Goal: Book appointment/travel/reservation

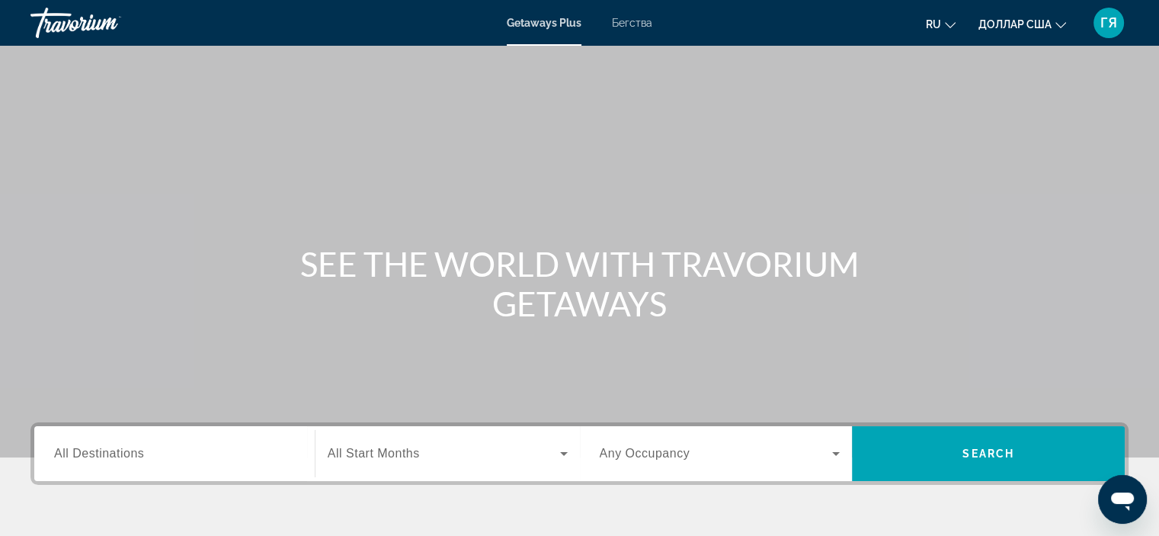
click at [92, 457] on span "All Destinations" at bounding box center [99, 453] width 90 height 13
click at [92, 457] on input "Destination All Destinations" at bounding box center [174, 454] width 241 height 18
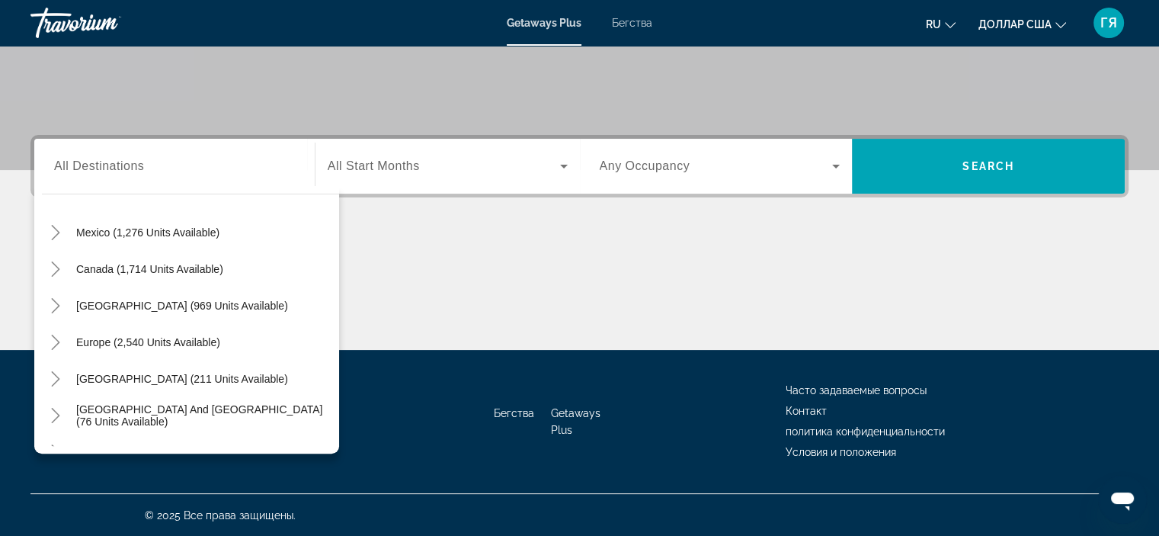
scroll to position [91, 0]
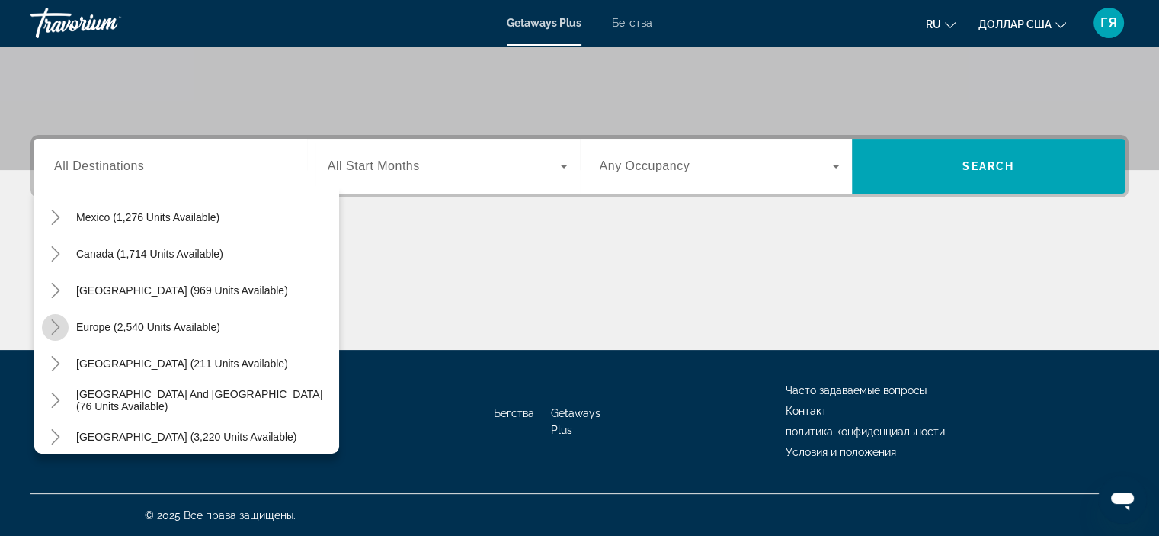
click at [54, 322] on icon "Toggle Europe (2,540 units available)" at bounding box center [55, 326] width 8 height 15
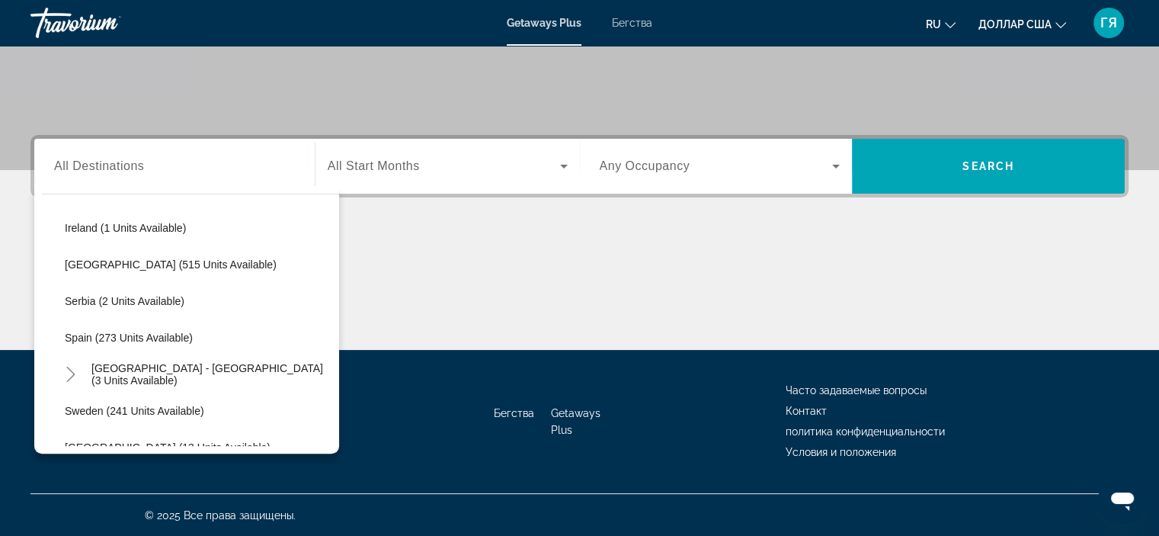
scroll to position [587, 0]
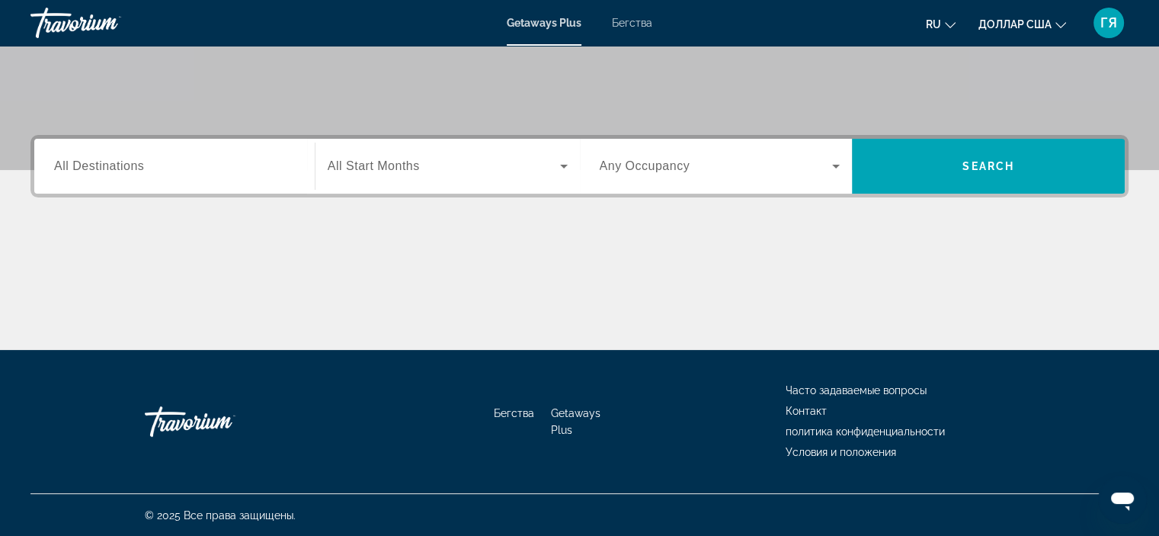
click at [118, 172] on label "Destination All Destinations" at bounding box center [99, 166] width 90 height 14
click at [118, 172] on input "Destination All Destinations" at bounding box center [174, 167] width 241 height 18
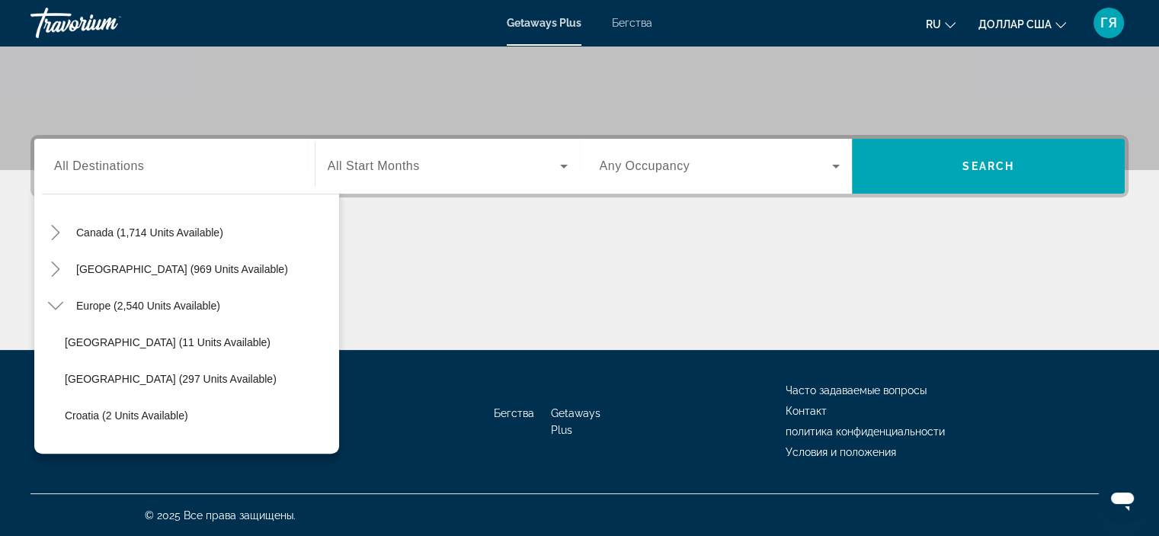
scroll to position [122, 0]
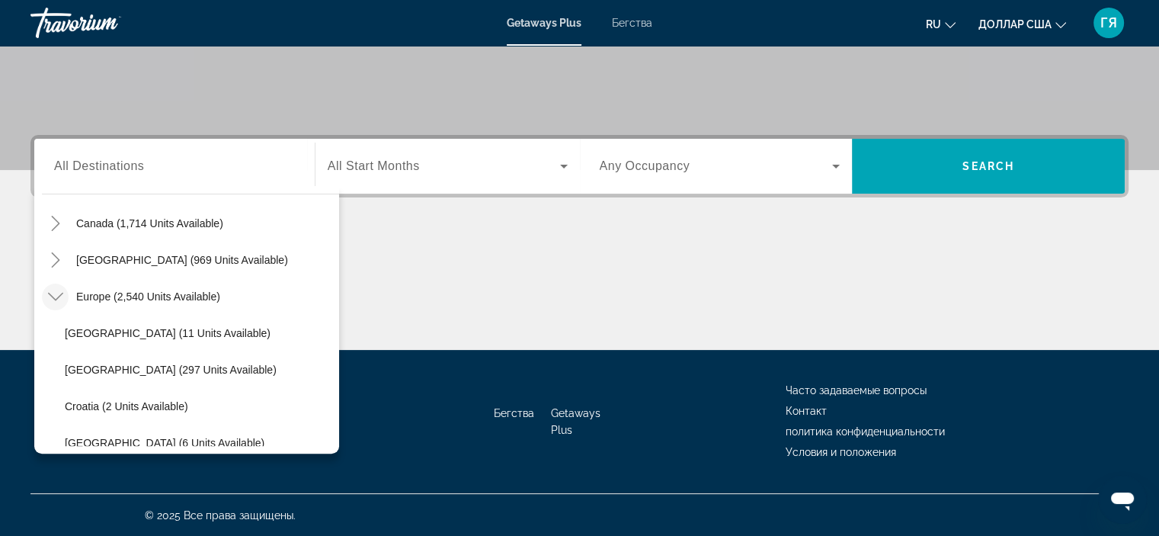
click at [49, 299] on icon "Toggle Europe (2,540 units available)" at bounding box center [55, 296] width 15 height 15
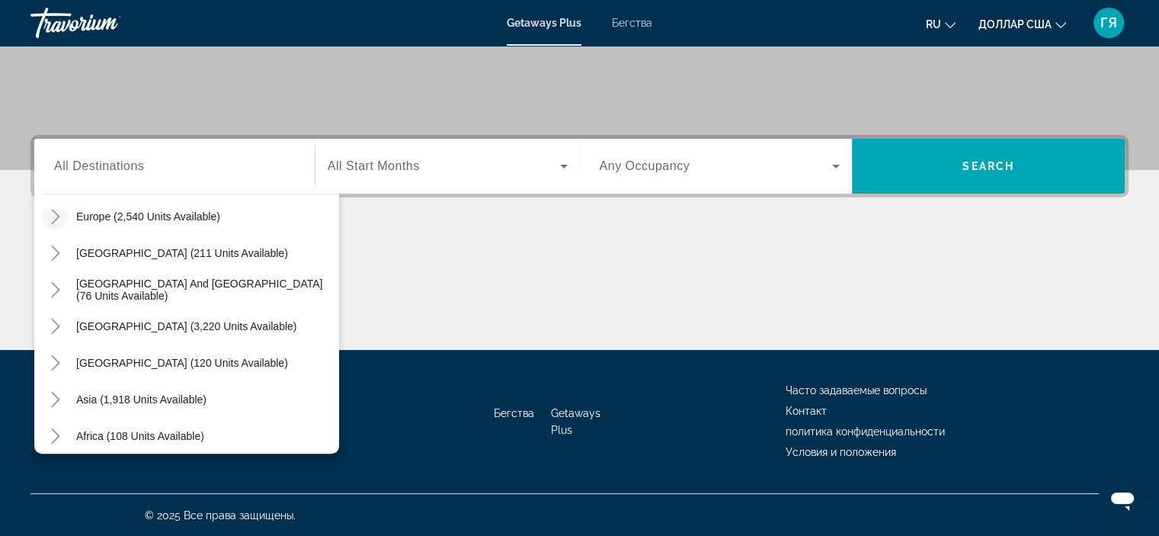
scroll to position [213, 0]
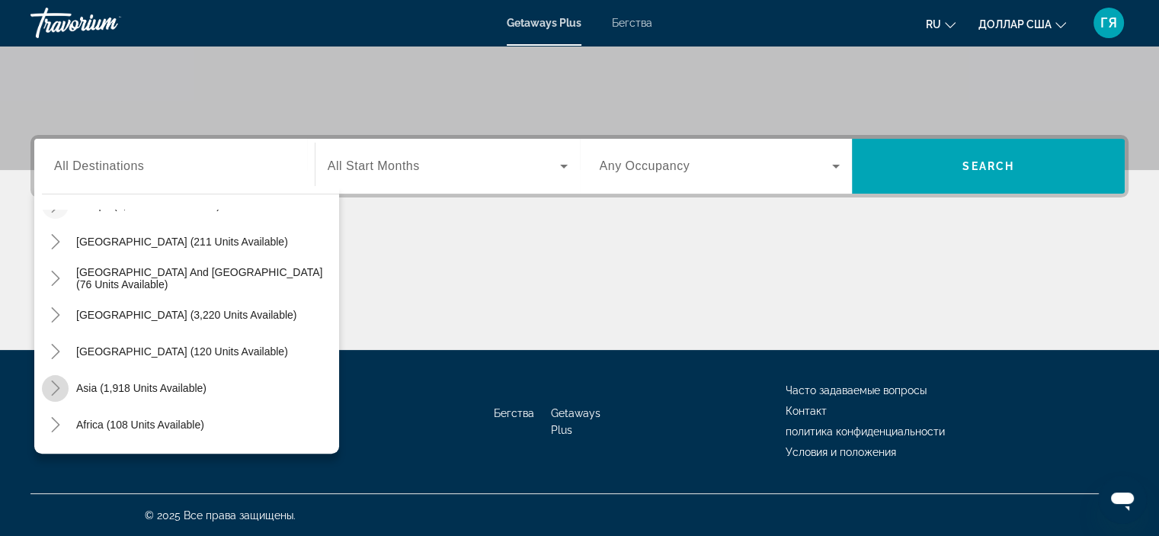
click at [57, 385] on icon "Toggle Asia (1,918 units available)" at bounding box center [55, 387] width 8 height 15
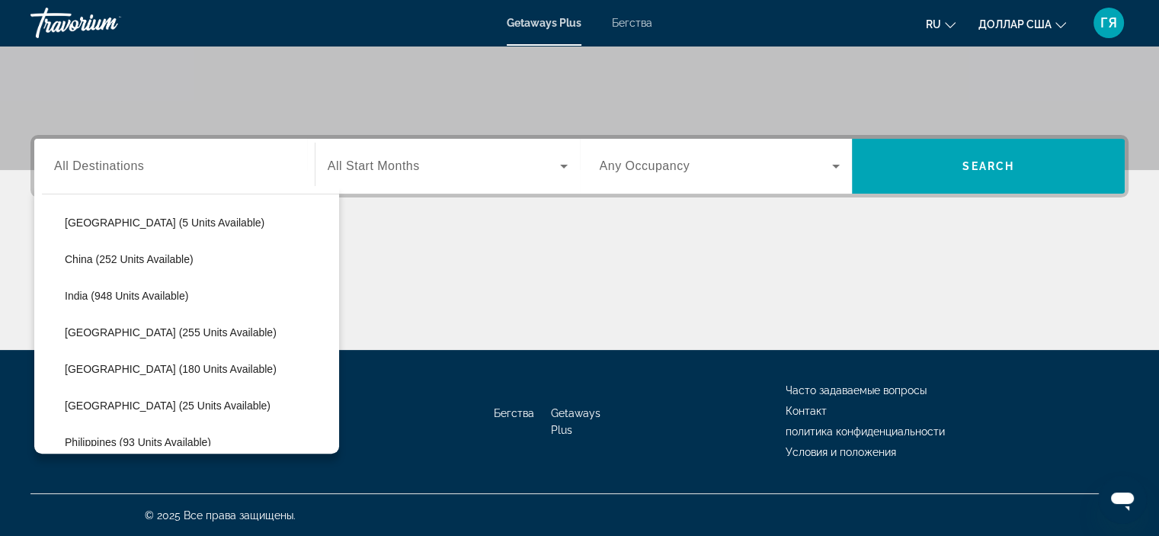
scroll to position [465, 0]
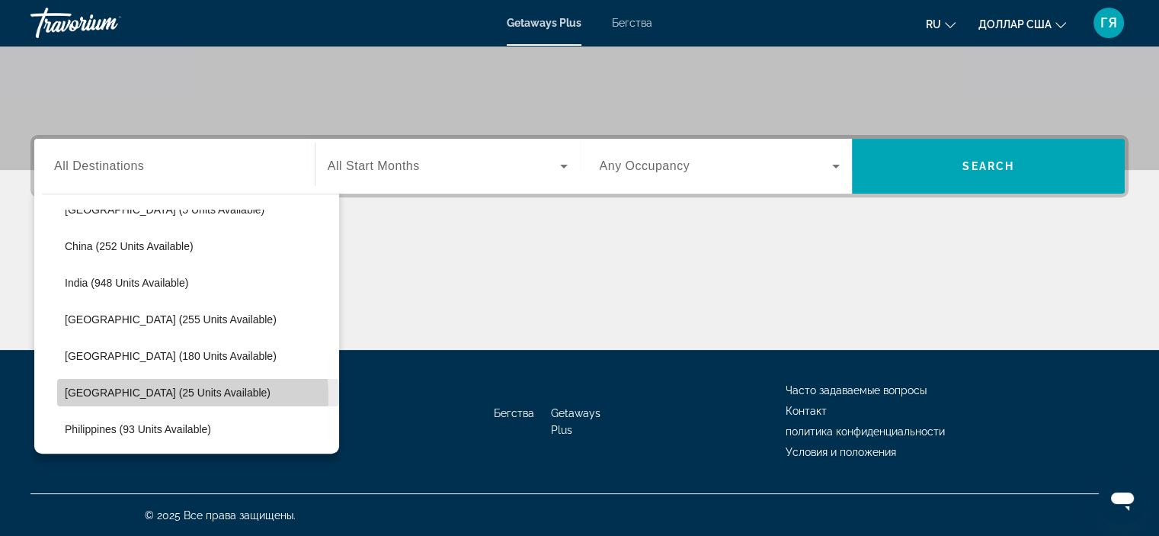
click at [150, 395] on span "[GEOGRAPHIC_DATA] (25 units available)" at bounding box center [168, 392] width 206 height 12
type input "**********"
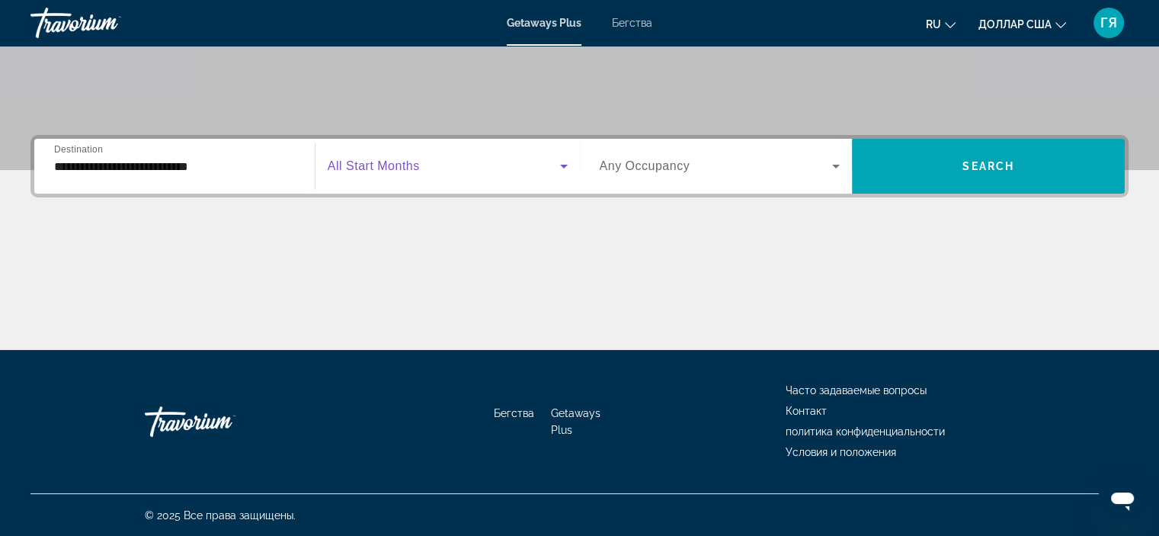
click at [372, 158] on span "Виджет поиска" at bounding box center [444, 166] width 232 height 18
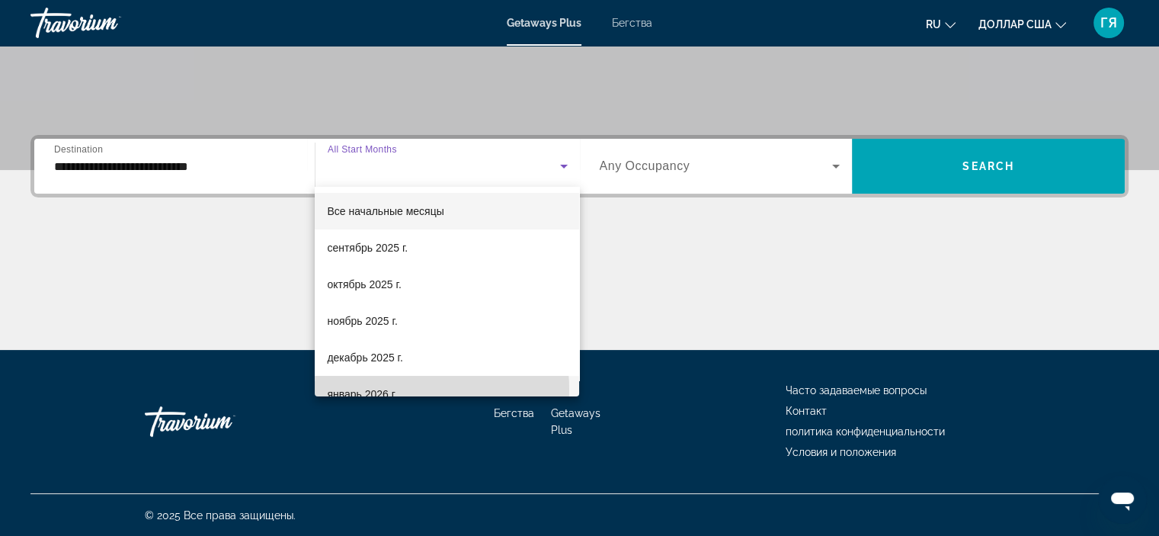
click at [384, 389] on font "январь 2026 г." at bounding box center [362, 394] width 70 height 12
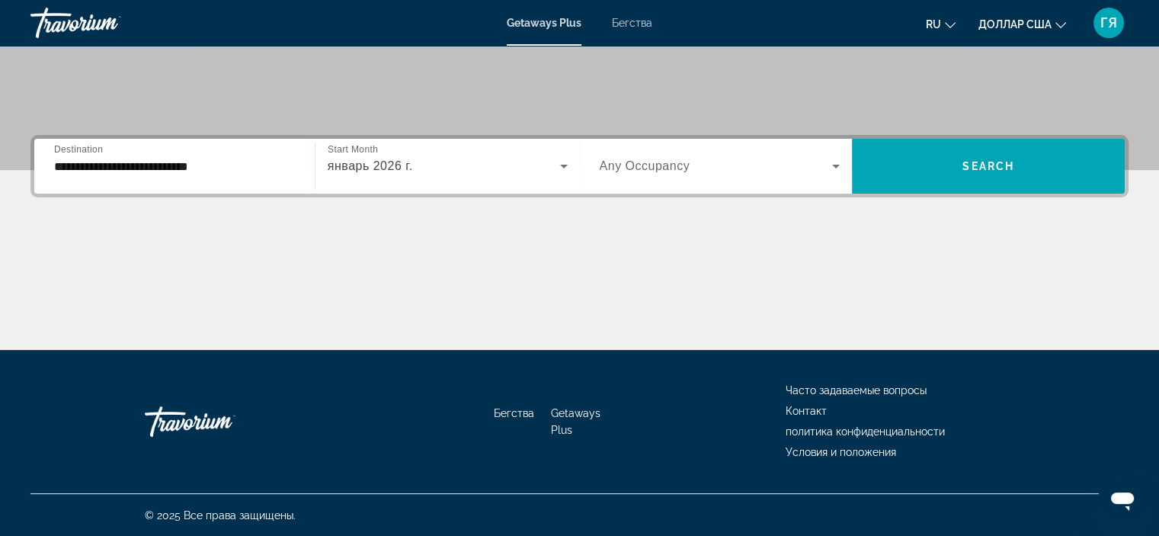
click at [633, 168] on span "Any Occupancy" at bounding box center [645, 165] width 91 height 13
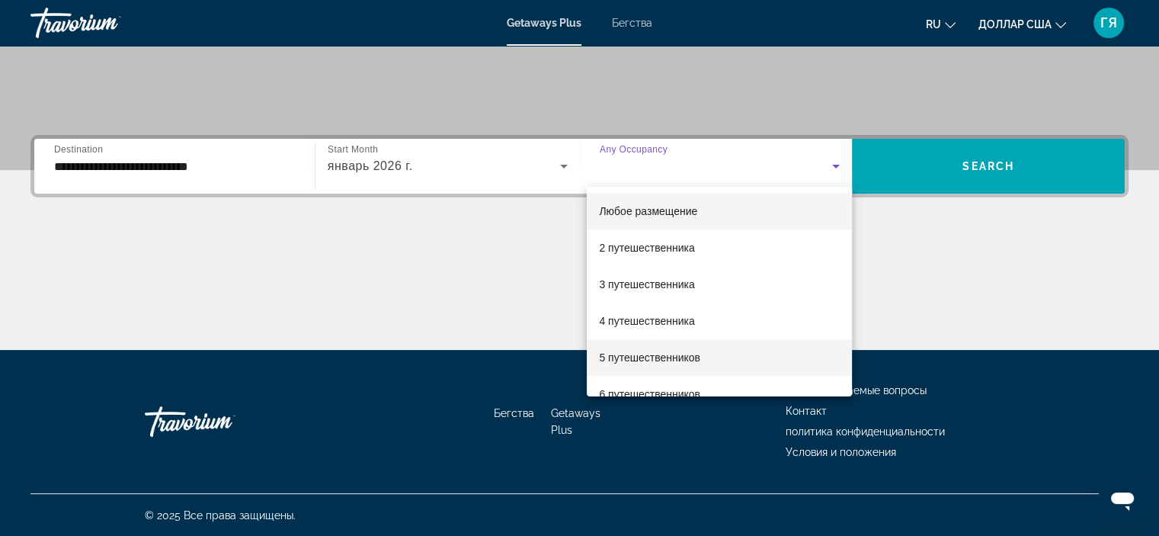
click at [643, 361] on font "5 путешественников" at bounding box center [649, 357] width 101 height 12
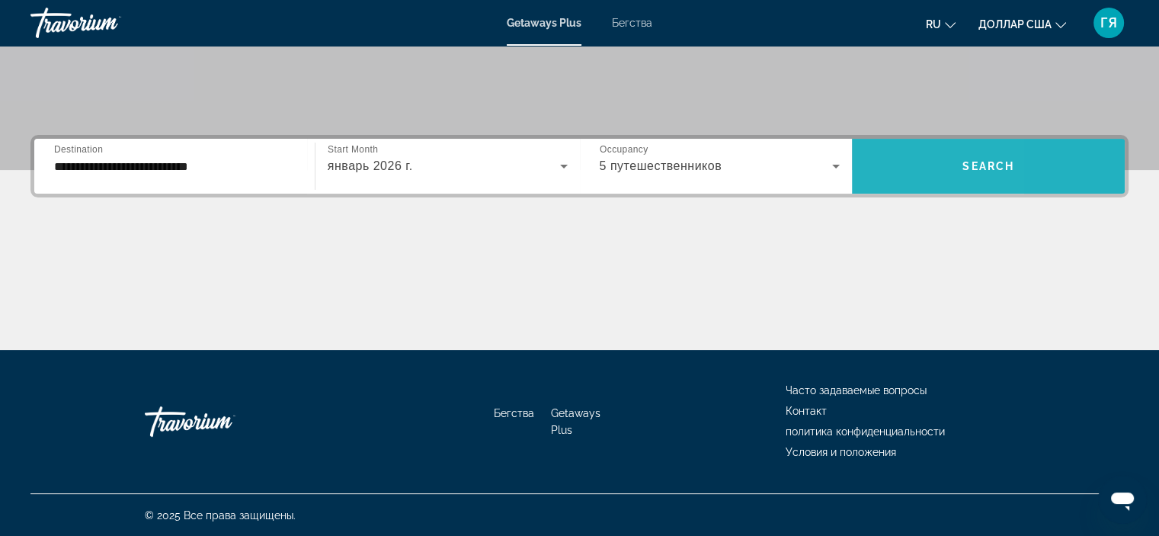
click at [882, 159] on span "Виджет поиска" at bounding box center [988, 166] width 273 height 37
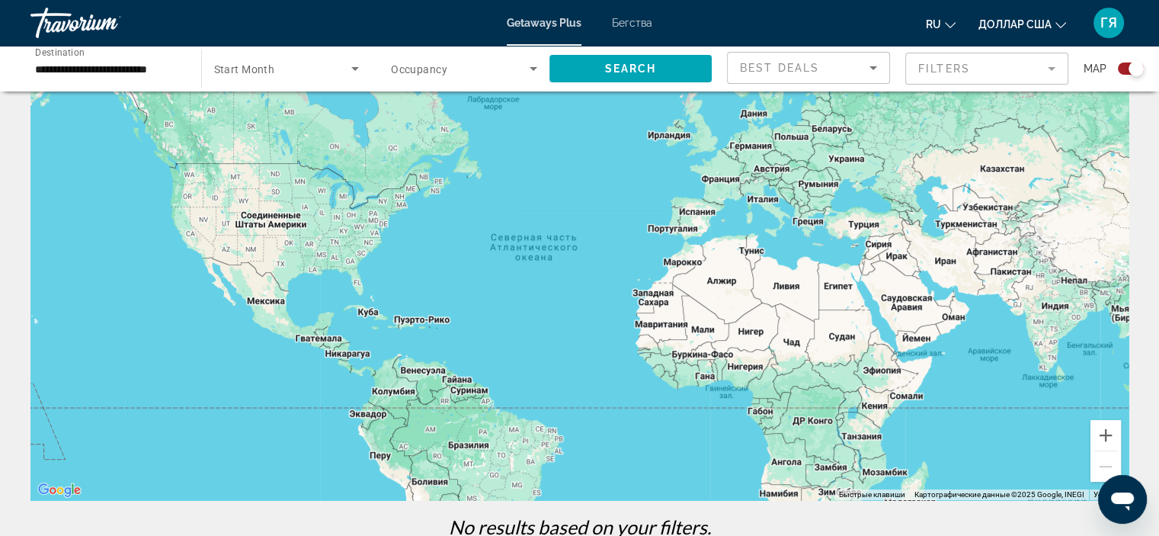
scroll to position [63, 0]
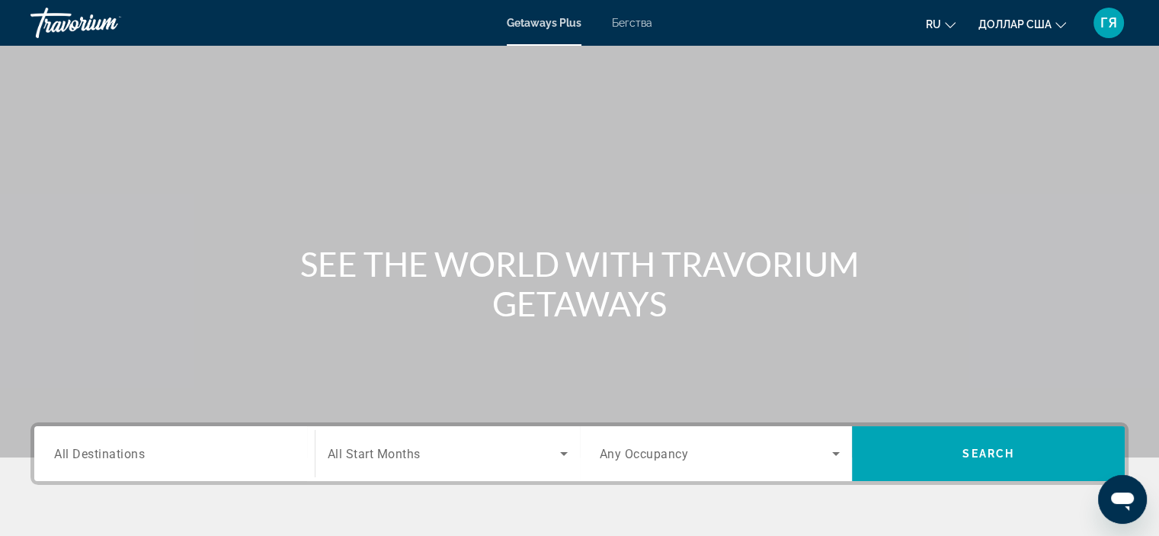
click at [120, 438] on div "Search widget" at bounding box center [174, 453] width 241 height 43
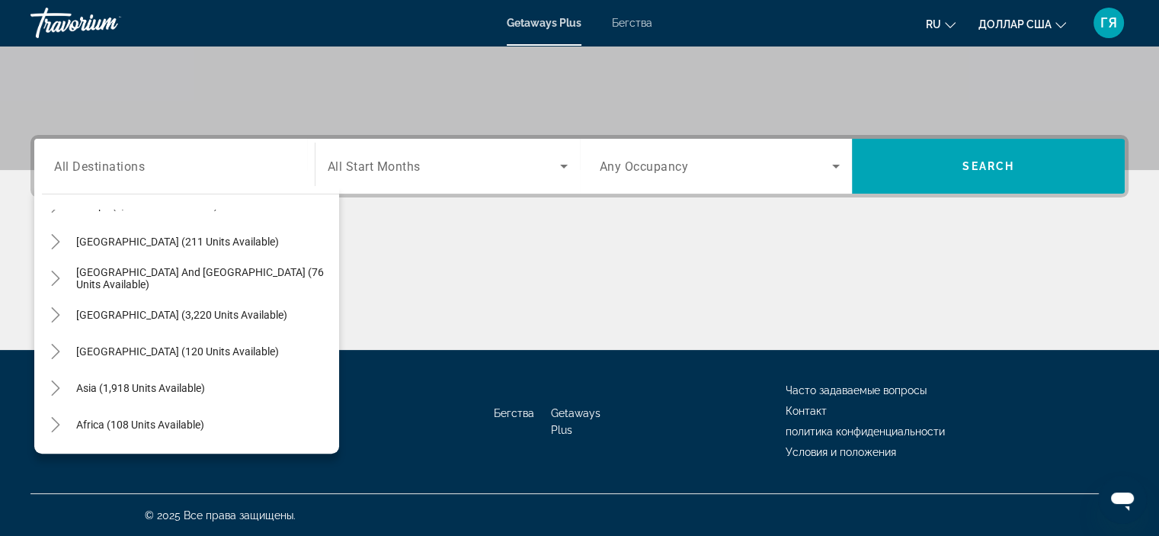
scroll to position [244, 0]
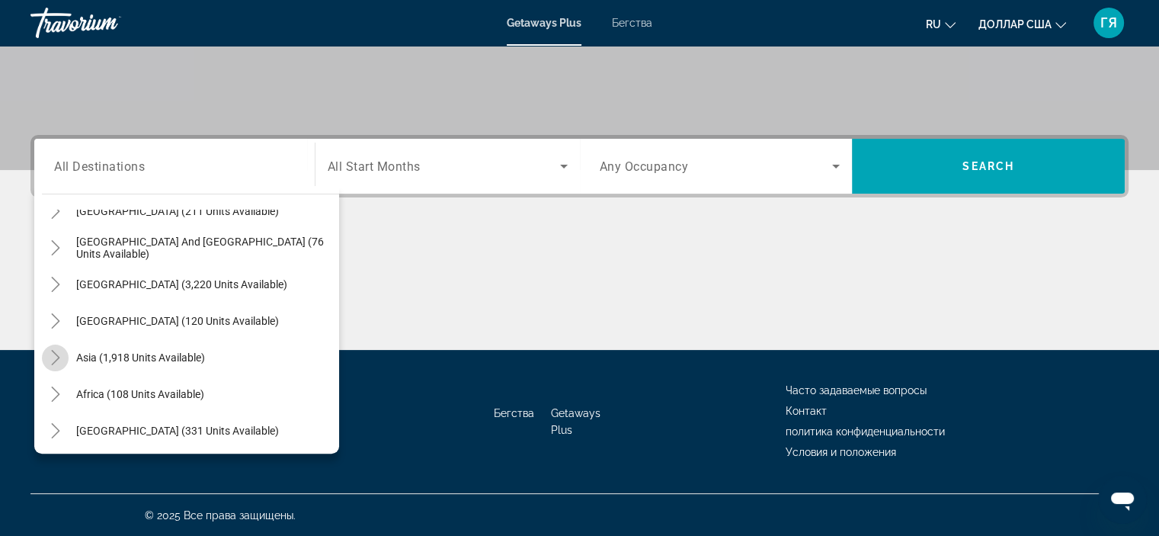
click at [58, 357] on icon "Toggle Asia (1,918 units available)" at bounding box center [55, 357] width 8 height 15
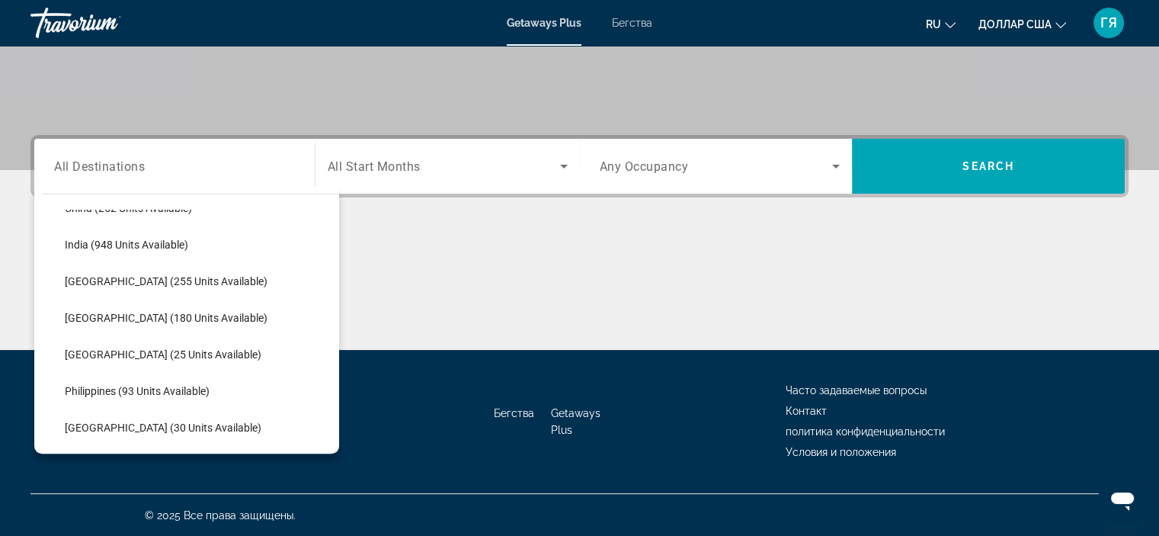
scroll to position [526, 0]
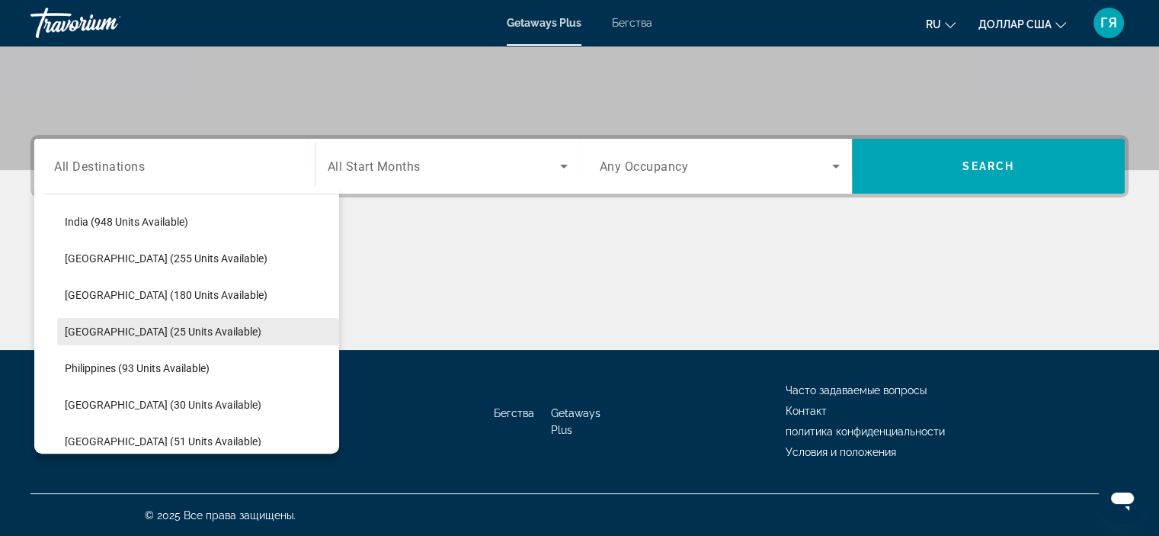
click at [101, 332] on span "[GEOGRAPHIC_DATA] (25 units available)" at bounding box center [163, 331] width 197 height 12
type input "**********"
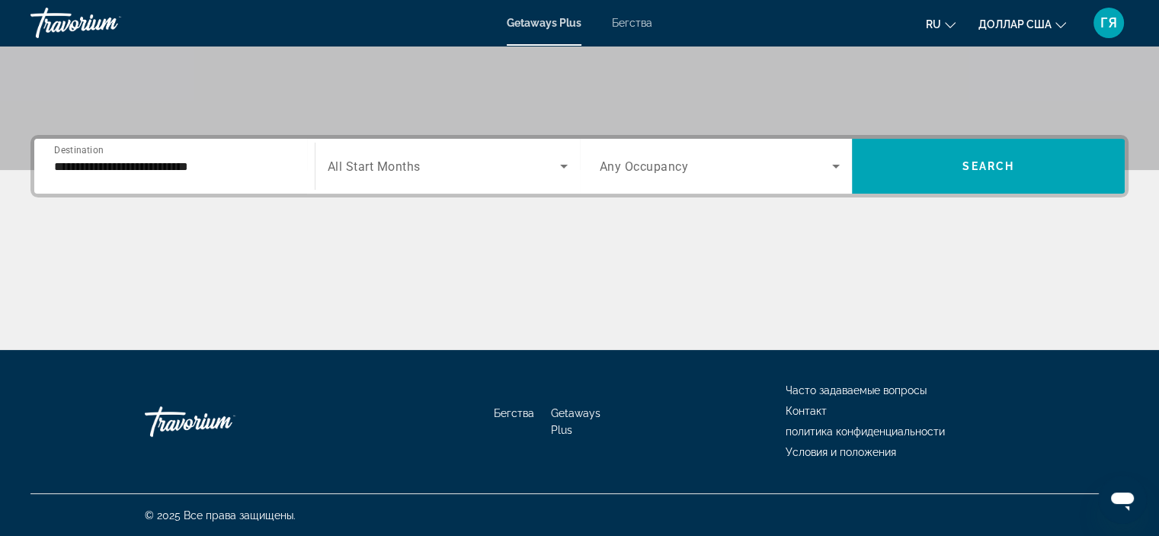
click at [383, 162] on span "All Start Months" at bounding box center [374, 166] width 93 height 14
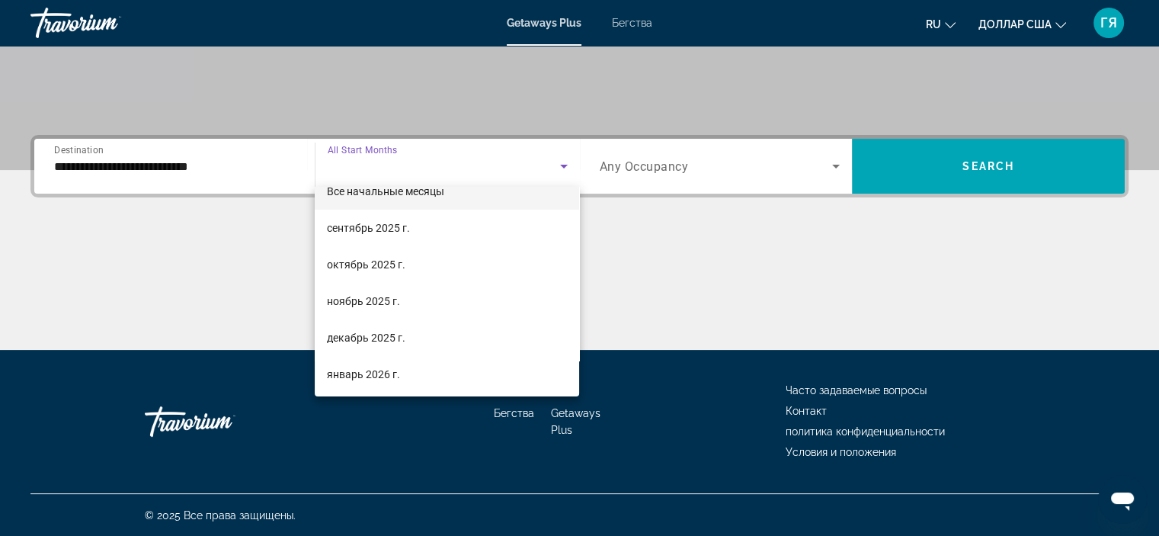
scroll to position [30, 0]
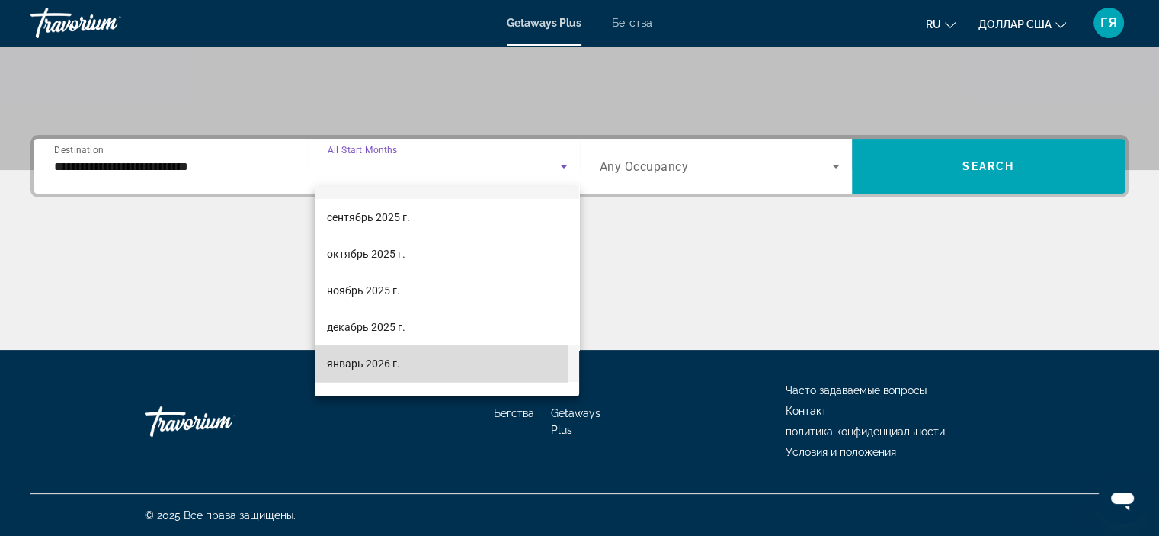
click at [351, 364] on font "январь 2026 г." at bounding box center [363, 363] width 73 height 12
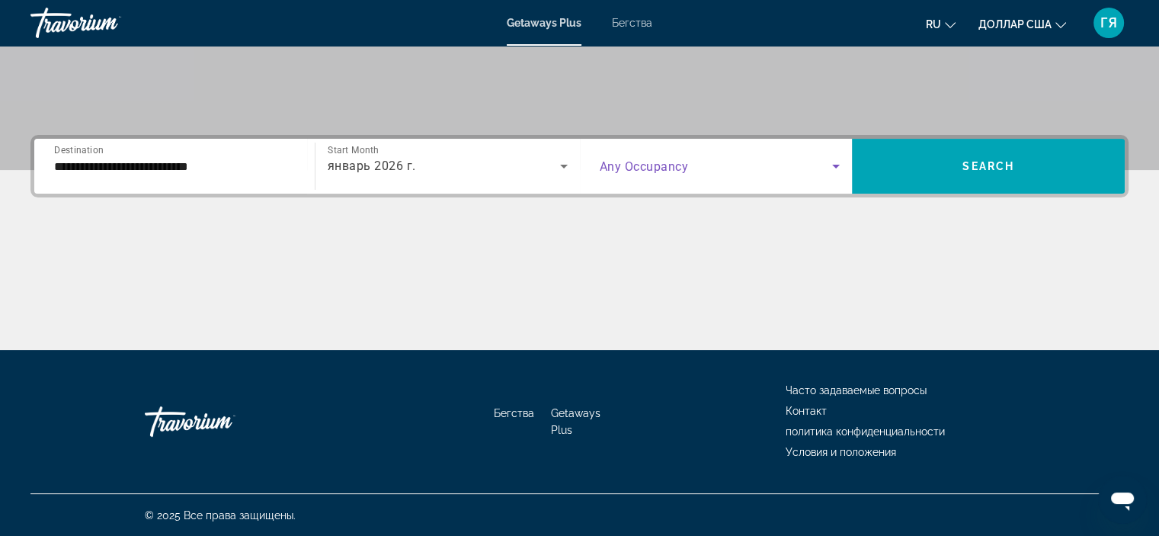
click at [716, 171] on span "Search widget" at bounding box center [716, 166] width 233 height 18
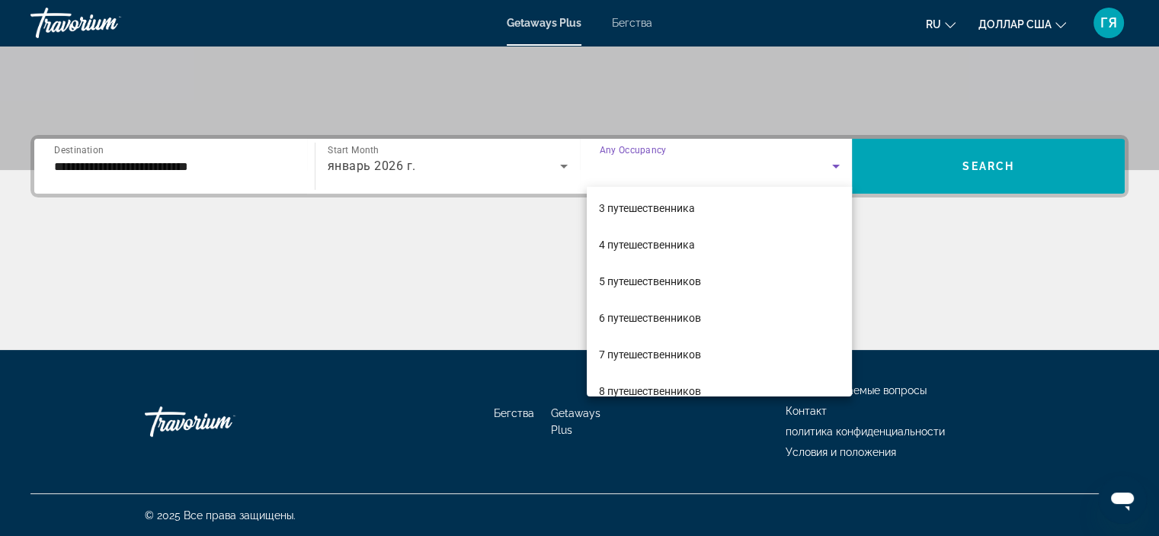
scroll to position [91, 0]
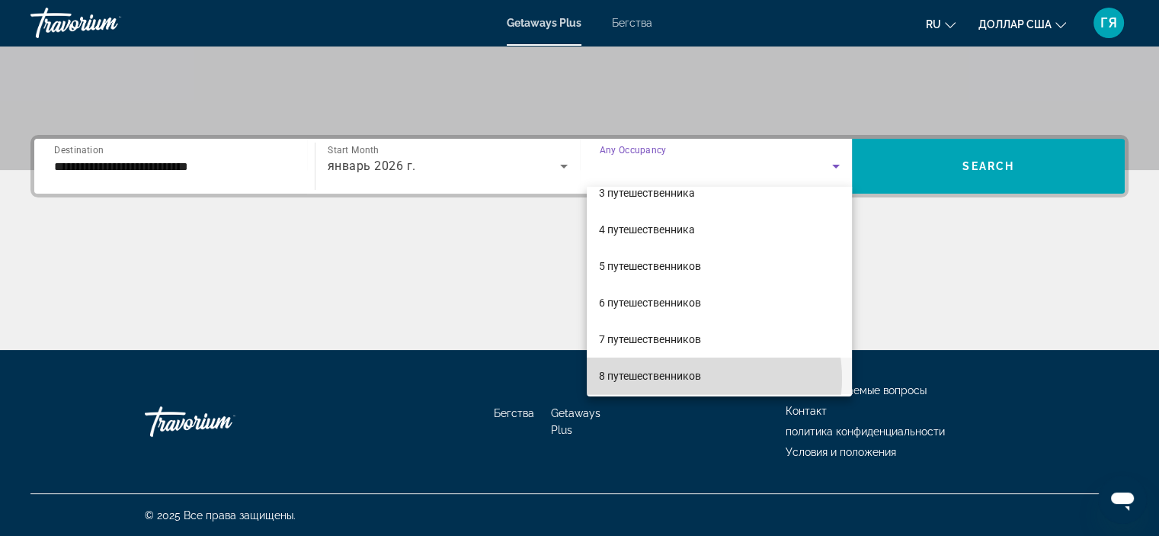
click at [691, 378] on font "8 путешественников" at bounding box center [650, 376] width 102 height 12
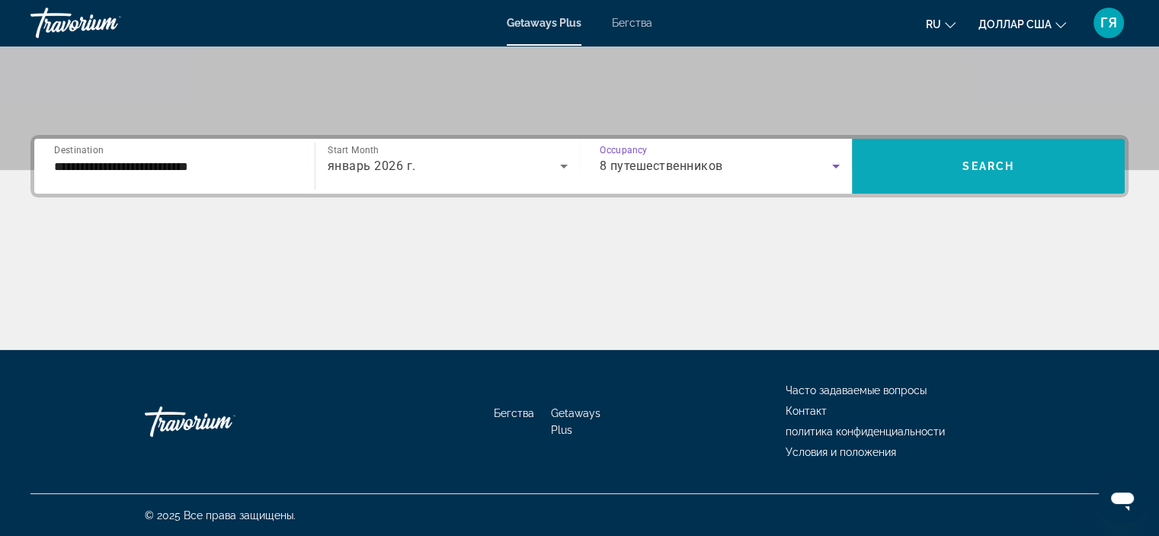
click at [916, 154] on span "Search widget" at bounding box center [988, 166] width 273 height 37
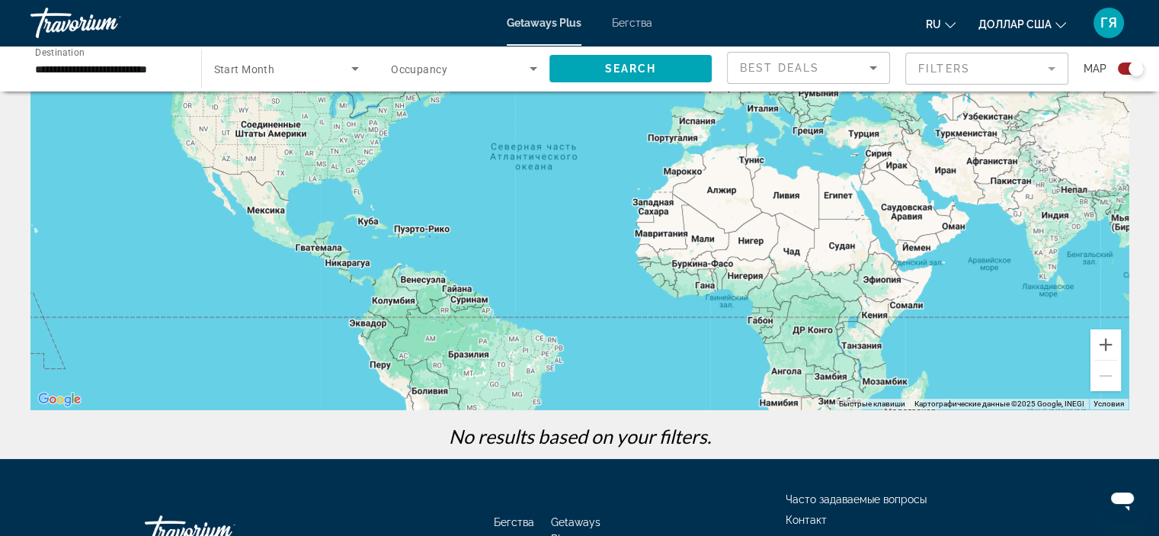
scroll to position [155, 0]
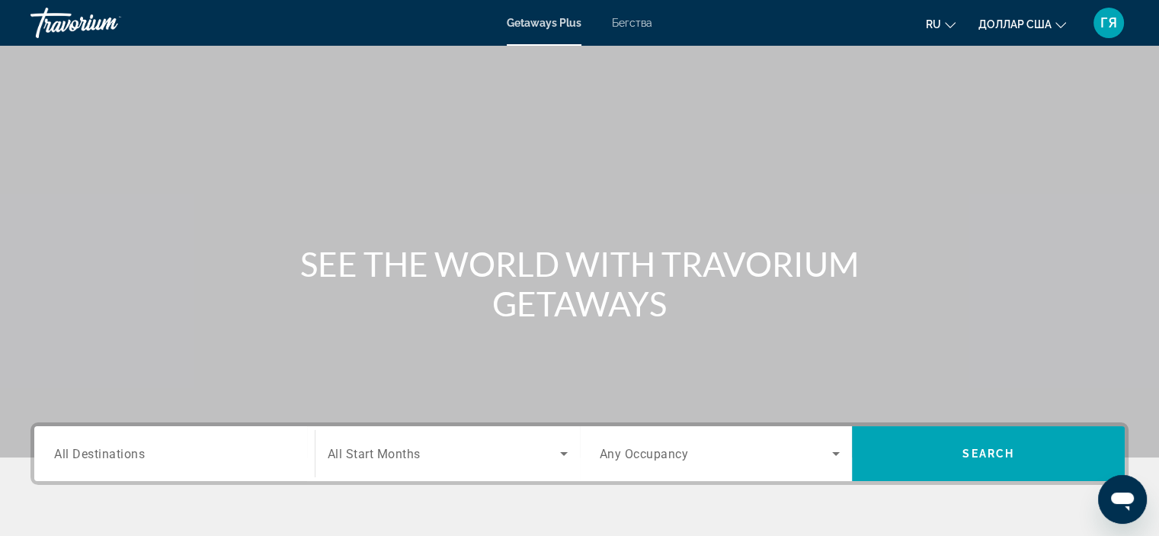
click at [107, 454] on span "All Destinations" at bounding box center [99, 453] width 91 height 14
click at [107, 454] on input "Destination All Destinations" at bounding box center [174, 454] width 241 height 18
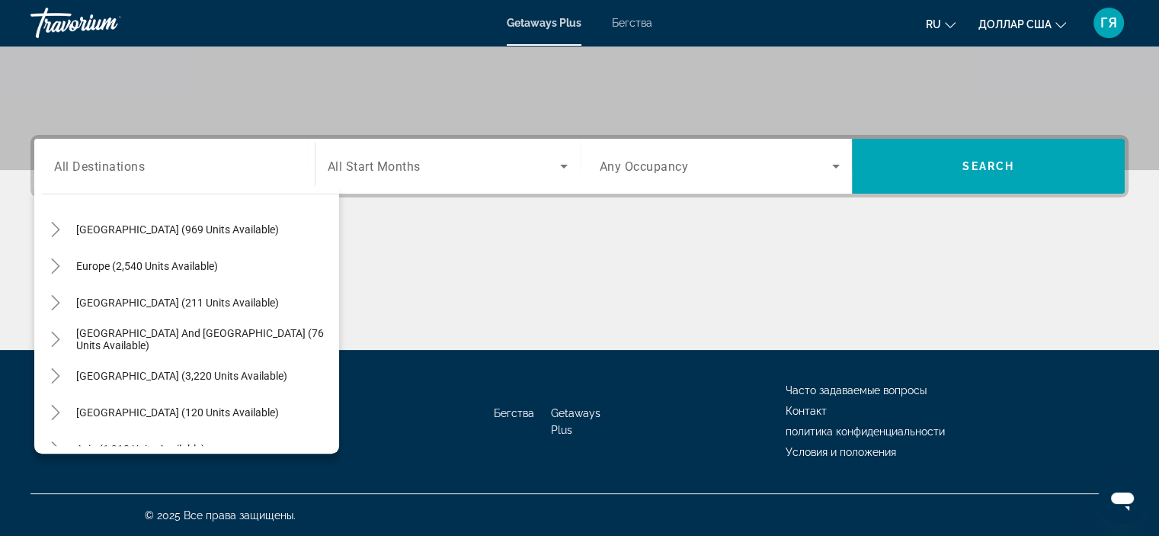
scroll to position [183, 0]
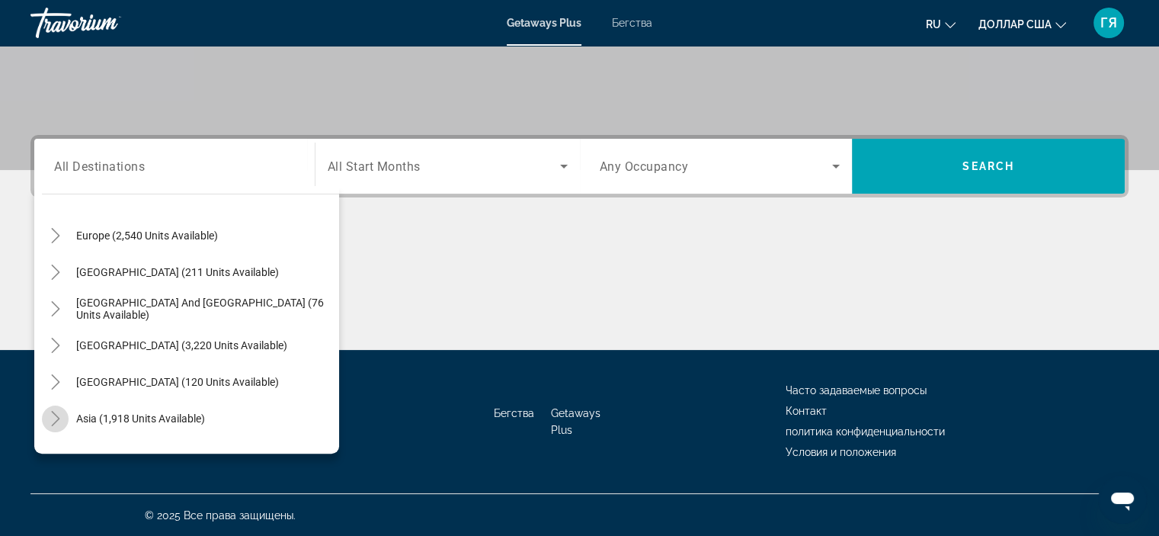
click at [59, 414] on icon "Toggle Asia (1,918 units available)" at bounding box center [55, 418] width 15 height 15
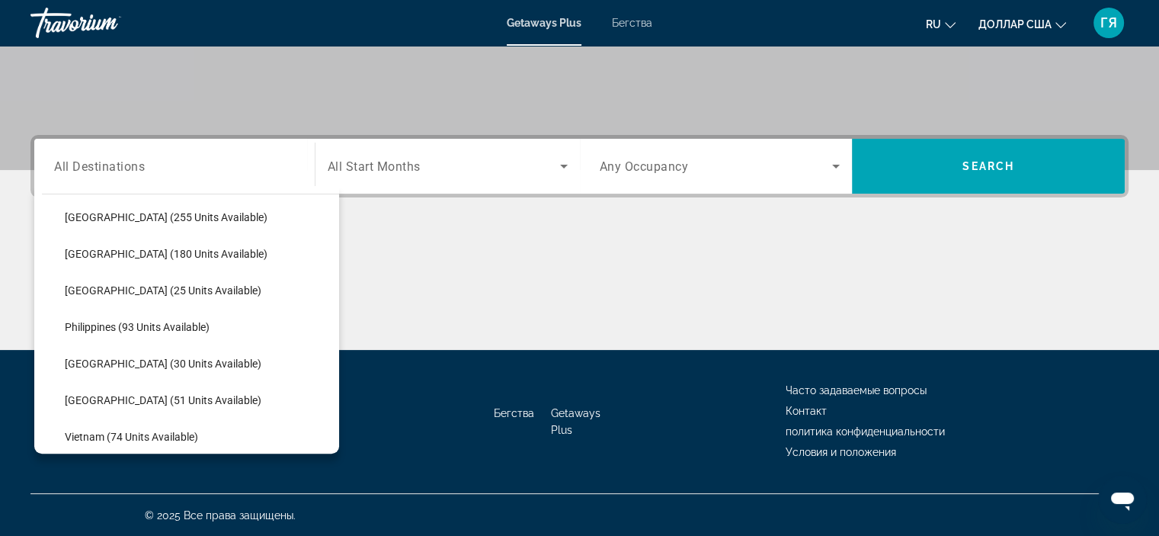
scroll to position [558, 0]
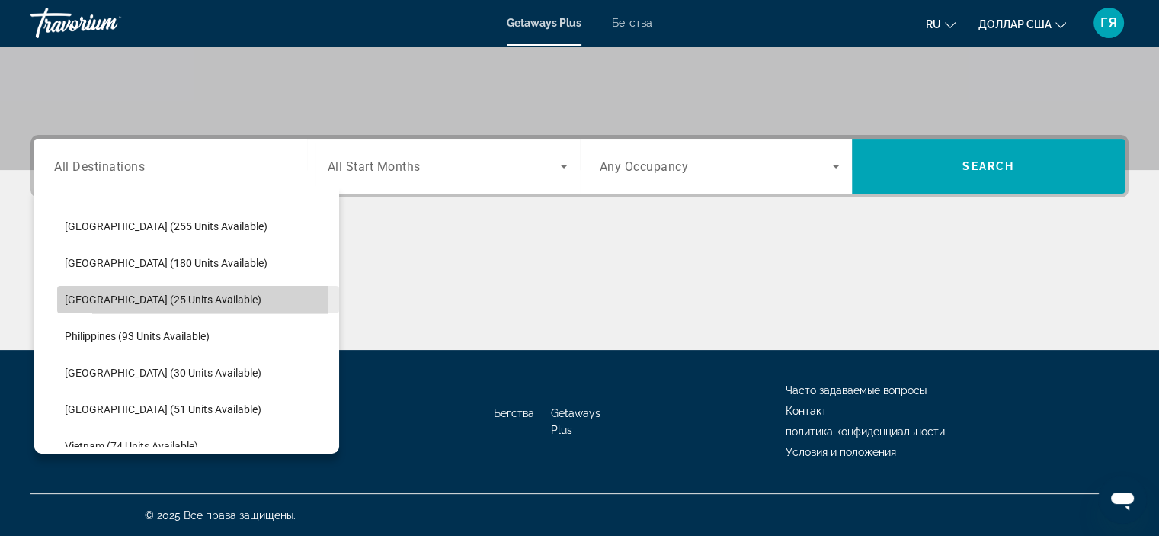
click at [113, 297] on span "[GEOGRAPHIC_DATA] (25 units available)" at bounding box center [163, 299] width 197 height 12
type input "**********"
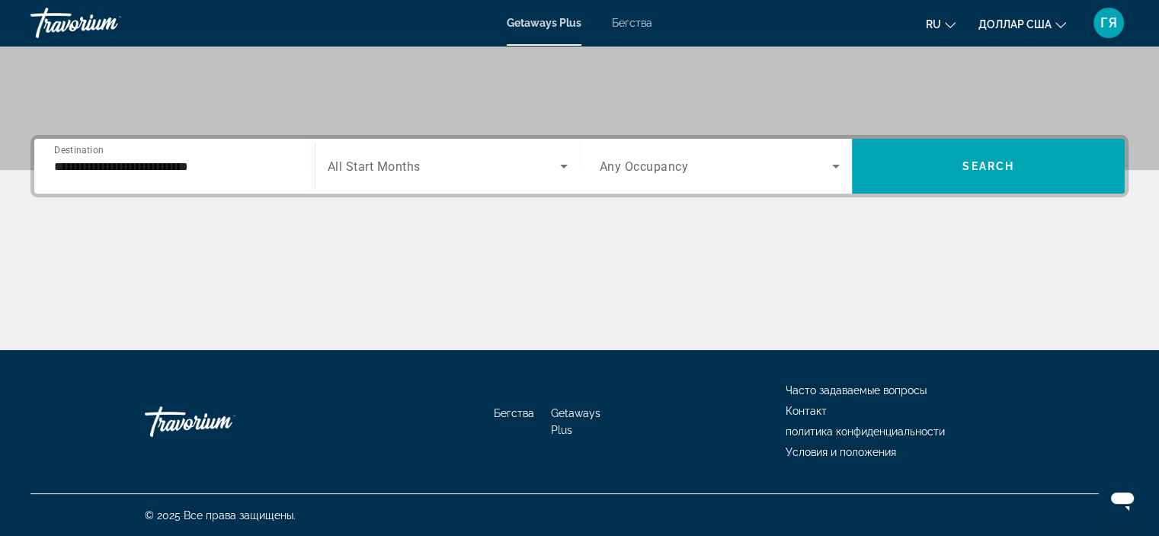
click at [413, 168] on span "All Start Months" at bounding box center [374, 166] width 93 height 14
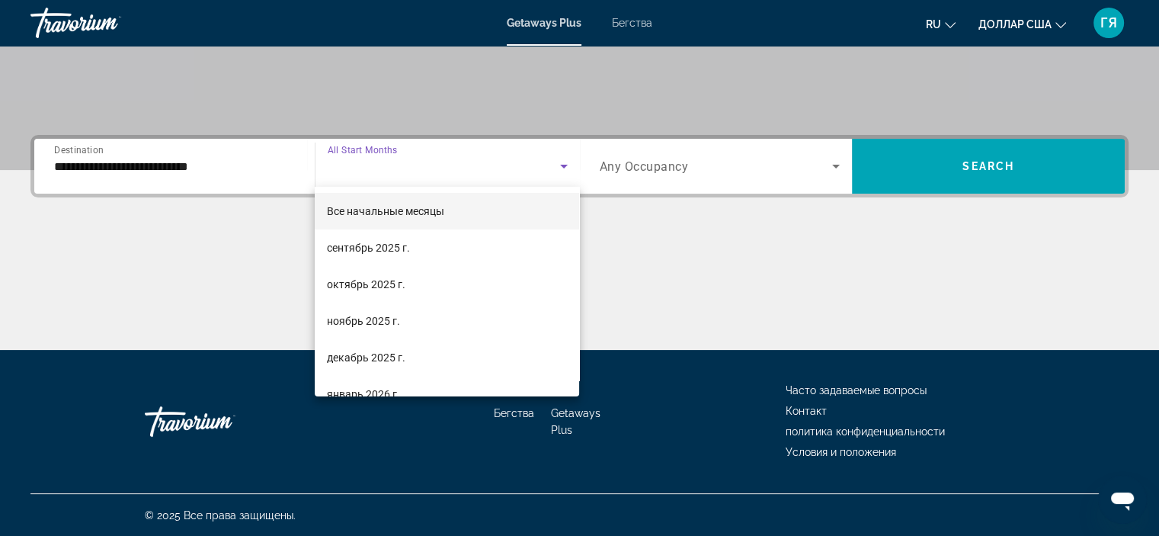
scroll to position [30, 0]
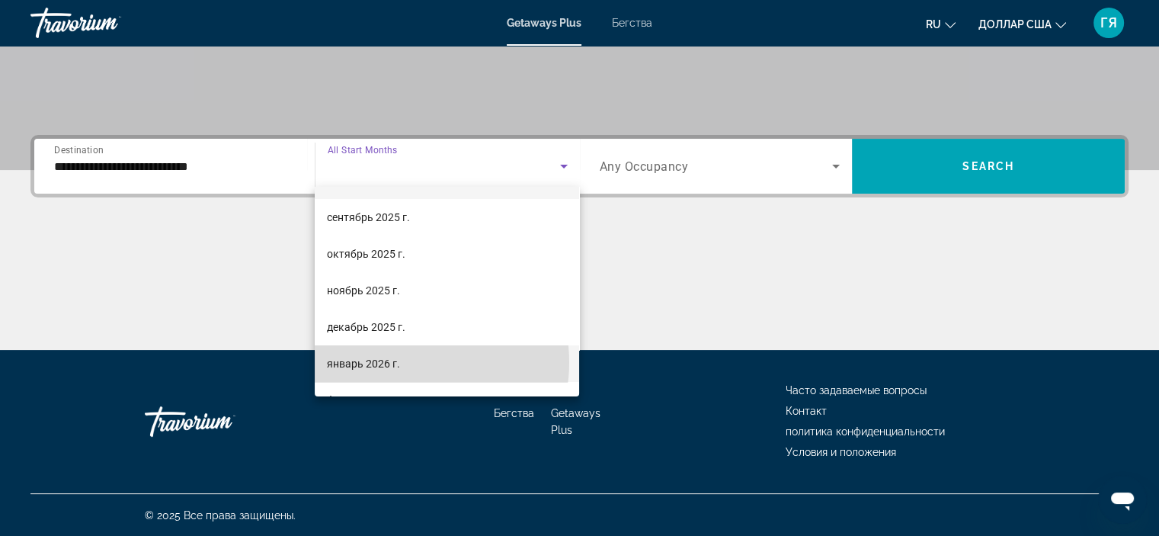
click at [407, 362] on mat-option "январь 2026 г." at bounding box center [447, 363] width 264 height 37
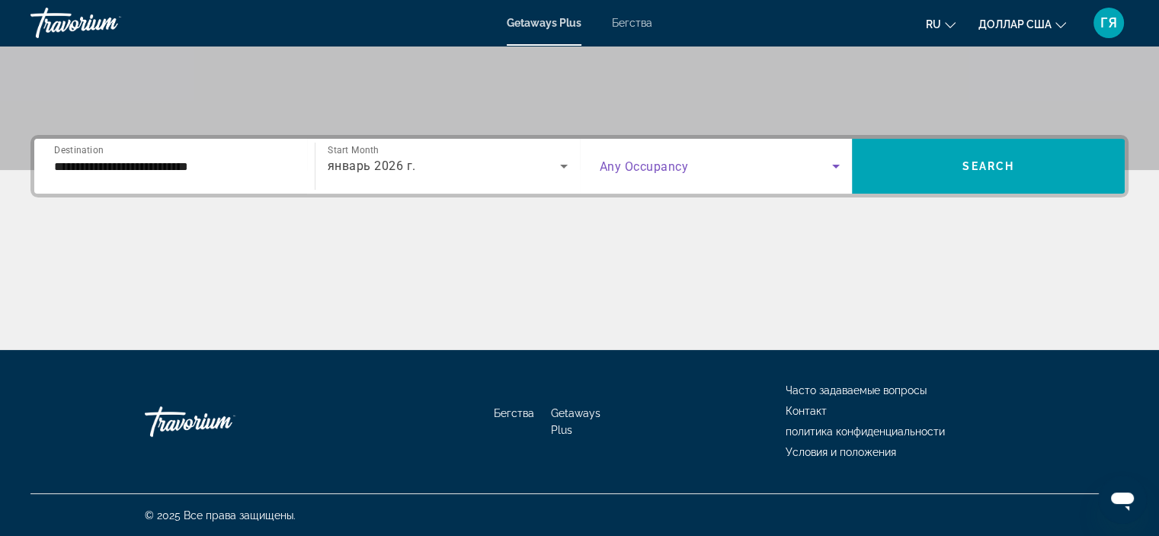
click at [772, 158] on span "Search widget" at bounding box center [716, 166] width 233 height 18
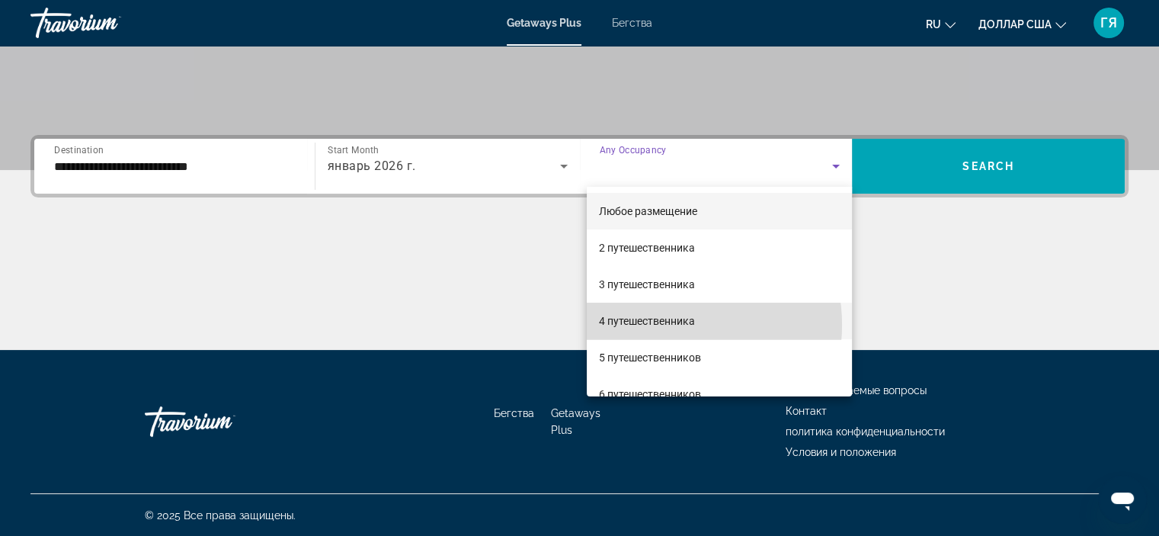
click at [663, 325] on font "4 путешественника" at bounding box center [647, 321] width 96 height 12
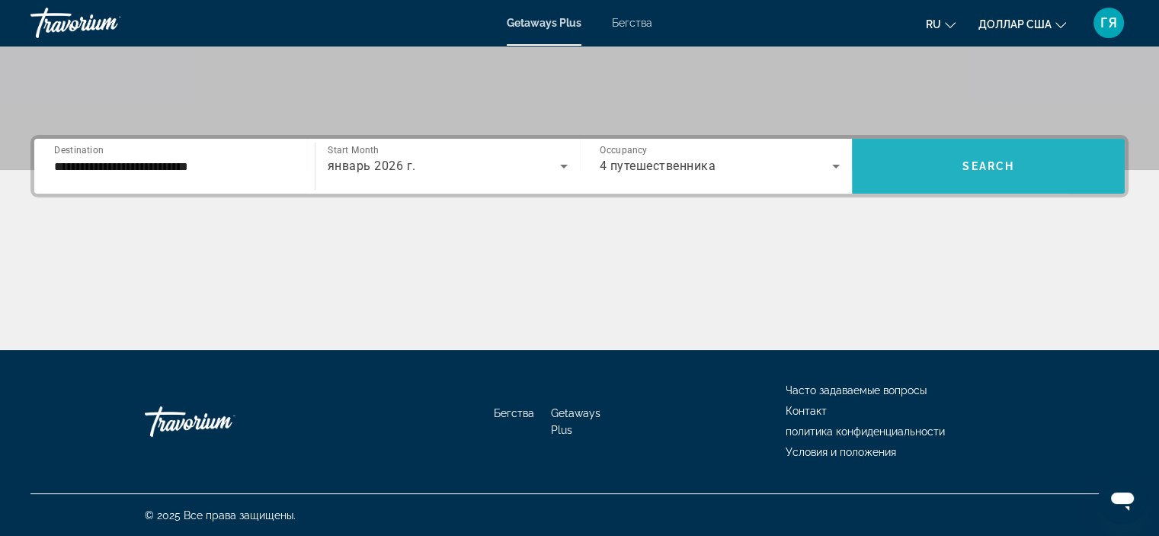
click at [905, 153] on span "Search widget" at bounding box center [988, 166] width 273 height 37
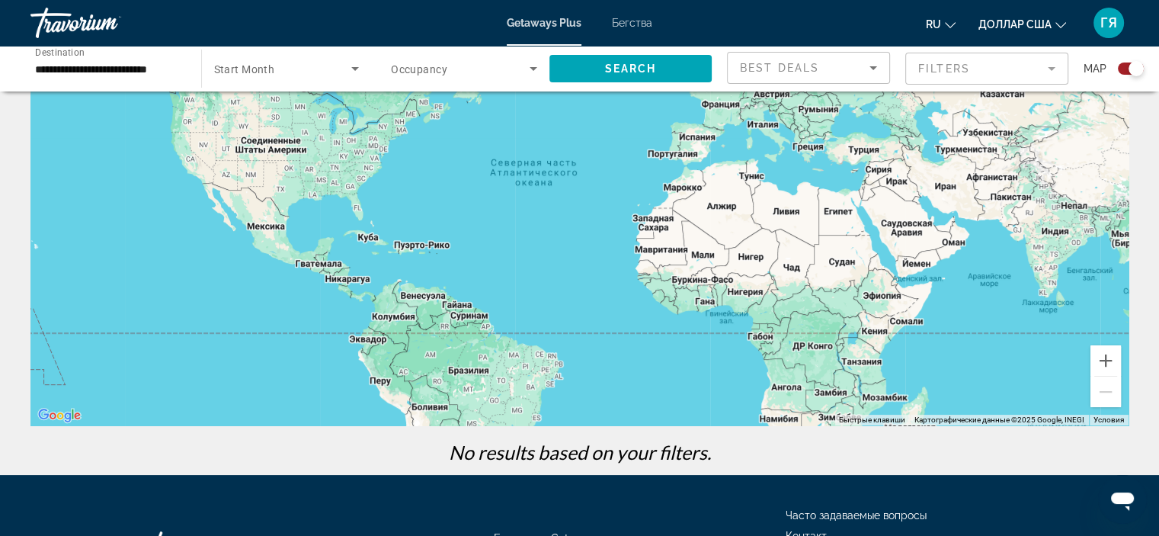
scroll to position [143, 0]
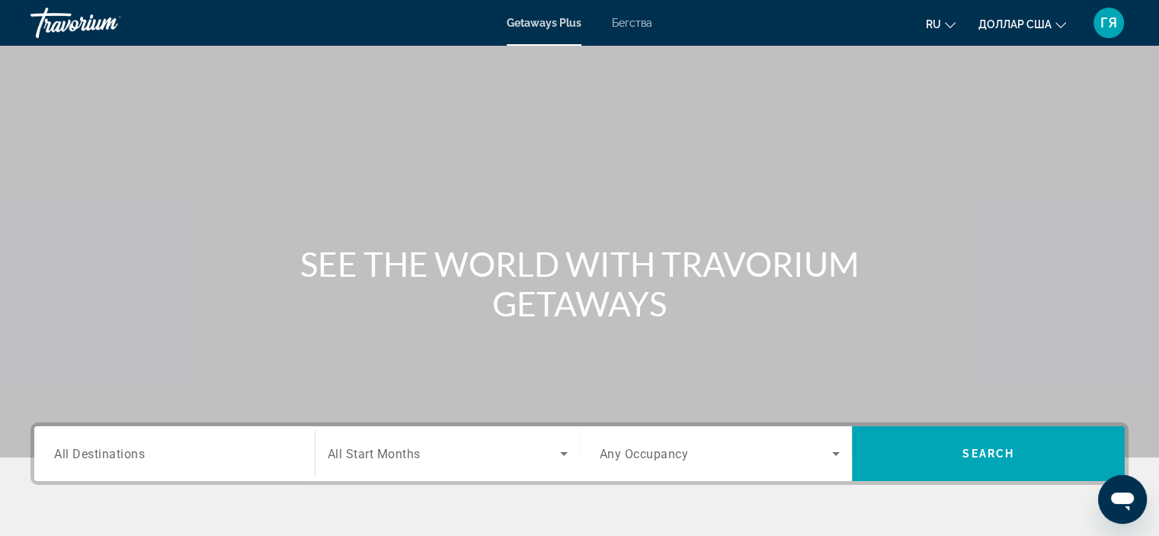
click at [640, 22] on font "Бегства" at bounding box center [632, 23] width 40 height 12
click at [74, 453] on span "All Destinations" at bounding box center [99, 453] width 91 height 14
click at [74, 453] on input "Destination All Destinations" at bounding box center [174, 454] width 241 height 18
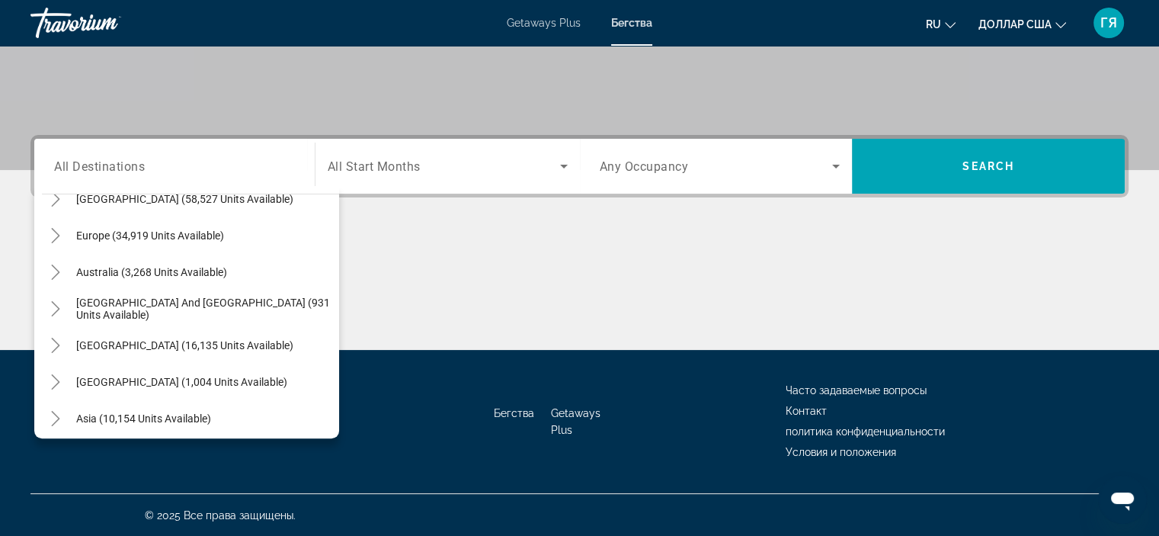
scroll to position [183, 0]
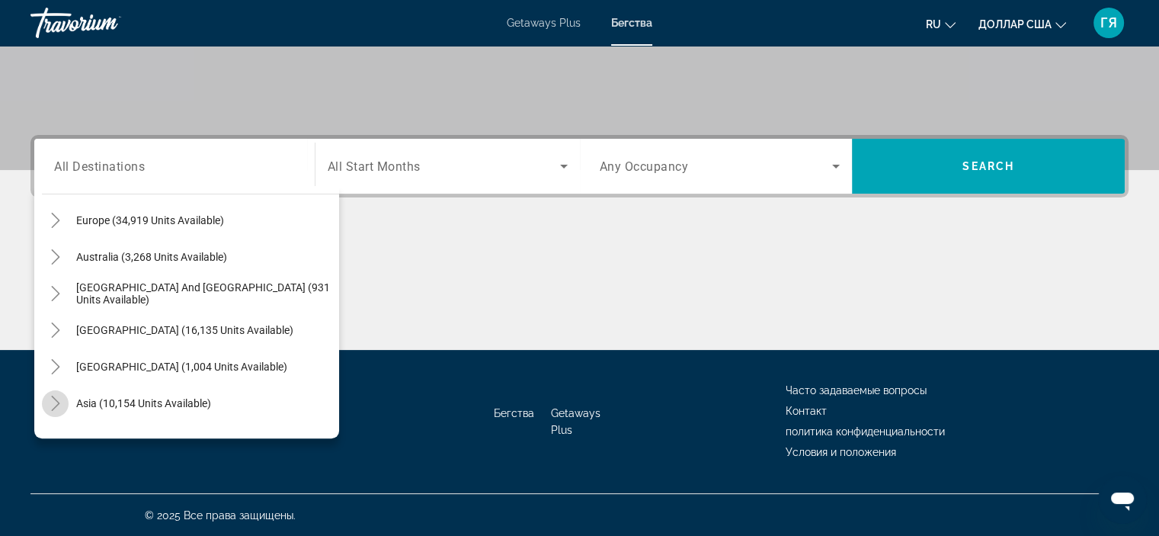
click at [51, 409] on icon "Toggle Asia (10,154 units available)" at bounding box center [55, 403] width 8 height 15
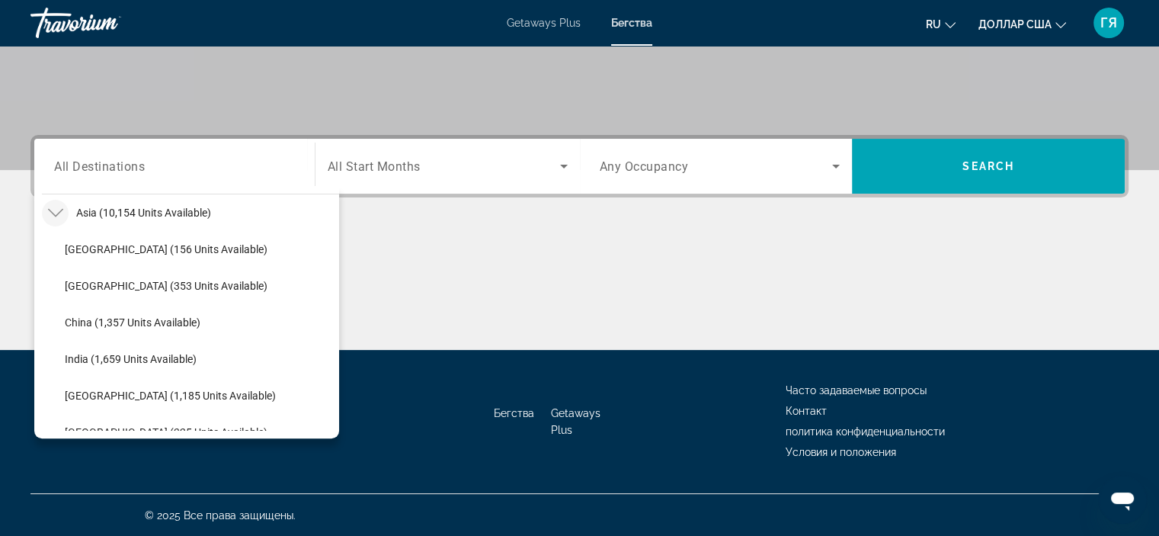
click at [426, 176] on div "Search widget" at bounding box center [448, 166] width 240 height 43
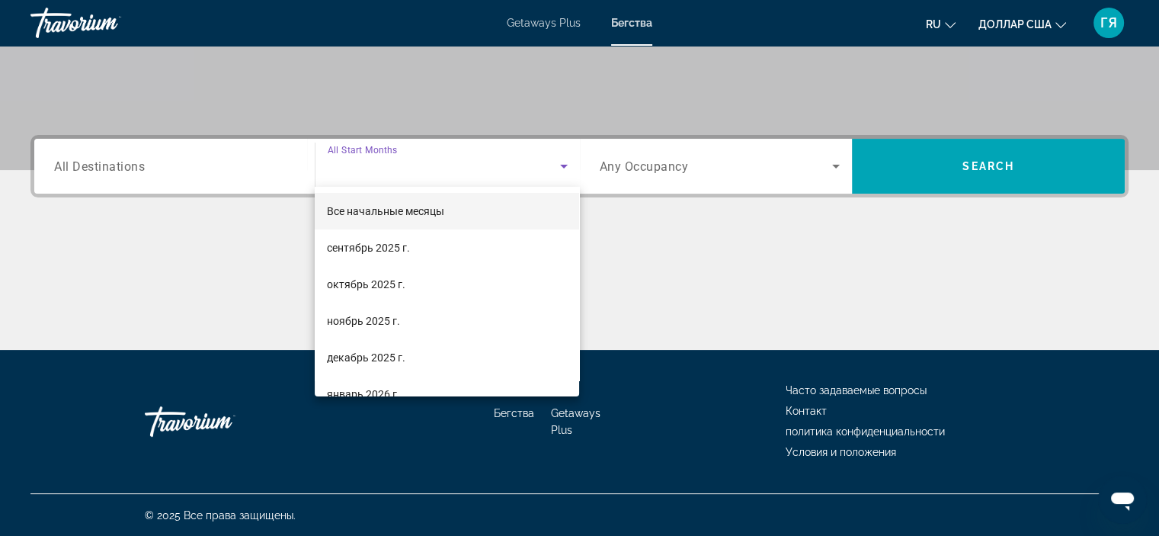
click at [194, 301] on div at bounding box center [579, 268] width 1159 height 536
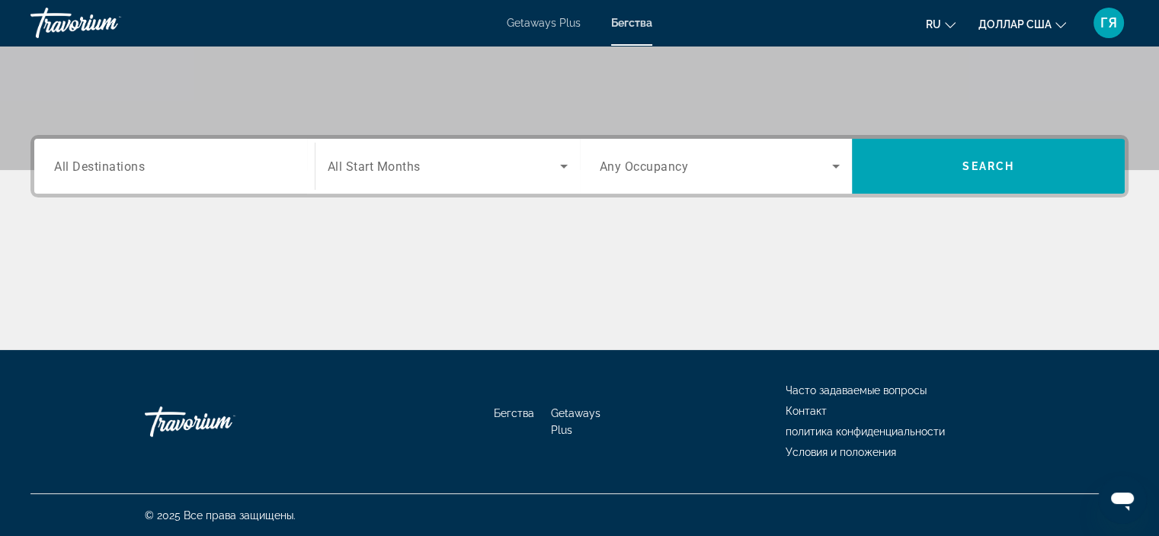
click at [133, 178] on div "Search widget" at bounding box center [174, 166] width 241 height 43
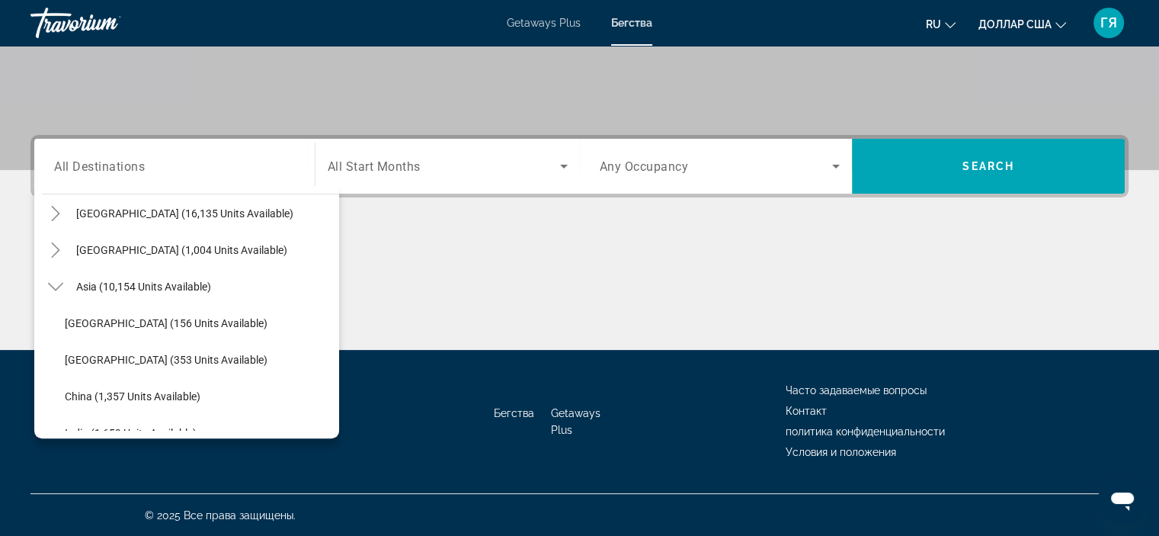
scroll to position [305, 0]
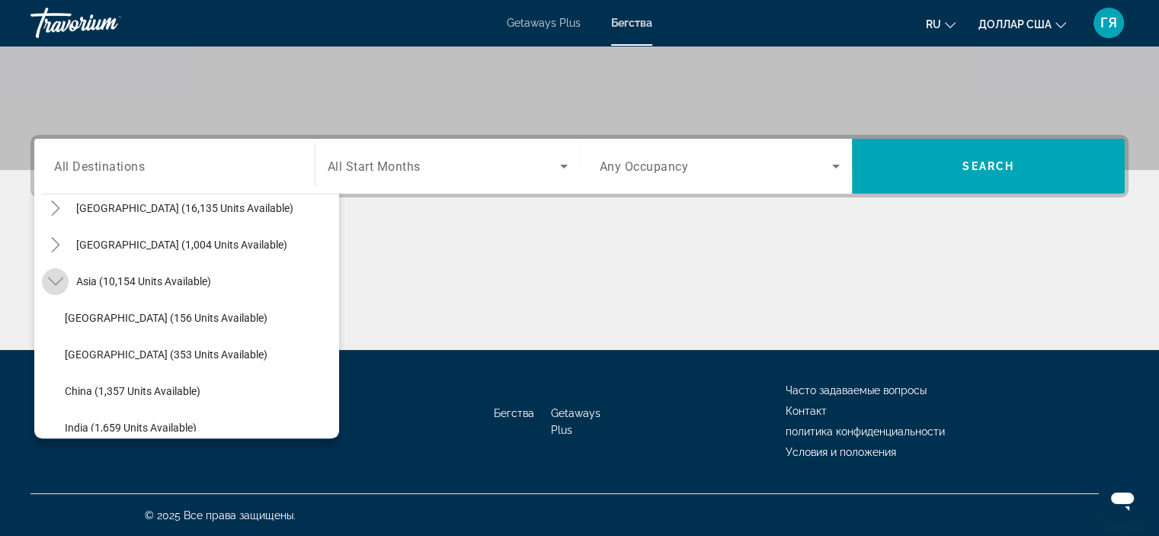
click at [55, 281] on icon "Toggle Asia (10,154 units available)" at bounding box center [55, 281] width 15 height 15
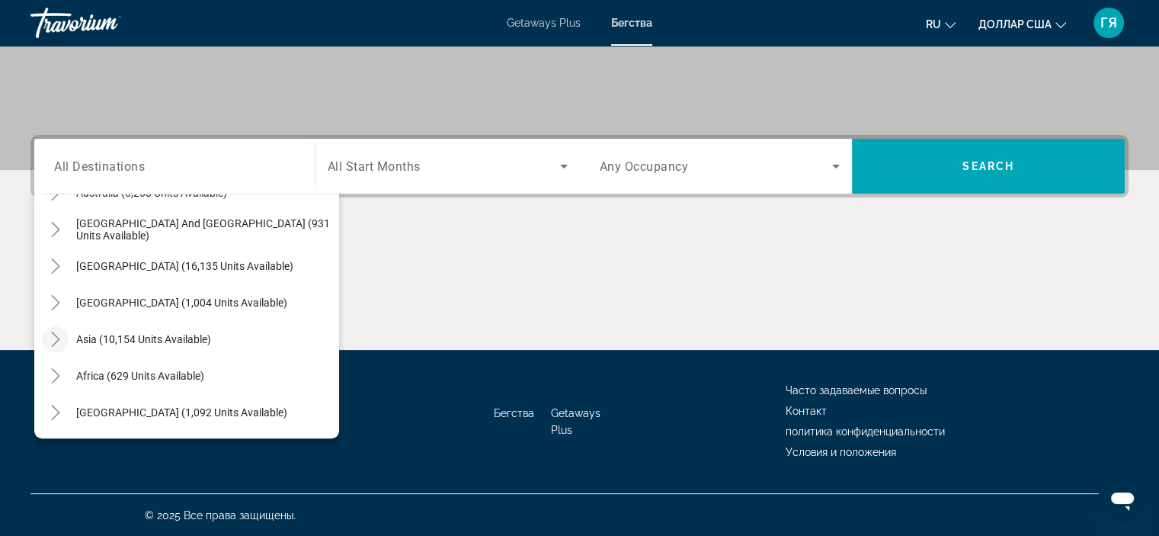
scroll to position [247, 0]
click at [58, 338] on icon "Toggle Asia (10,154 units available)" at bounding box center [55, 339] width 8 height 15
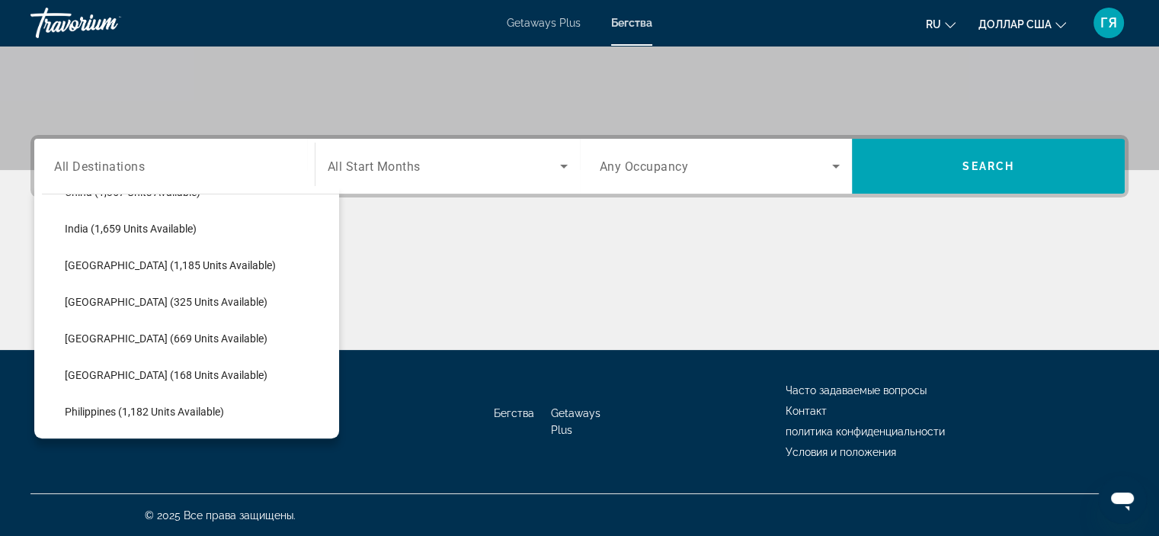
scroll to position [521, 0]
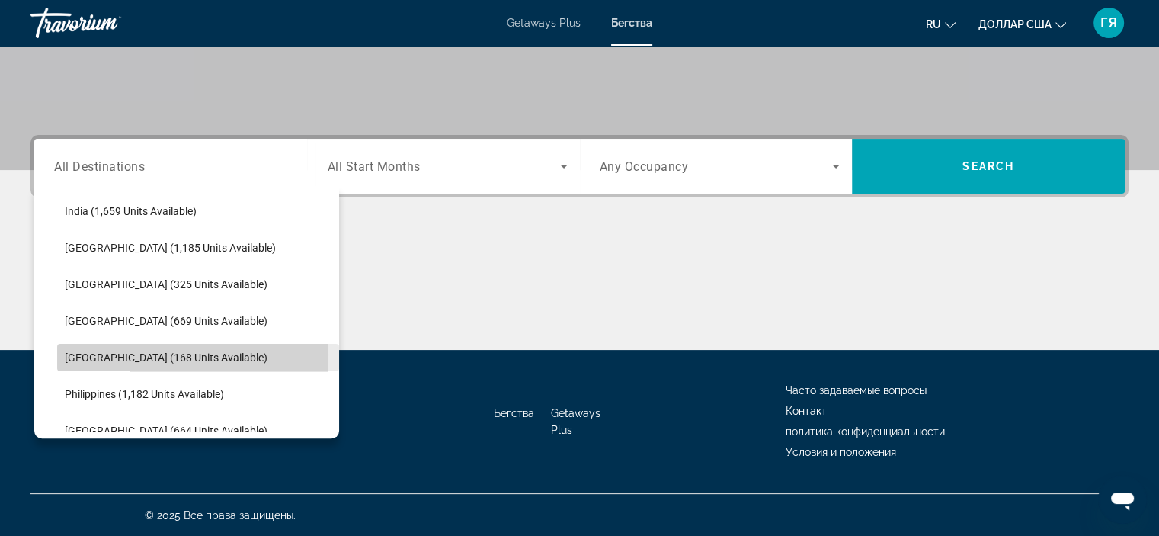
click at [132, 354] on span "[GEOGRAPHIC_DATA] (168 units available)" at bounding box center [166, 357] width 203 height 12
type input "**********"
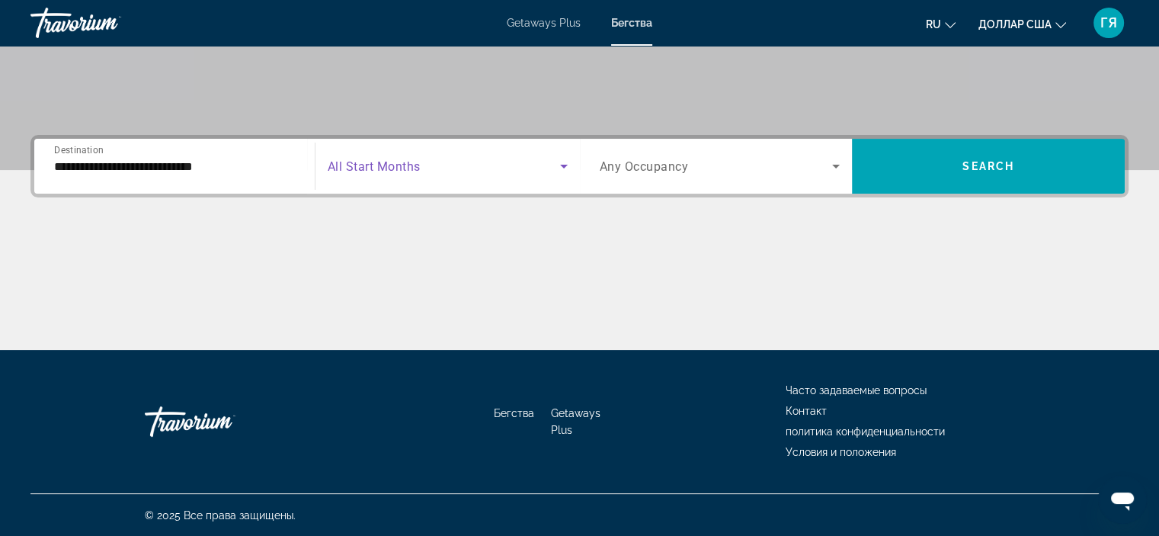
click at [467, 172] on span "Search widget" at bounding box center [444, 166] width 232 height 18
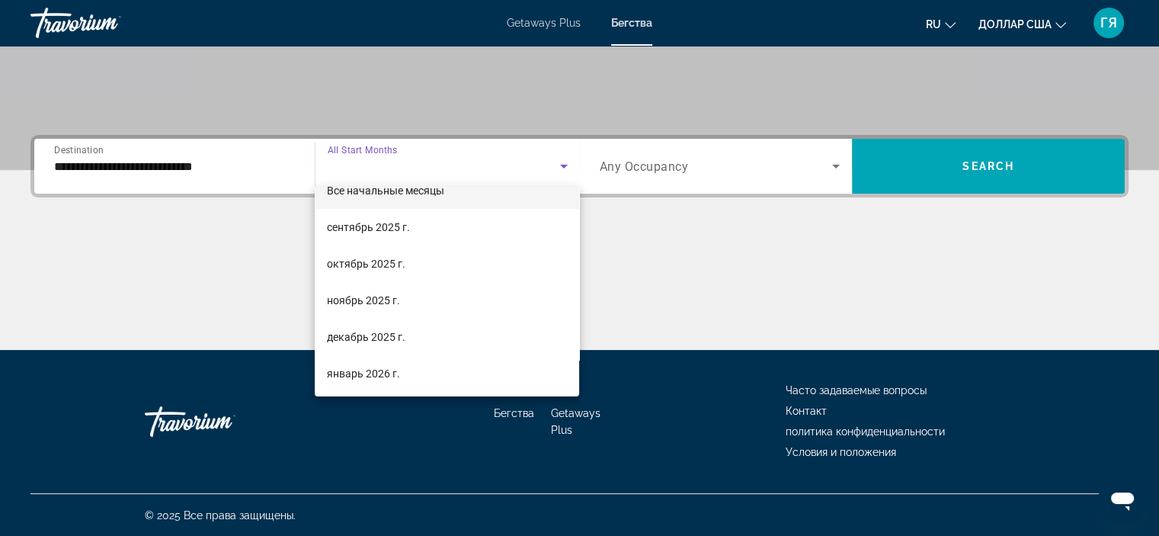
scroll to position [30, 0]
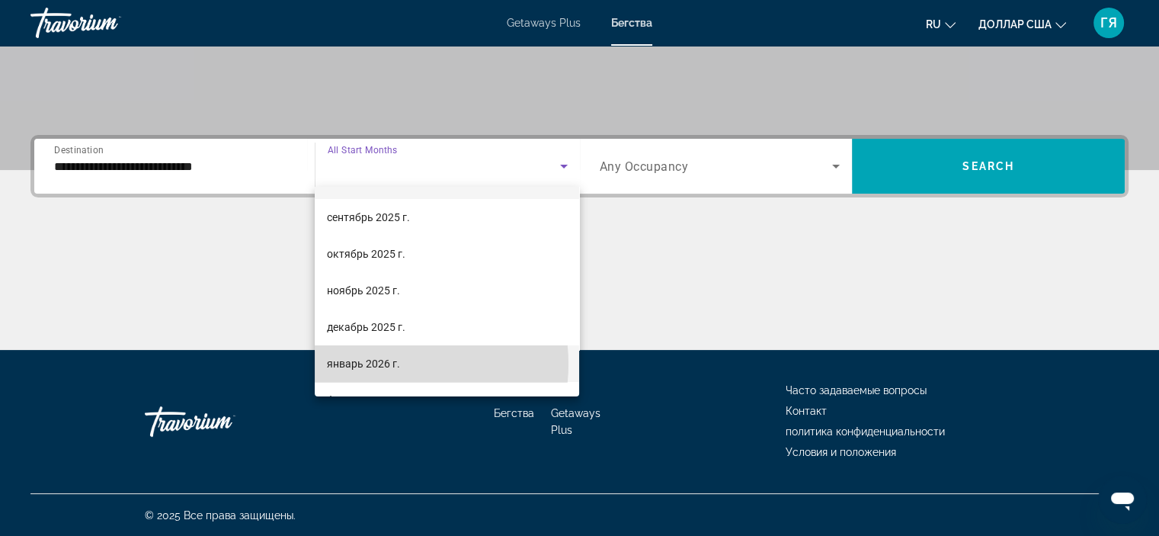
click at [383, 364] on font "январь 2026 г." at bounding box center [363, 363] width 73 height 12
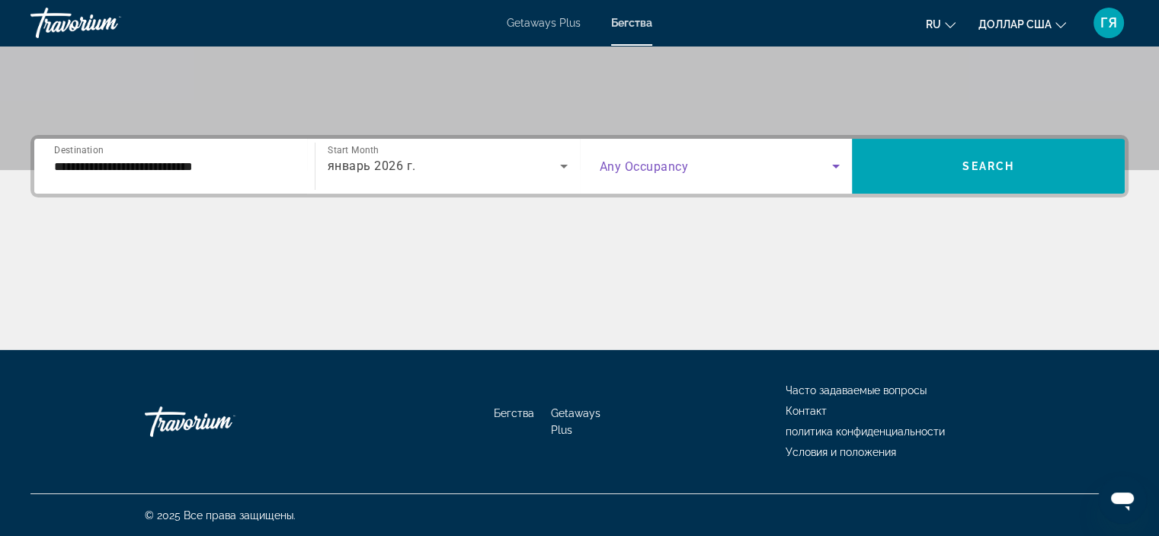
click at [756, 158] on span "Search widget" at bounding box center [716, 166] width 233 height 18
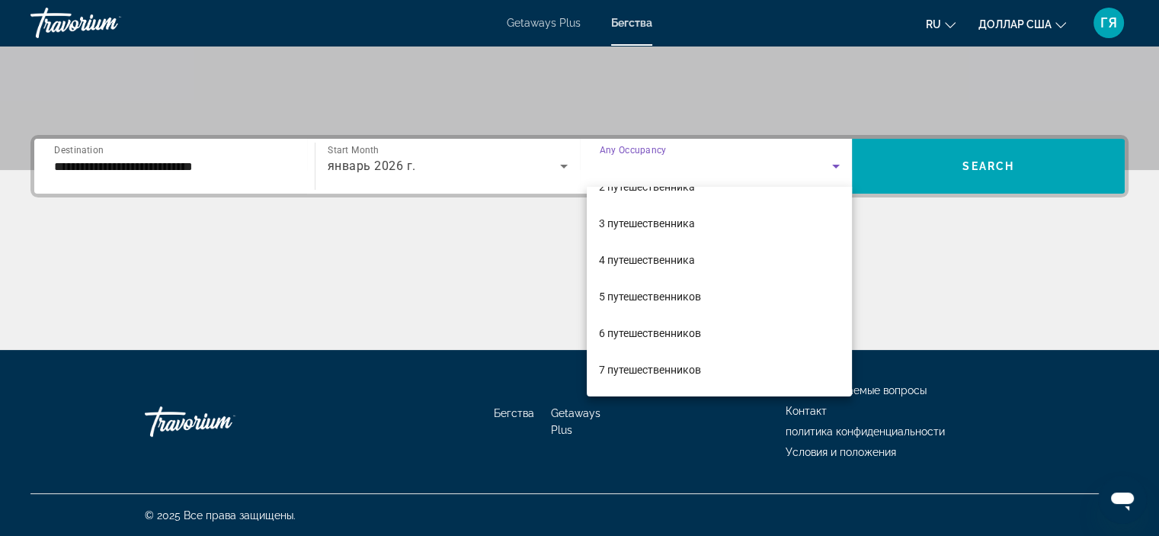
scroll to position [91, 0]
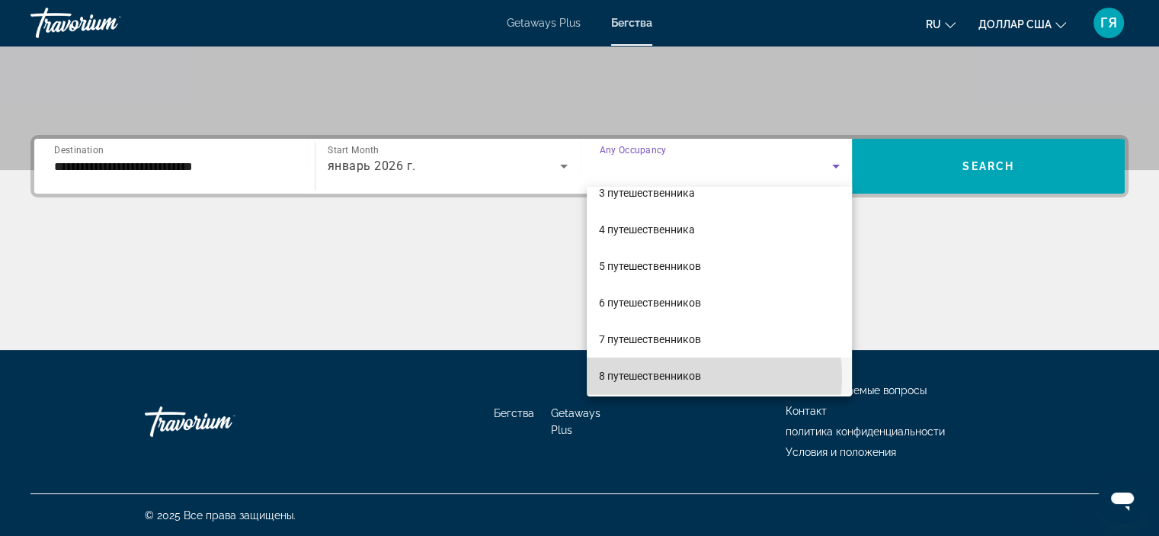
click at [689, 377] on font "8 путешественников" at bounding box center [650, 376] width 102 height 12
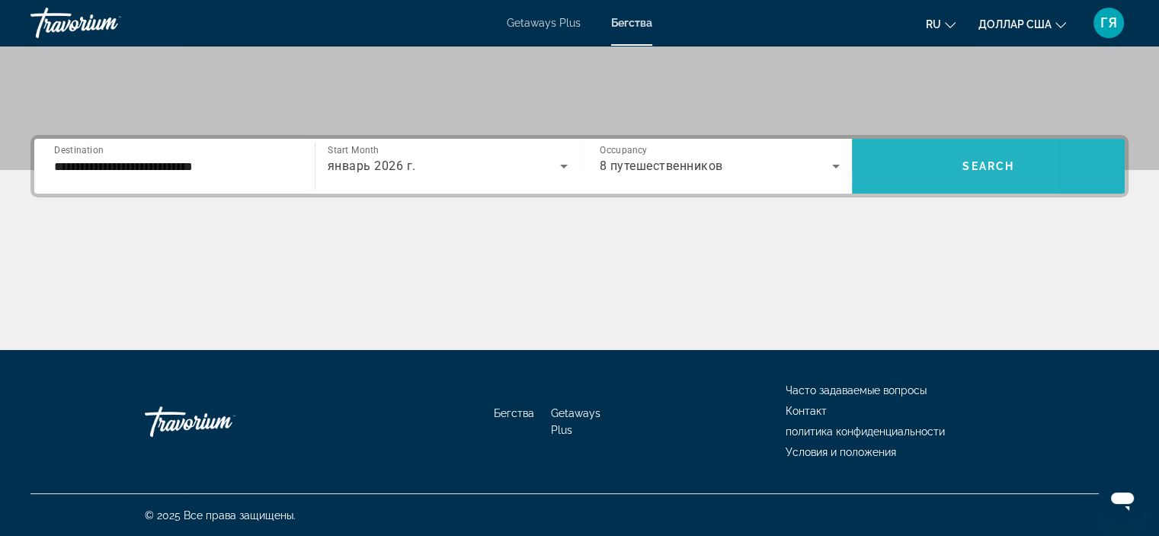
click at [898, 171] on span "Search widget" at bounding box center [988, 166] width 273 height 37
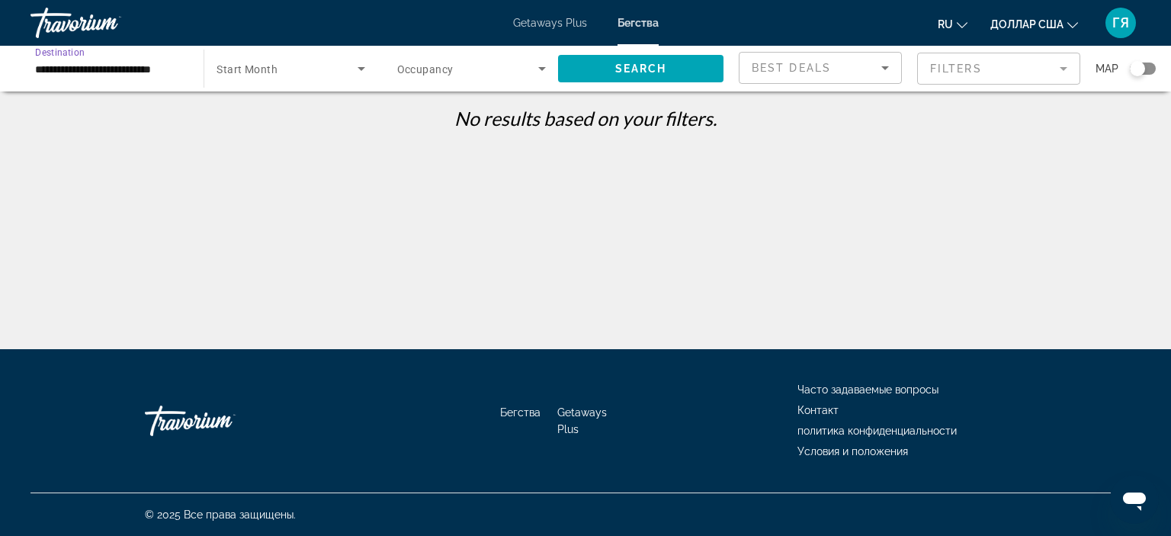
click at [83, 70] on input "**********" at bounding box center [109, 69] width 149 height 18
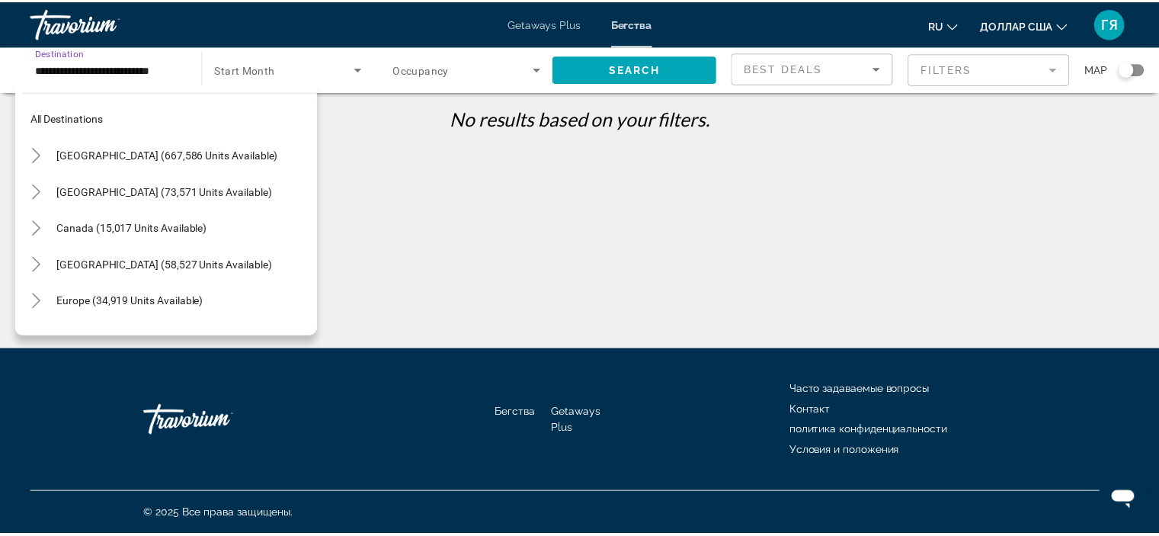
scroll to position [566, 0]
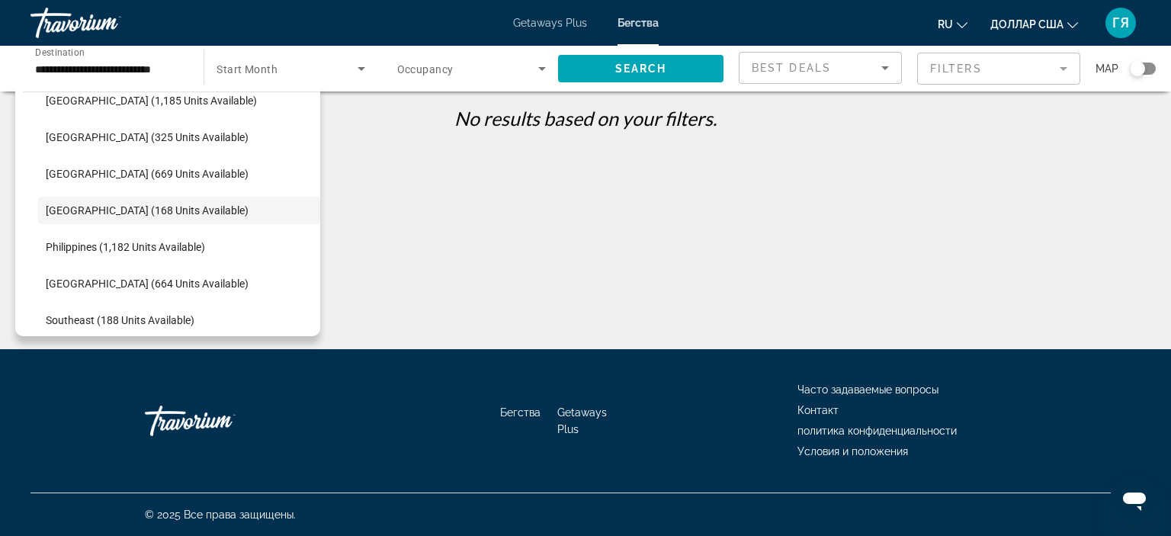
click at [345, 133] on div "No results based on your filters." at bounding box center [585, 124] width 1125 height 34
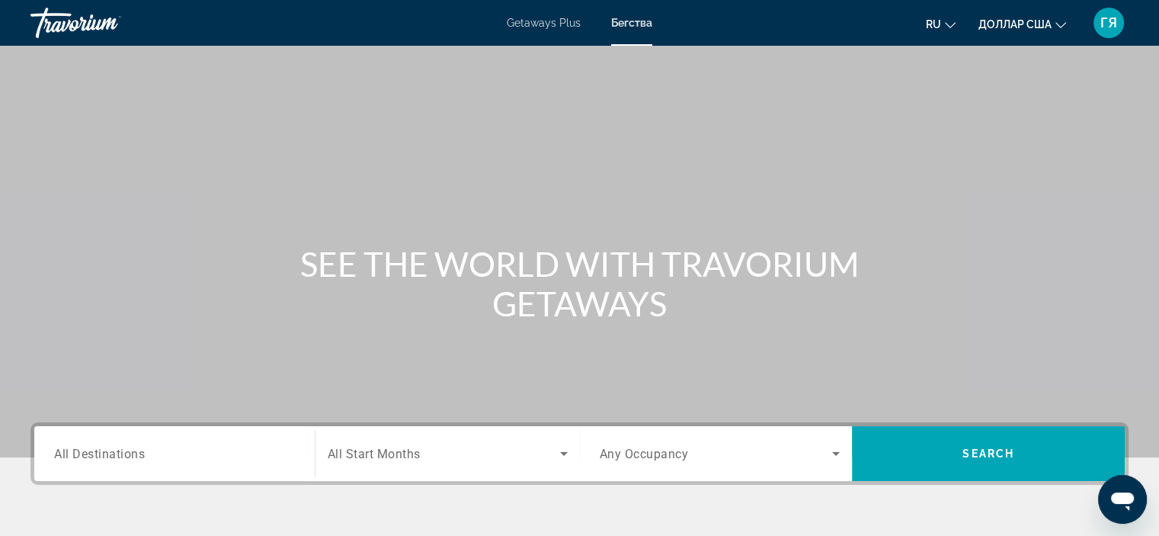
click at [119, 453] on span "All Destinations" at bounding box center [99, 453] width 91 height 14
click at [119, 453] on input "Destination All Destinations" at bounding box center [174, 454] width 241 height 18
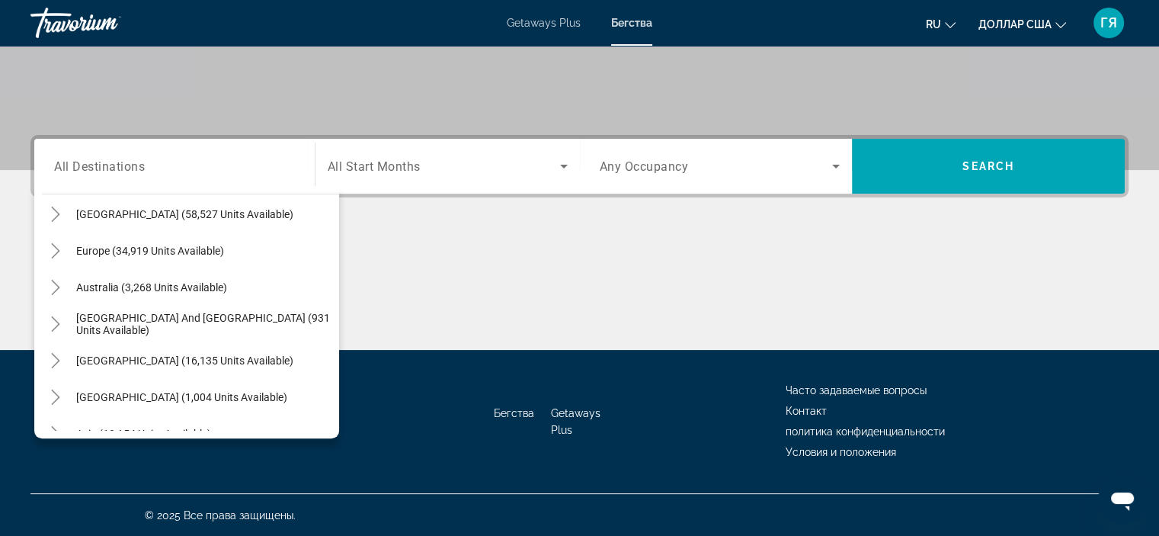
scroll to position [183, 0]
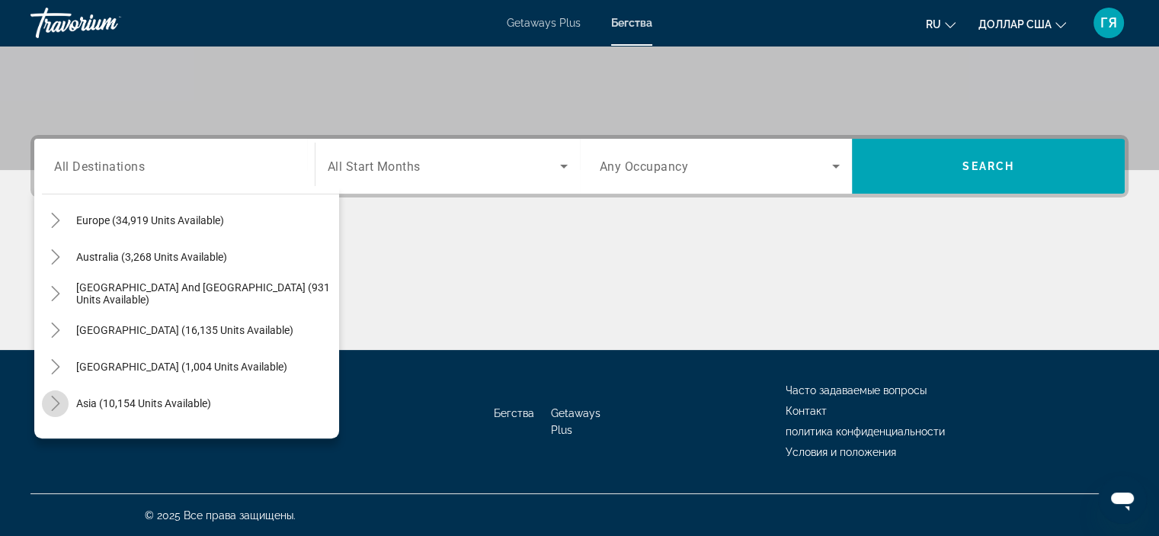
click at [52, 409] on icon "Toggle Asia (10,154 units available)" at bounding box center [55, 403] width 8 height 15
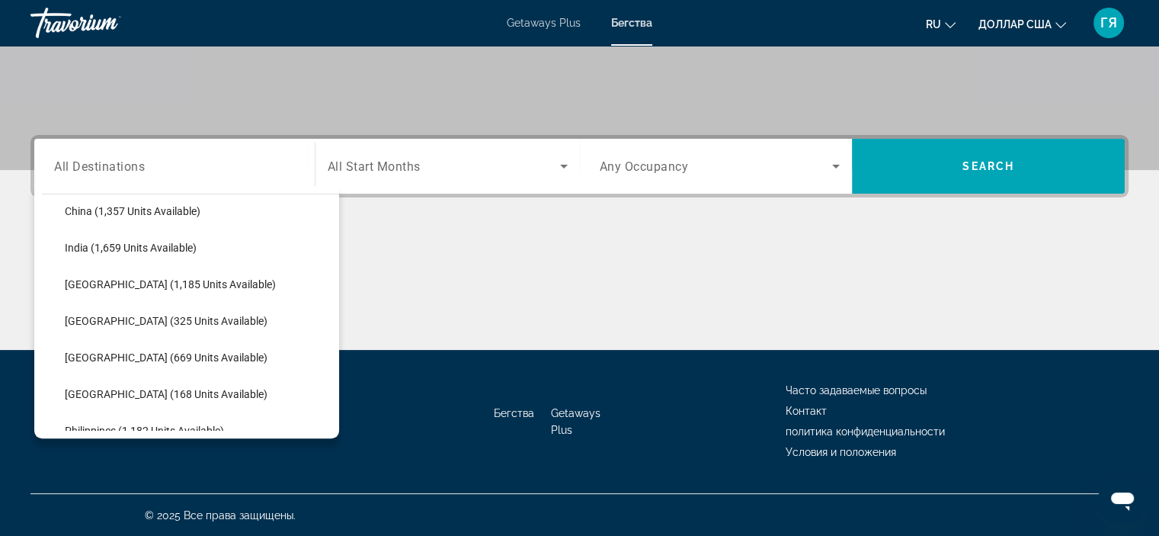
scroll to position [495, 0]
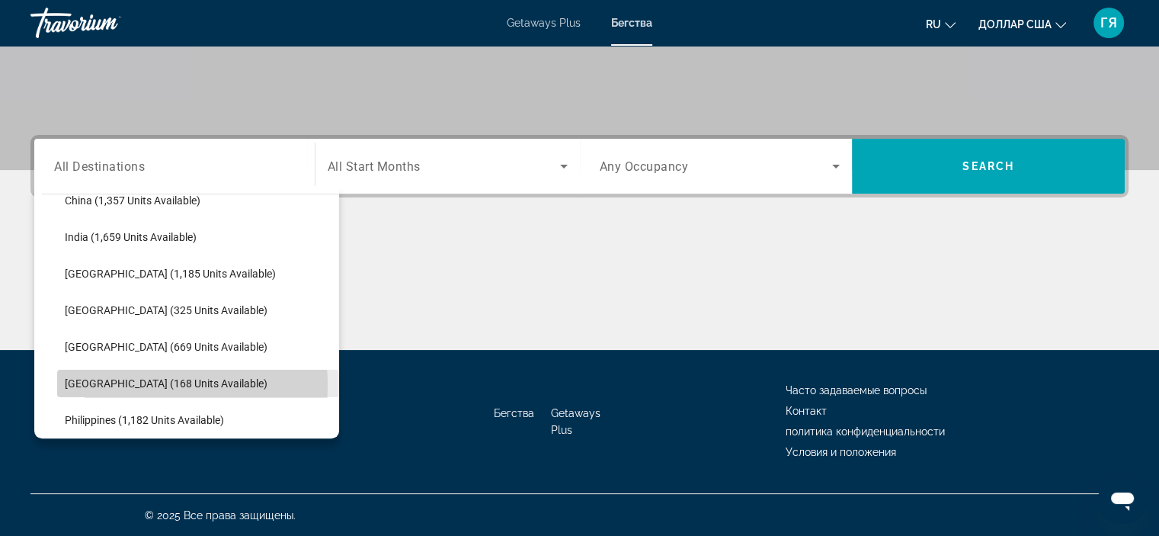
click at [109, 383] on span "[GEOGRAPHIC_DATA] (168 units available)" at bounding box center [166, 383] width 203 height 12
type input "**********"
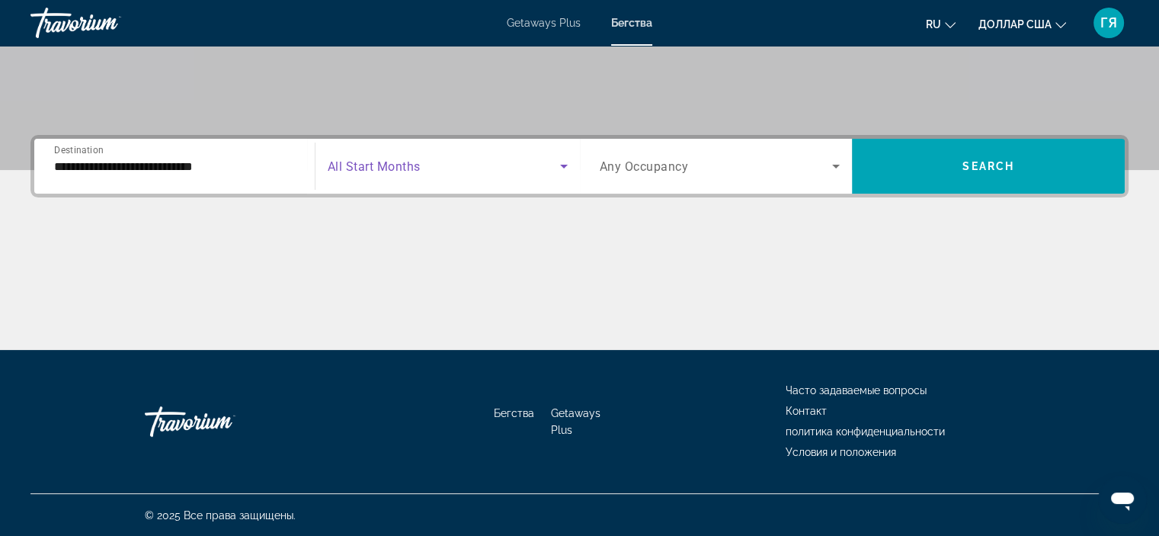
click at [436, 173] on span "Search widget" at bounding box center [444, 166] width 232 height 18
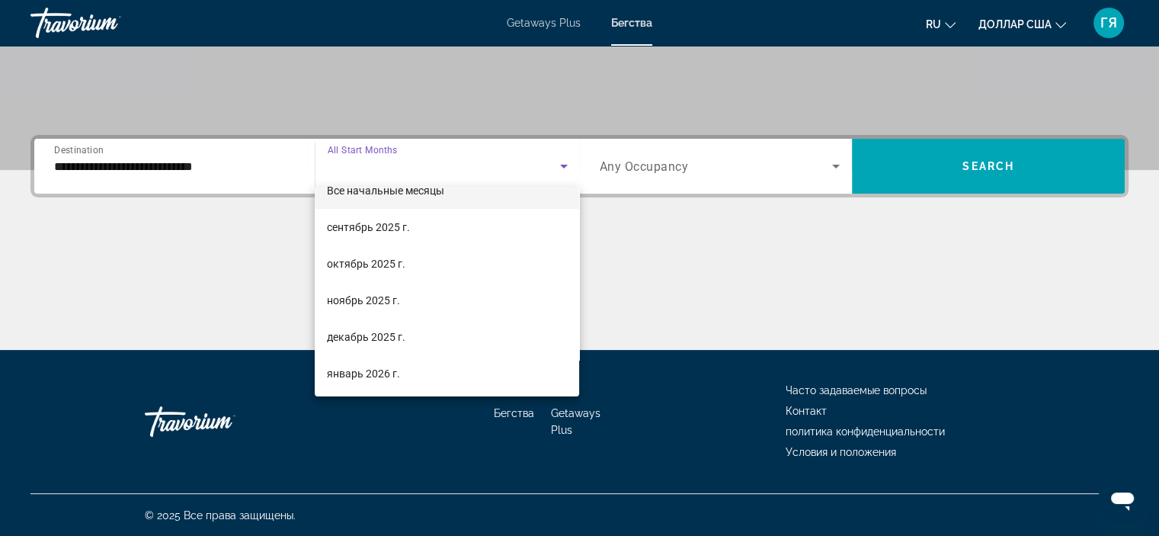
scroll to position [30, 0]
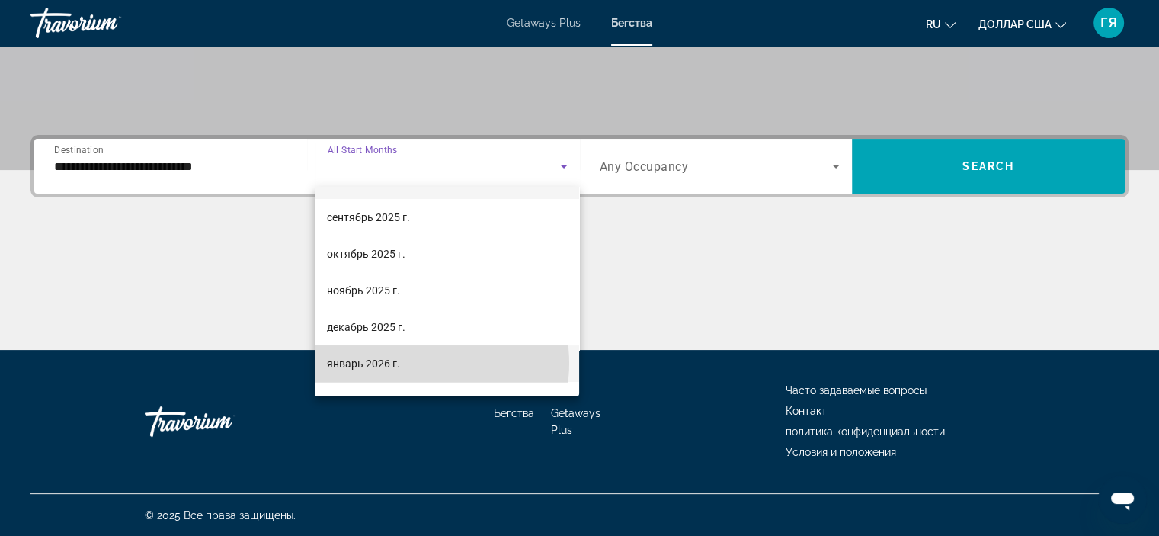
click at [424, 363] on mat-option "январь 2026 г." at bounding box center [447, 363] width 264 height 37
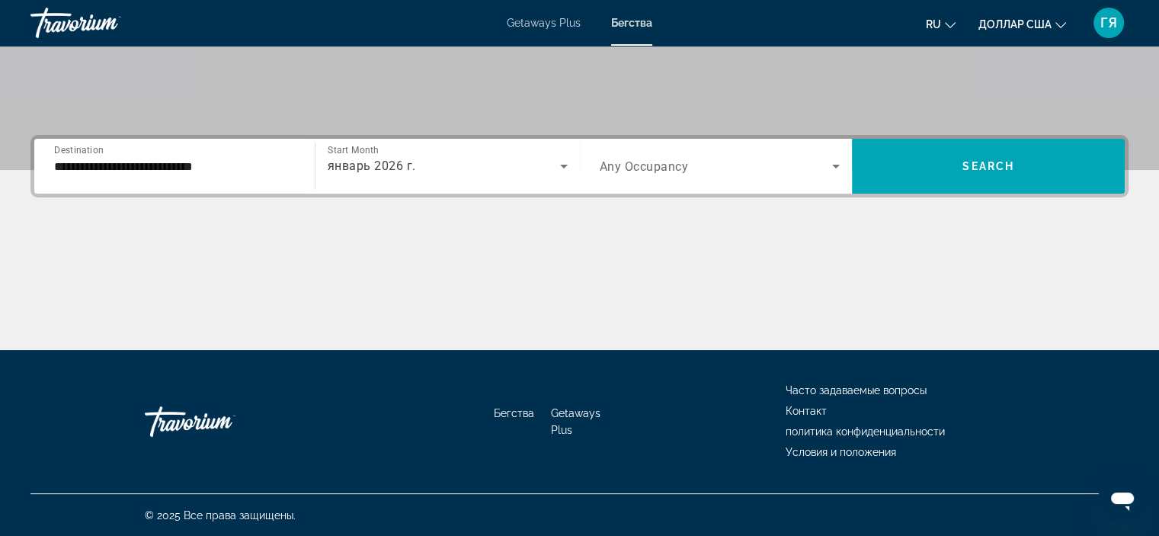
click at [650, 167] on span "Any Occupancy" at bounding box center [644, 166] width 89 height 14
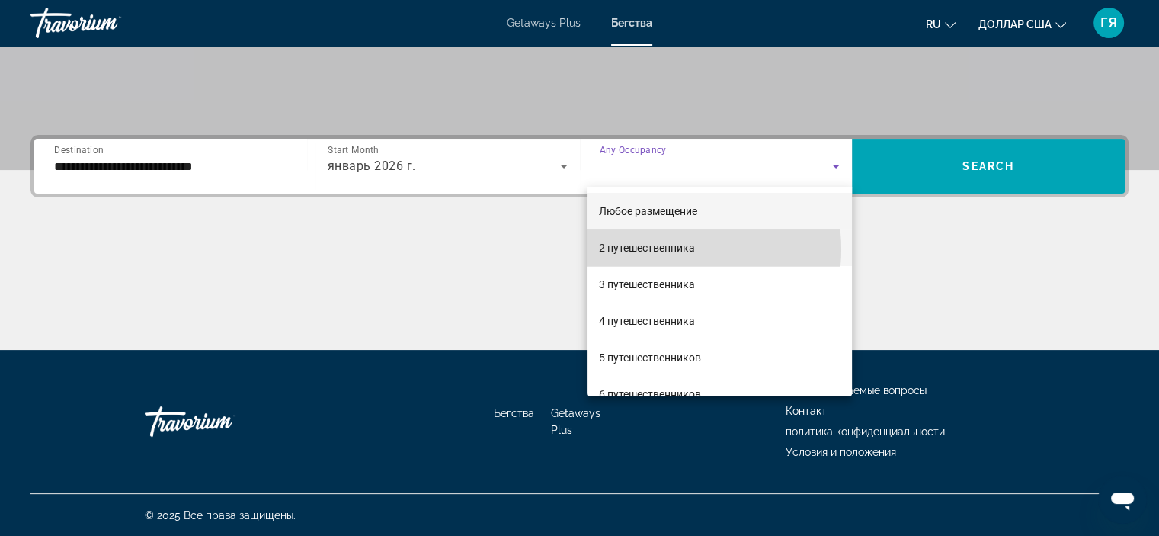
click at [665, 249] on font "2 путешественника" at bounding box center [647, 248] width 96 height 12
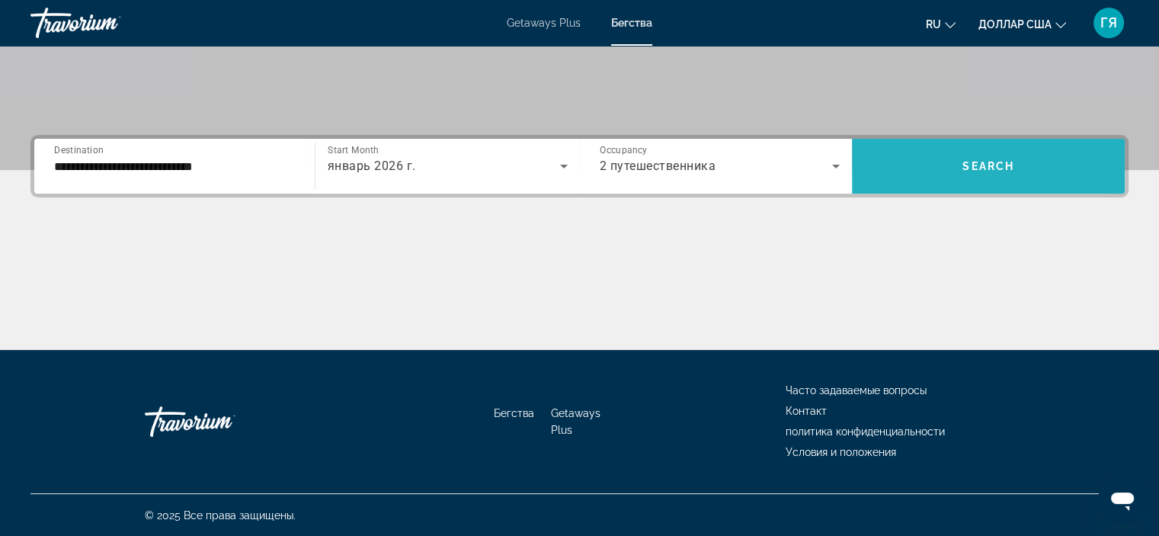
click at [922, 165] on span "Search widget" at bounding box center [988, 166] width 273 height 37
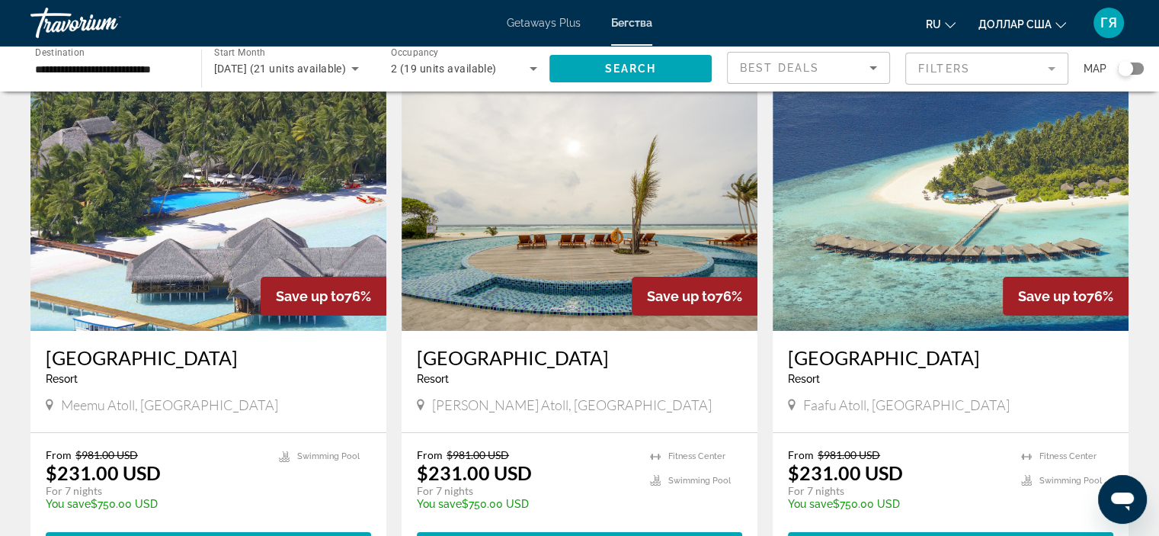
scroll to position [58, 0]
click at [561, 215] on img "Основное содержание" at bounding box center [580, 209] width 356 height 244
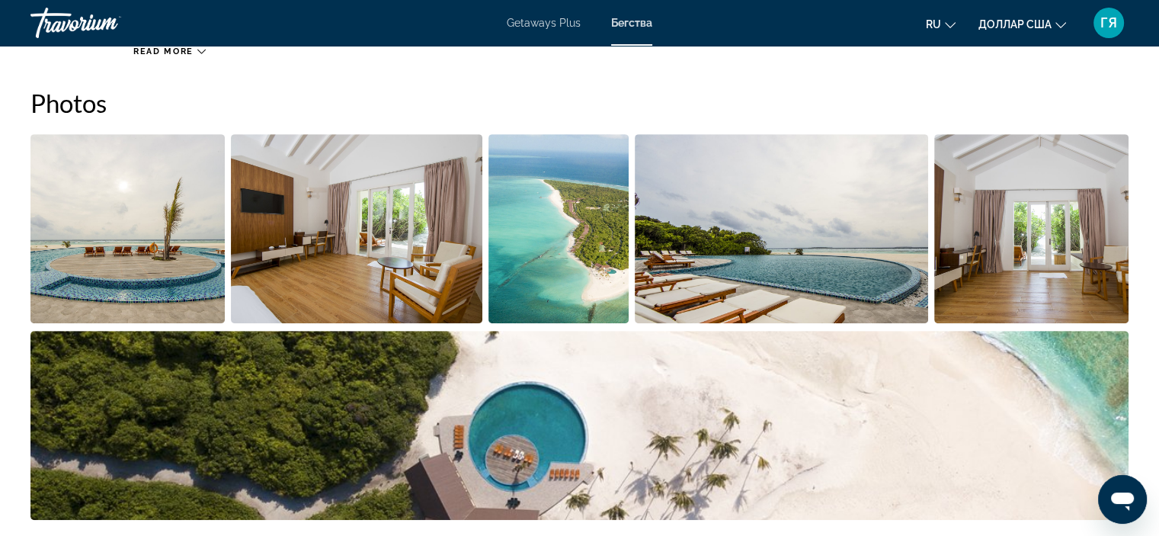
scroll to position [738, 0]
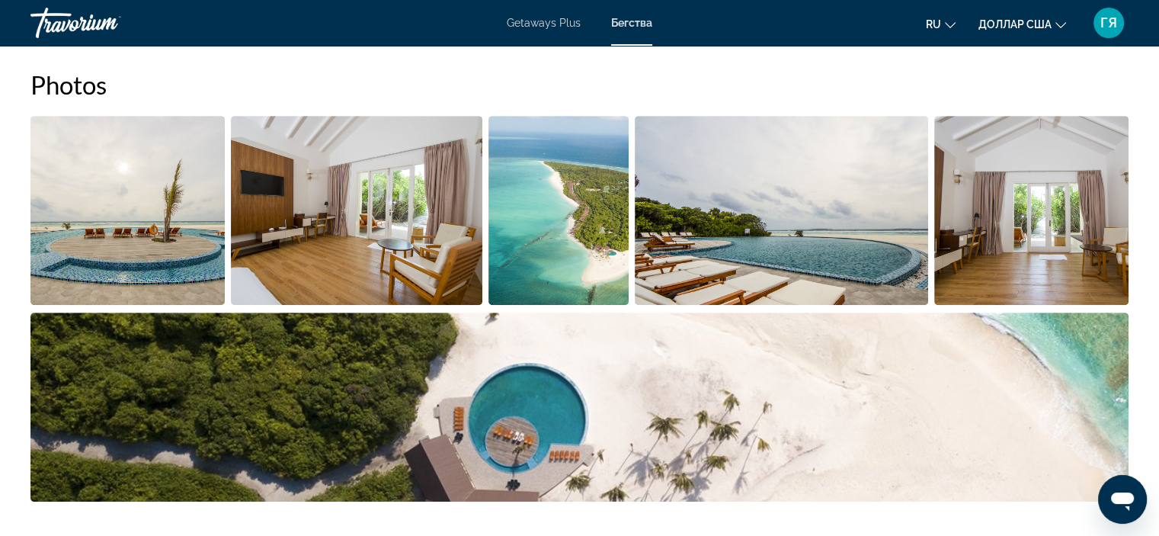
click at [100, 203] on img "Open full-screen image slider" at bounding box center [127, 210] width 194 height 189
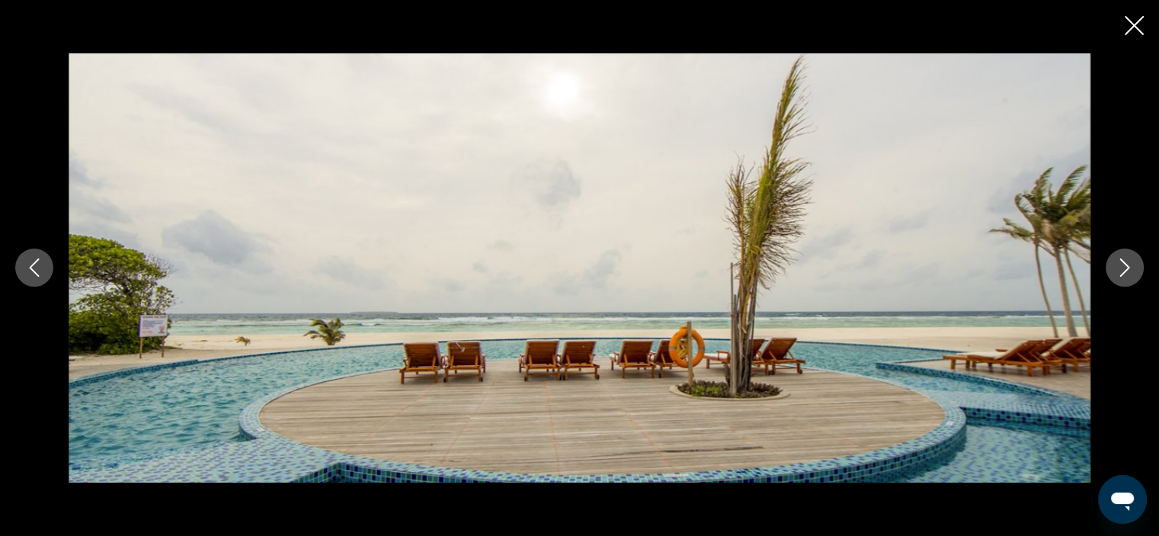
click at [1121, 268] on icon "Next image" at bounding box center [1125, 267] width 18 height 18
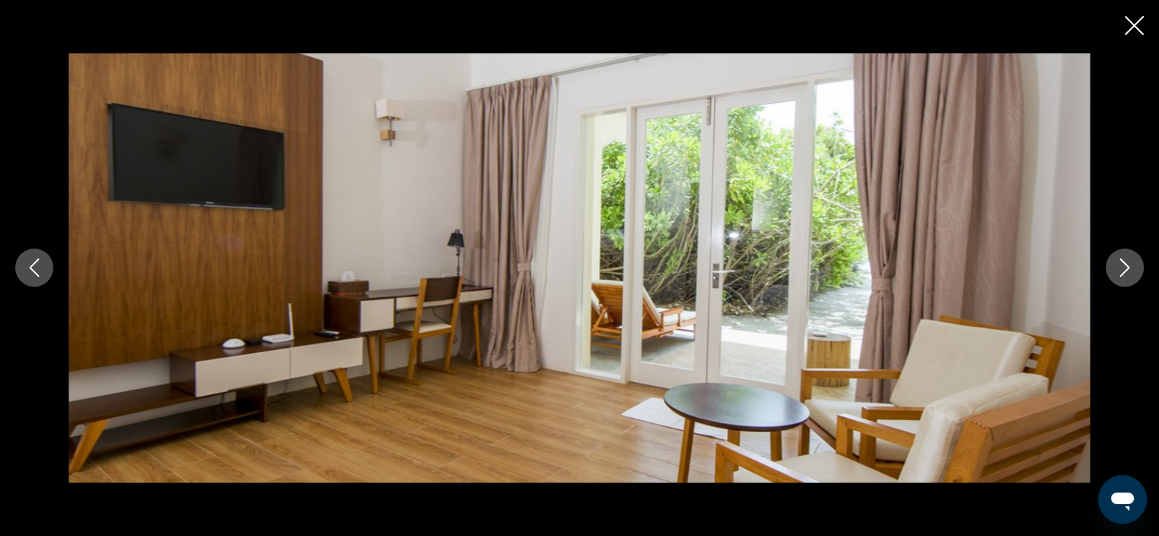
click at [1121, 268] on icon "Next image" at bounding box center [1125, 267] width 18 height 18
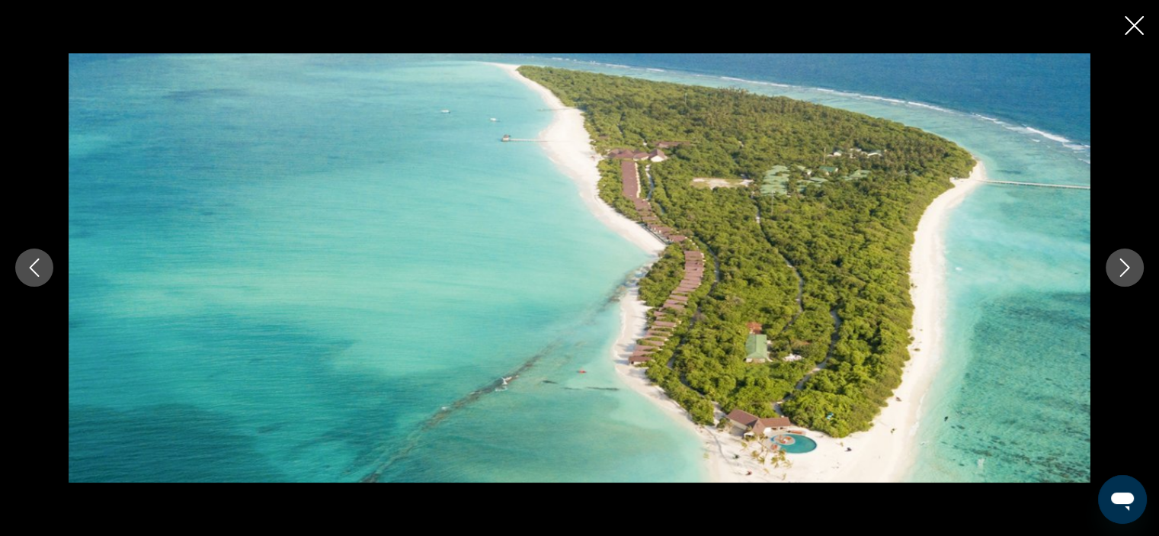
click at [1121, 268] on icon "Next image" at bounding box center [1125, 267] width 18 height 18
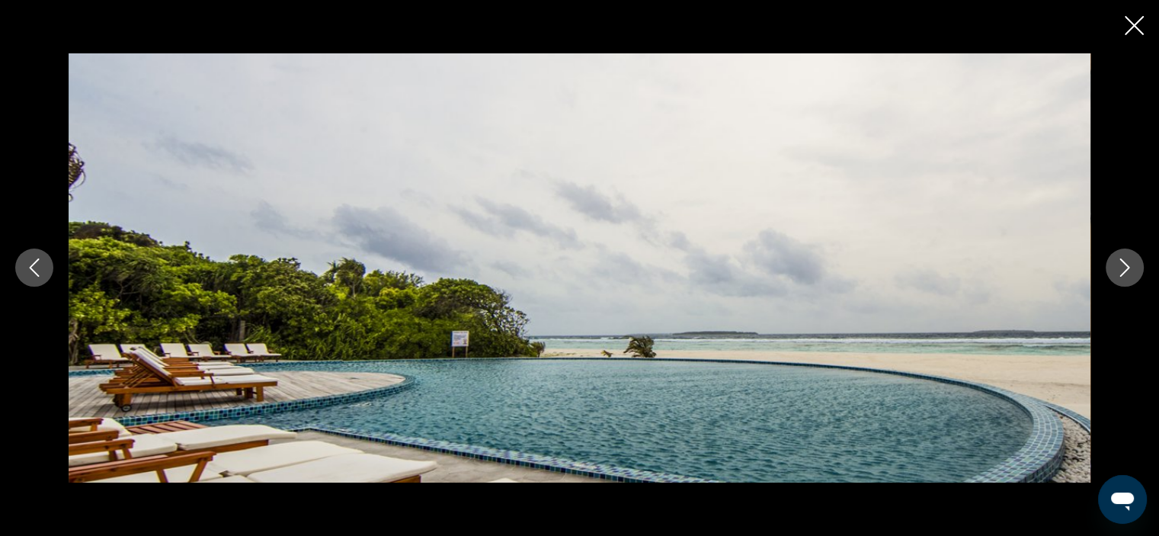
click at [1121, 268] on icon "Next image" at bounding box center [1125, 267] width 18 height 18
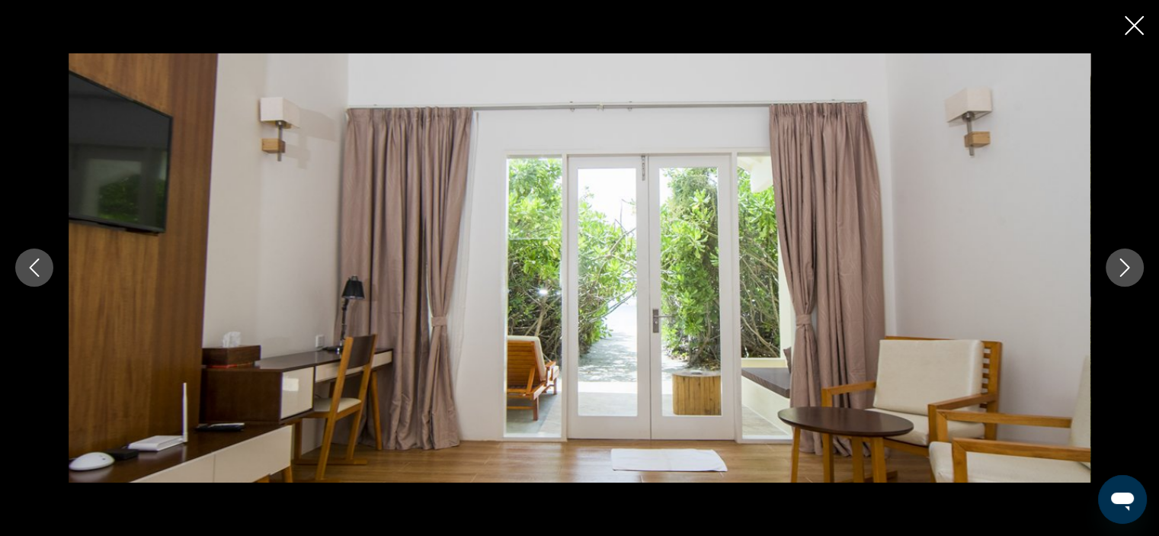
click at [1121, 268] on icon "Next image" at bounding box center [1125, 267] width 18 height 18
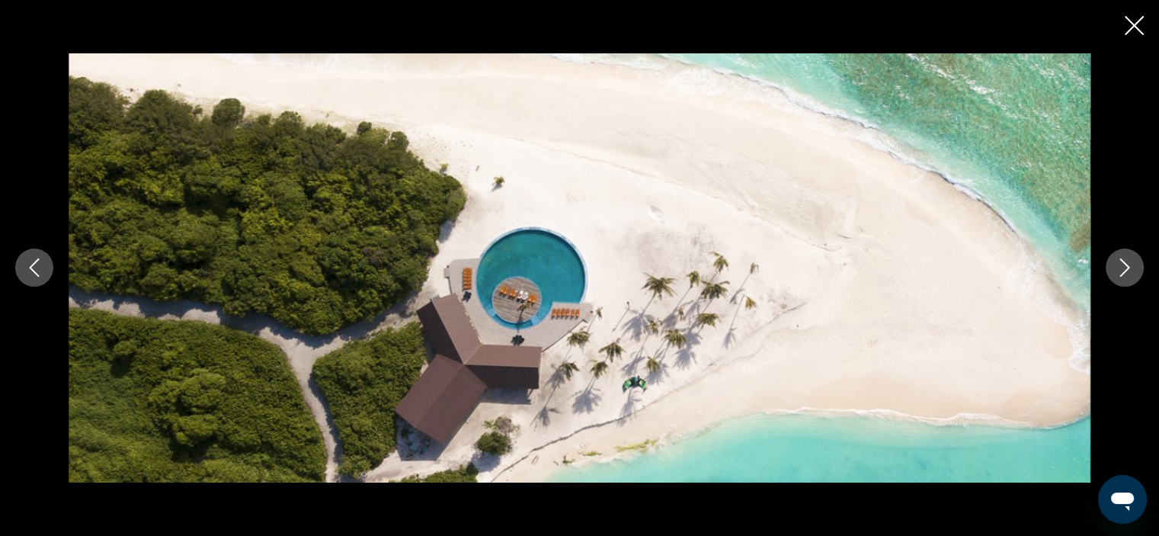
click at [1121, 268] on icon "Next image" at bounding box center [1125, 267] width 18 height 18
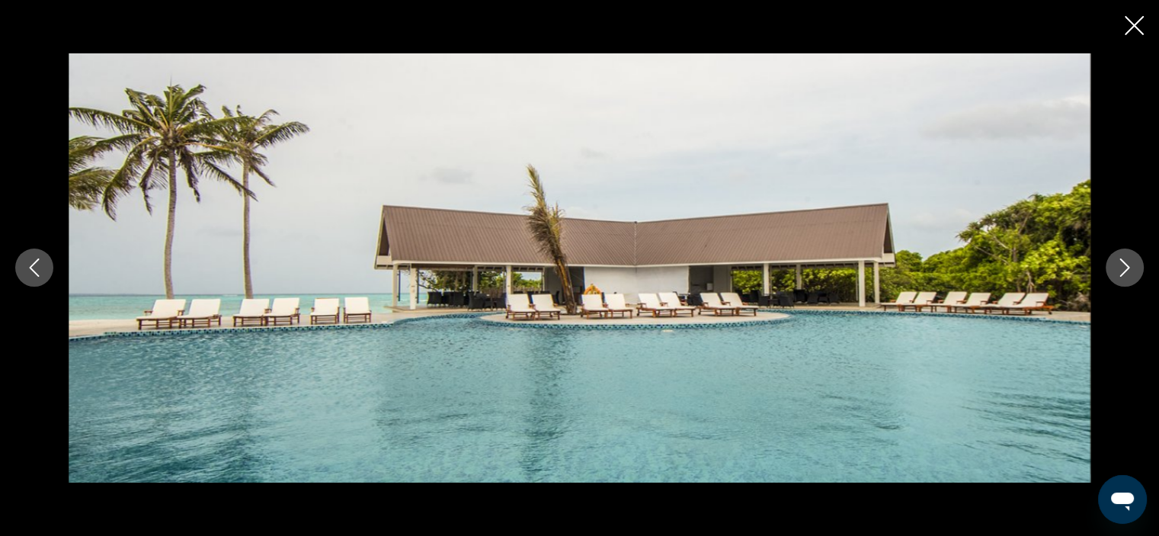
click at [1121, 268] on icon "Next image" at bounding box center [1125, 267] width 18 height 18
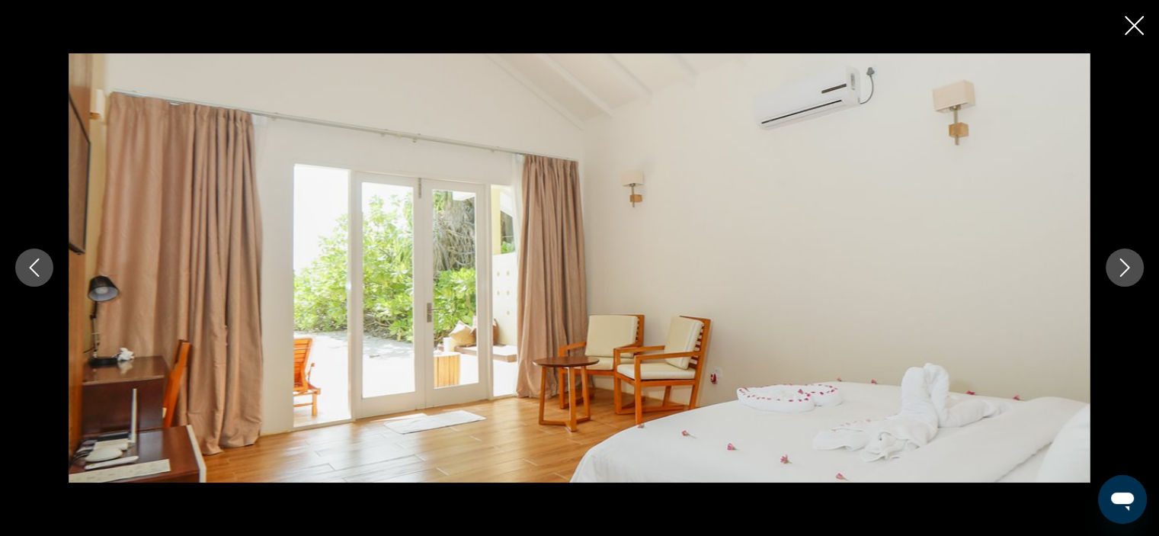
click at [1121, 268] on icon "Next image" at bounding box center [1125, 267] width 18 height 18
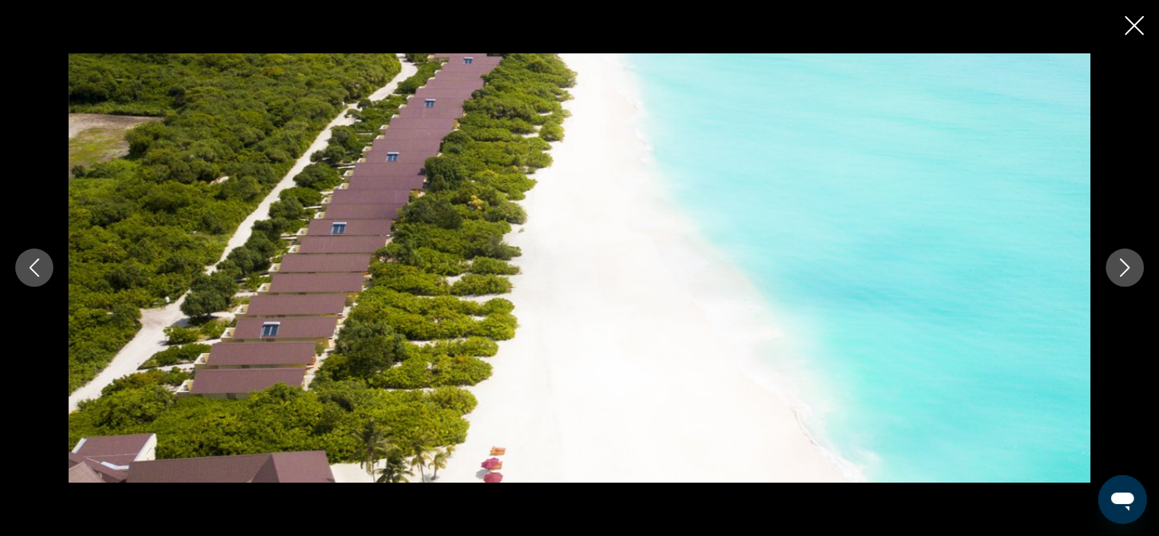
click at [1130, 268] on icon "Next image" at bounding box center [1125, 267] width 18 height 18
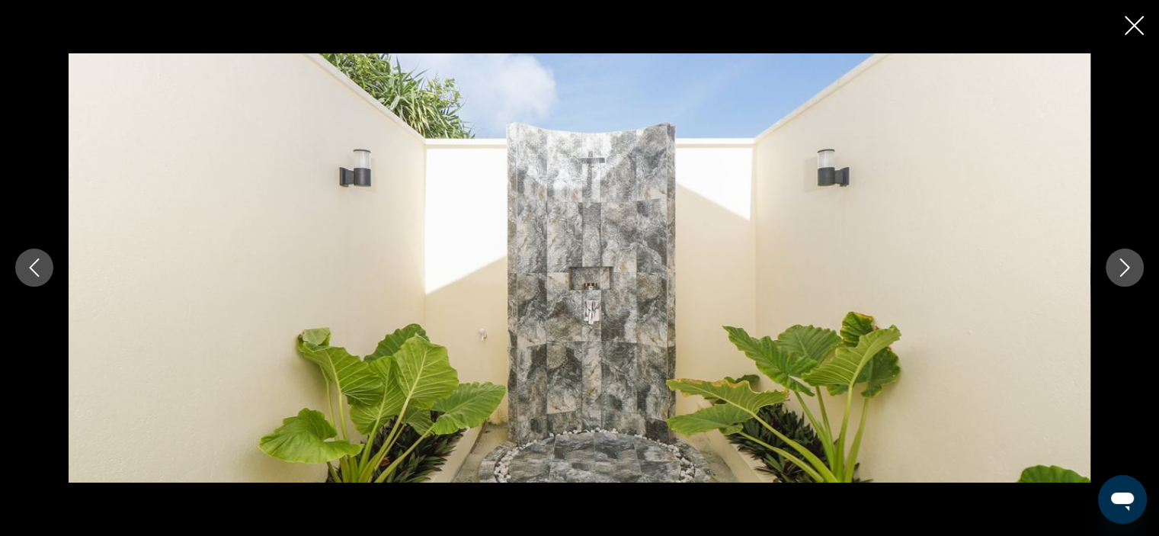
click at [1130, 268] on icon "Next image" at bounding box center [1125, 267] width 18 height 18
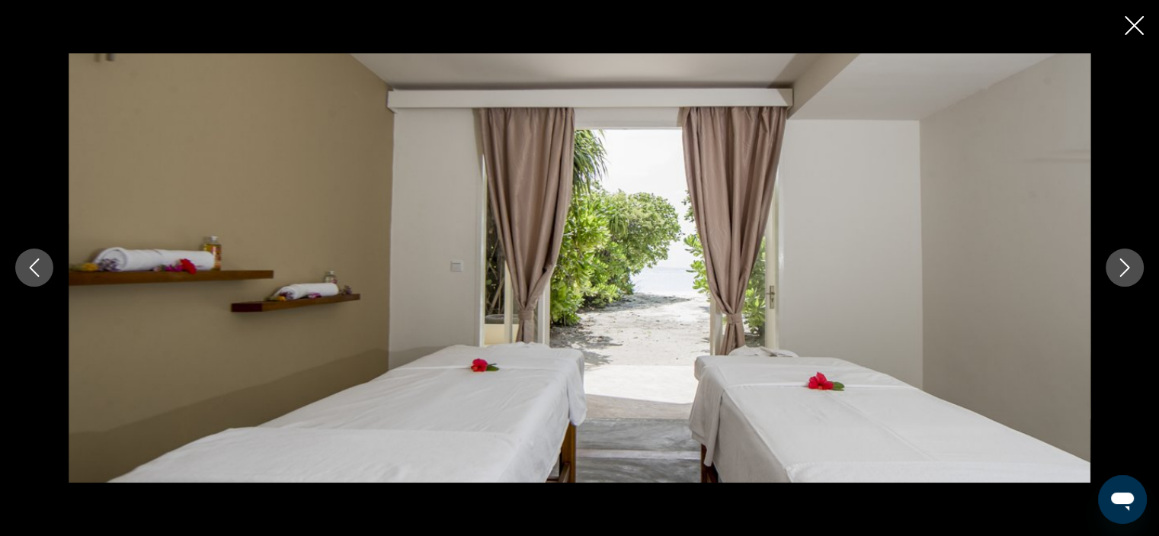
click at [1130, 268] on icon "Next image" at bounding box center [1125, 267] width 18 height 18
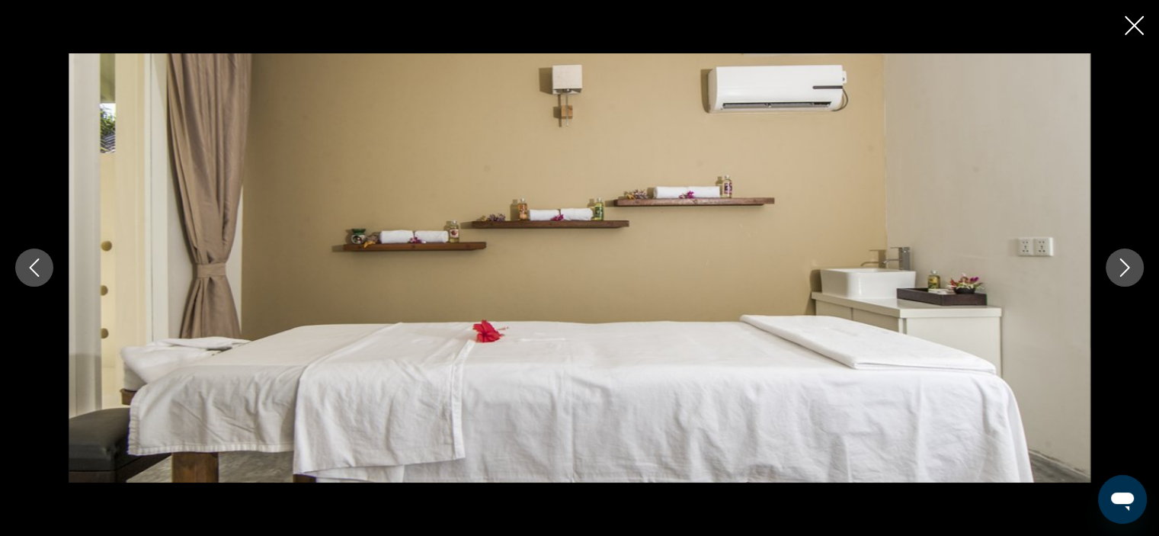
click at [1130, 268] on icon "Next image" at bounding box center [1125, 267] width 18 height 18
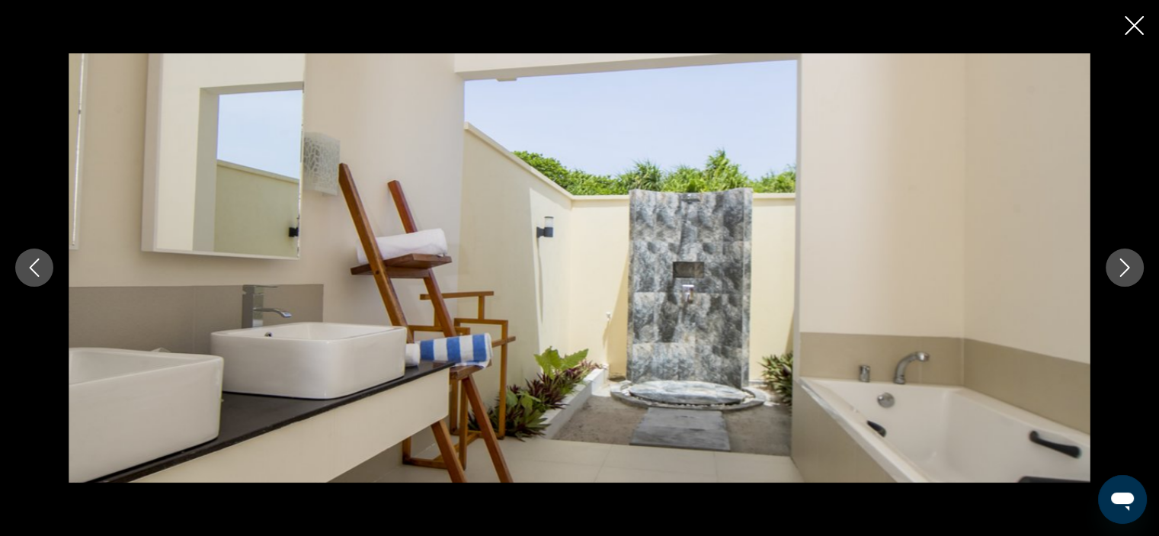
click at [1130, 268] on icon "Next image" at bounding box center [1125, 267] width 18 height 18
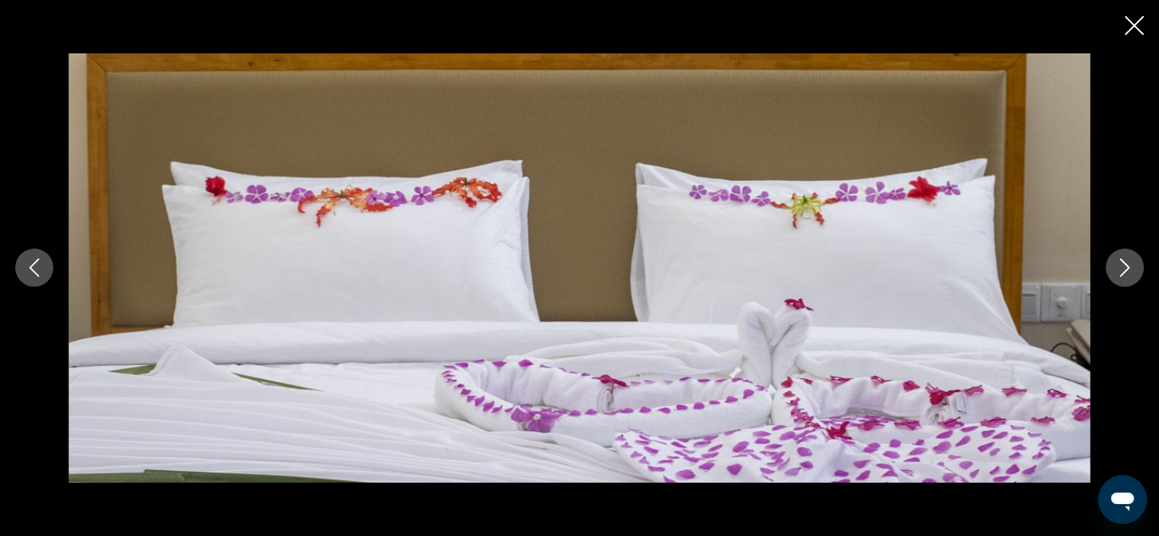
click at [1130, 268] on icon "Next image" at bounding box center [1125, 267] width 18 height 18
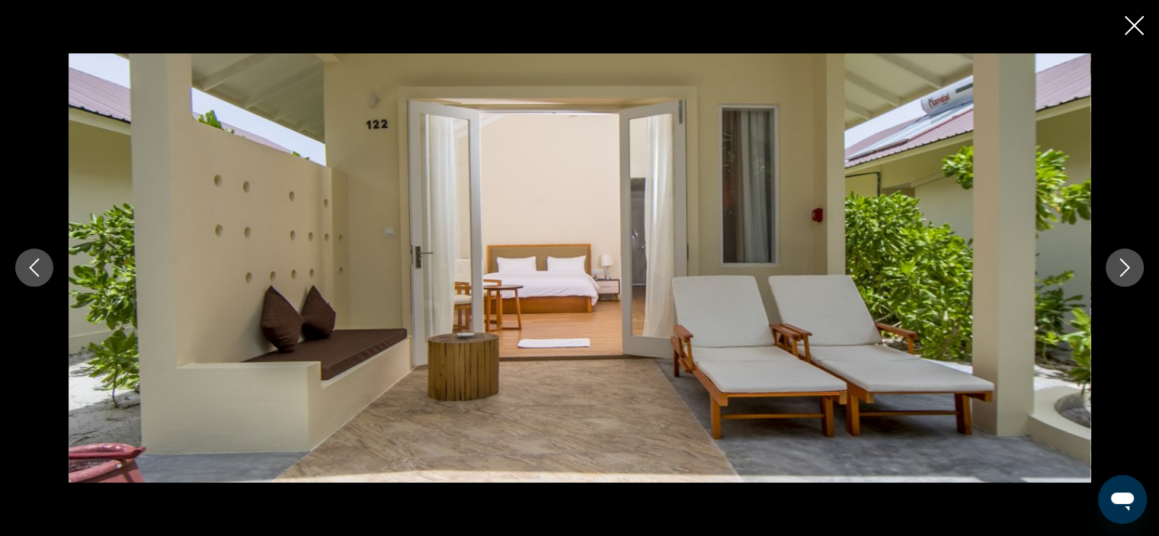
click at [1130, 268] on icon "Next image" at bounding box center [1125, 267] width 18 height 18
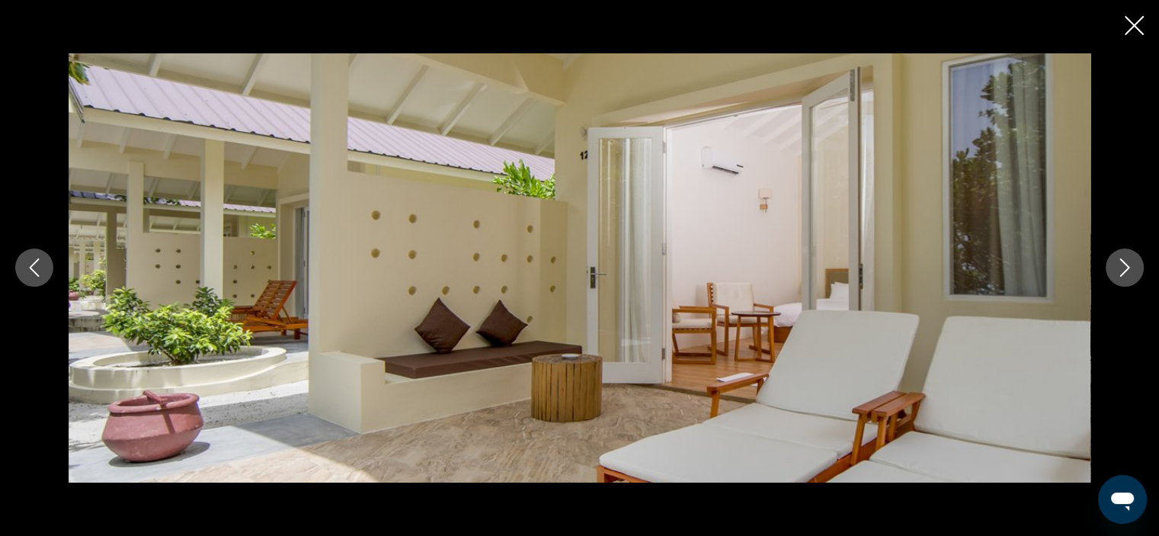
click at [1130, 268] on icon "Next image" at bounding box center [1125, 267] width 18 height 18
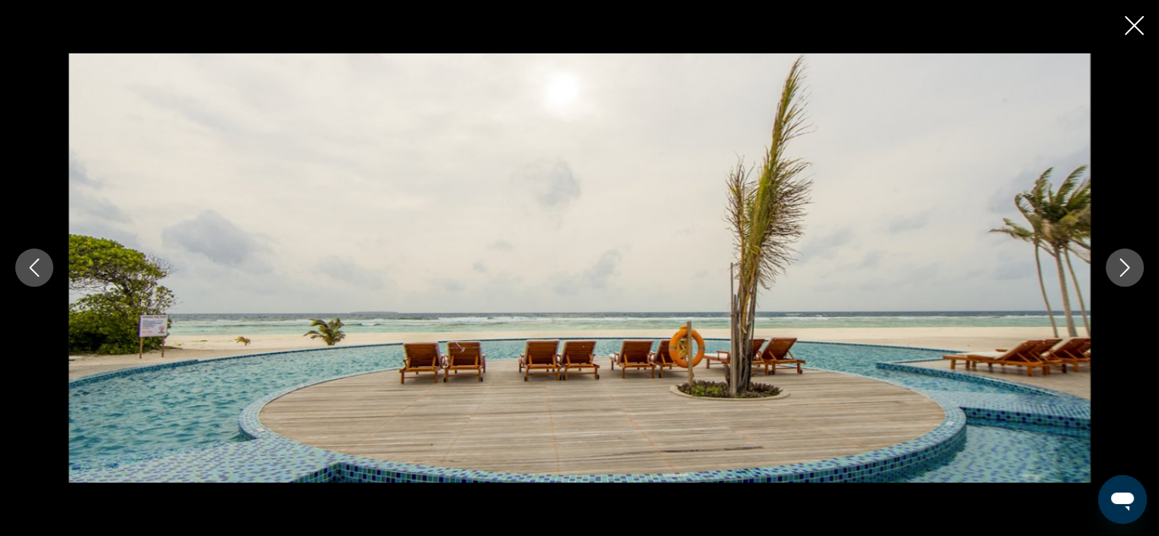
click at [1130, 268] on icon "Next image" at bounding box center [1125, 267] width 18 height 18
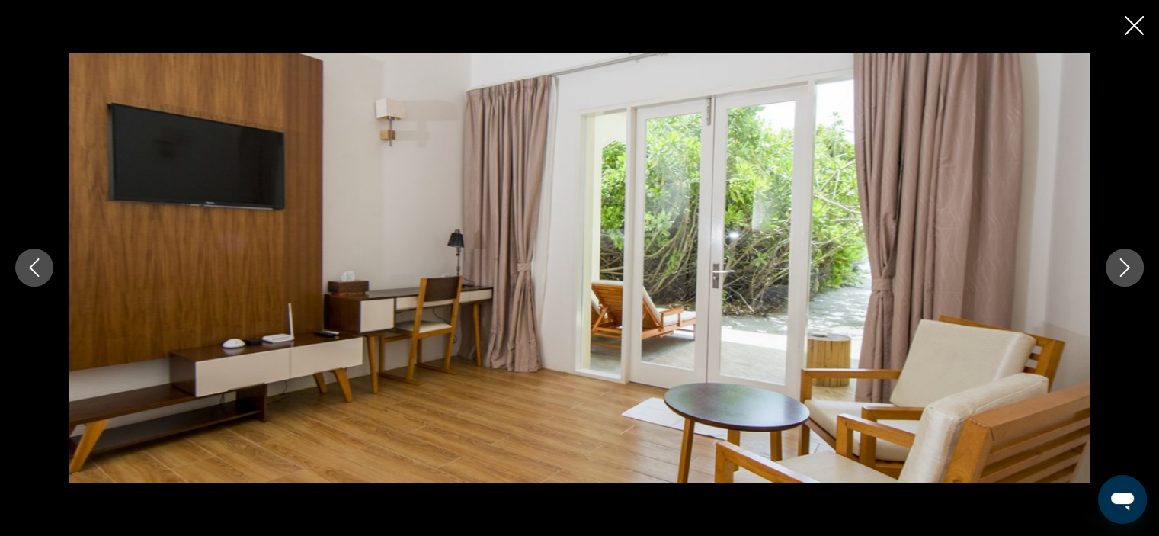
click at [1130, 268] on icon "Next image" at bounding box center [1125, 267] width 18 height 18
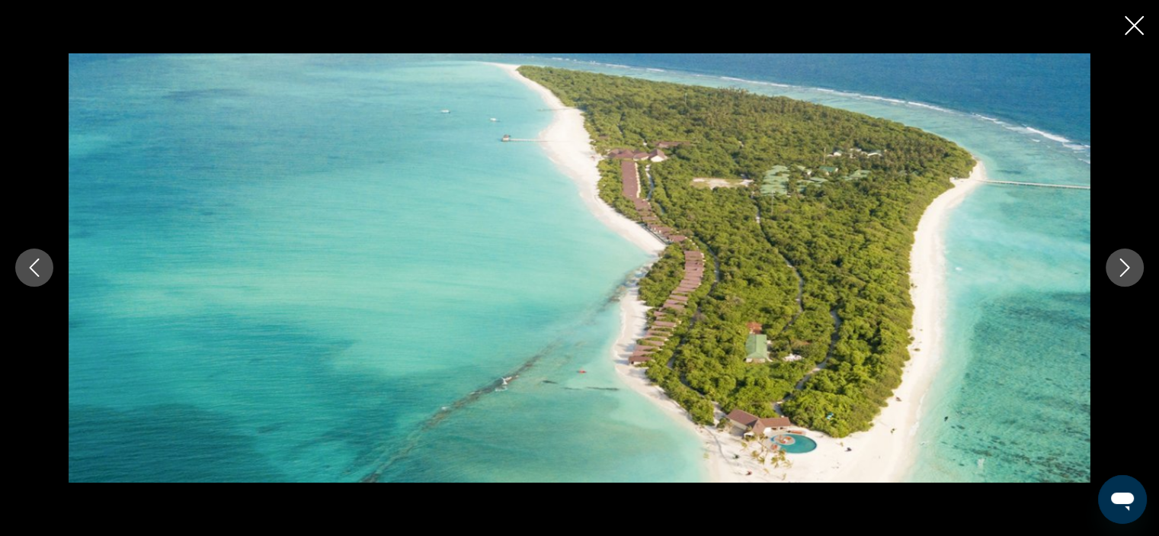
click at [1130, 268] on icon "Next image" at bounding box center [1125, 267] width 18 height 18
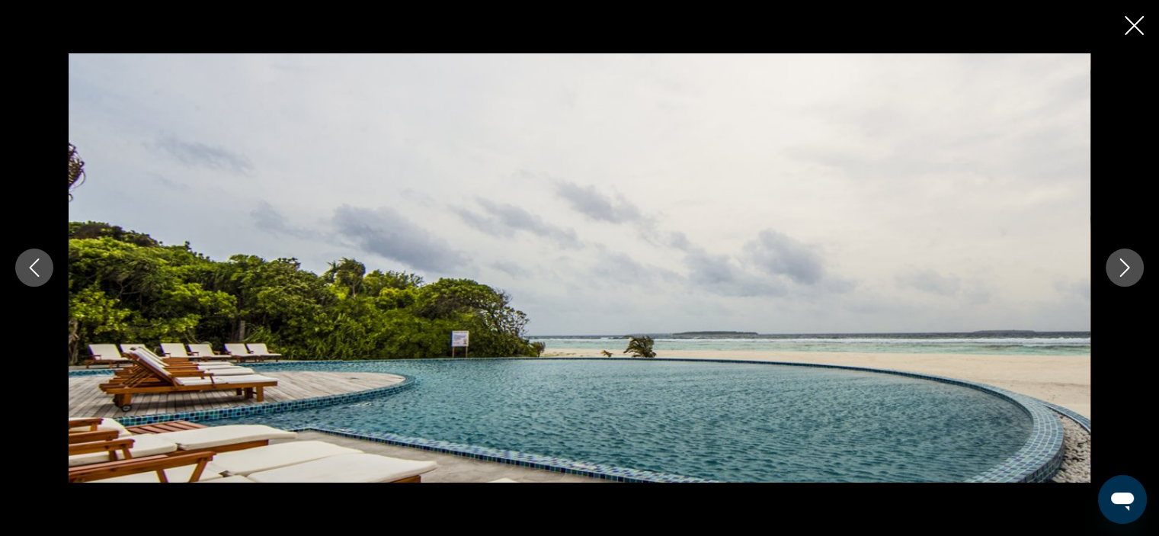
click at [1130, 268] on icon "Next image" at bounding box center [1125, 267] width 18 height 18
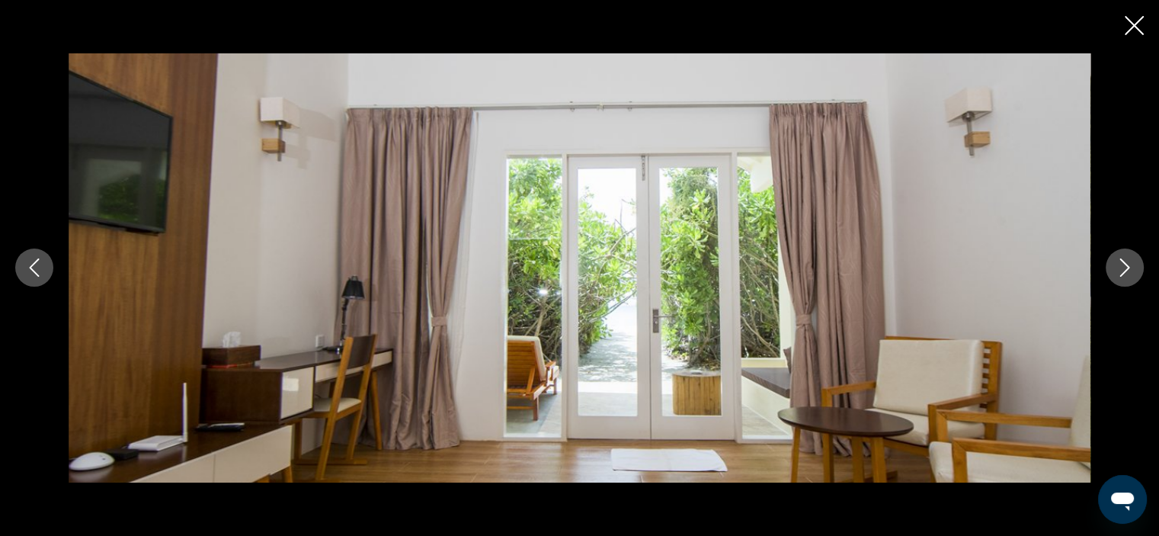
click at [1130, 268] on icon "Next image" at bounding box center [1125, 267] width 18 height 18
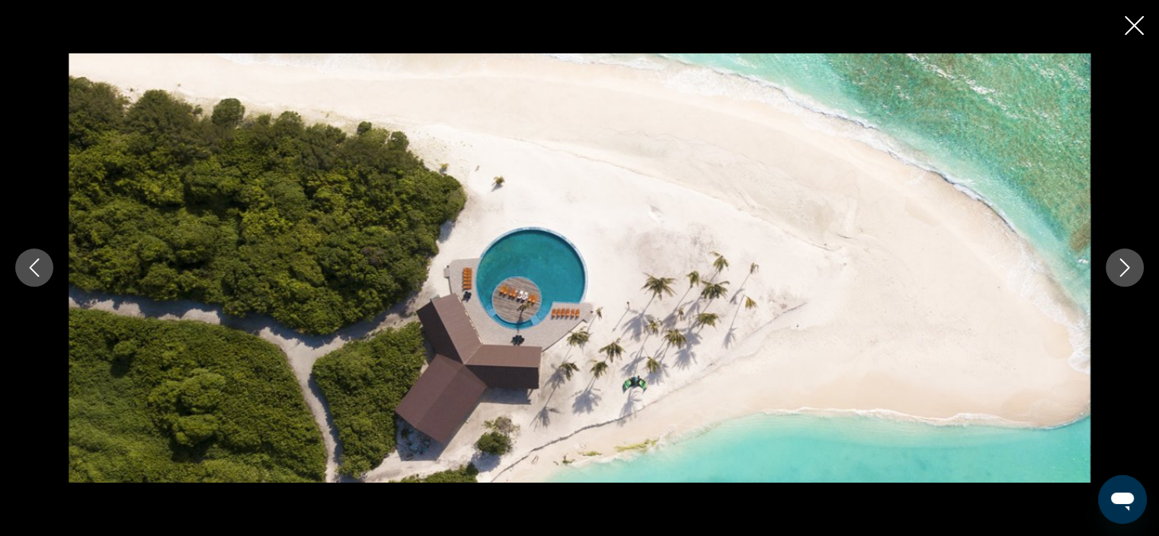
click at [1130, 268] on icon "Next image" at bounding box center [1125, 267] width 18 height 18
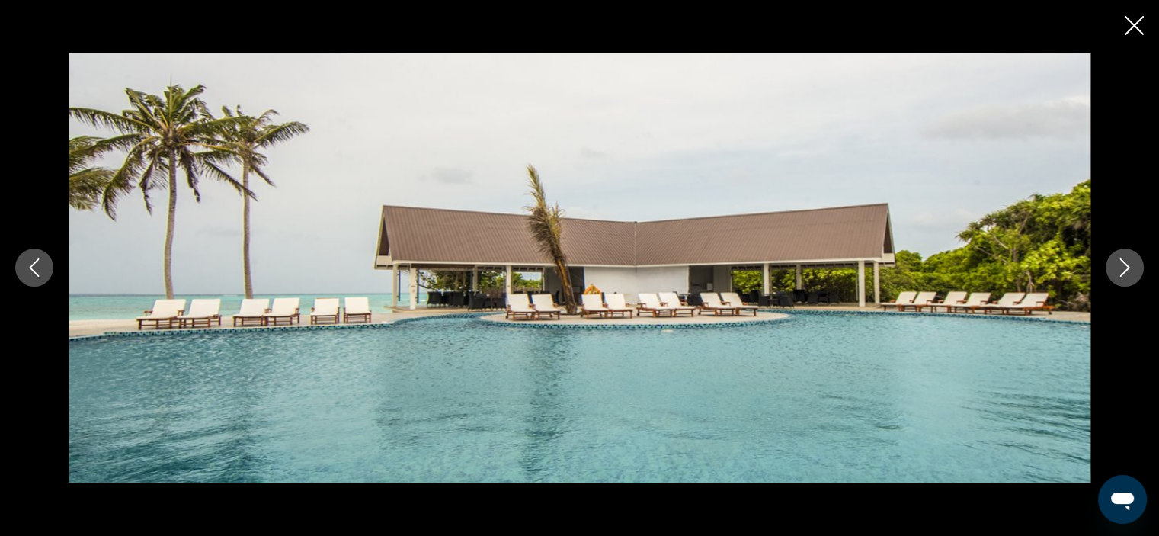
click at [1140, 22] on icon "Close slideshow" at bounding box center [1134, 25] width 19 height 19
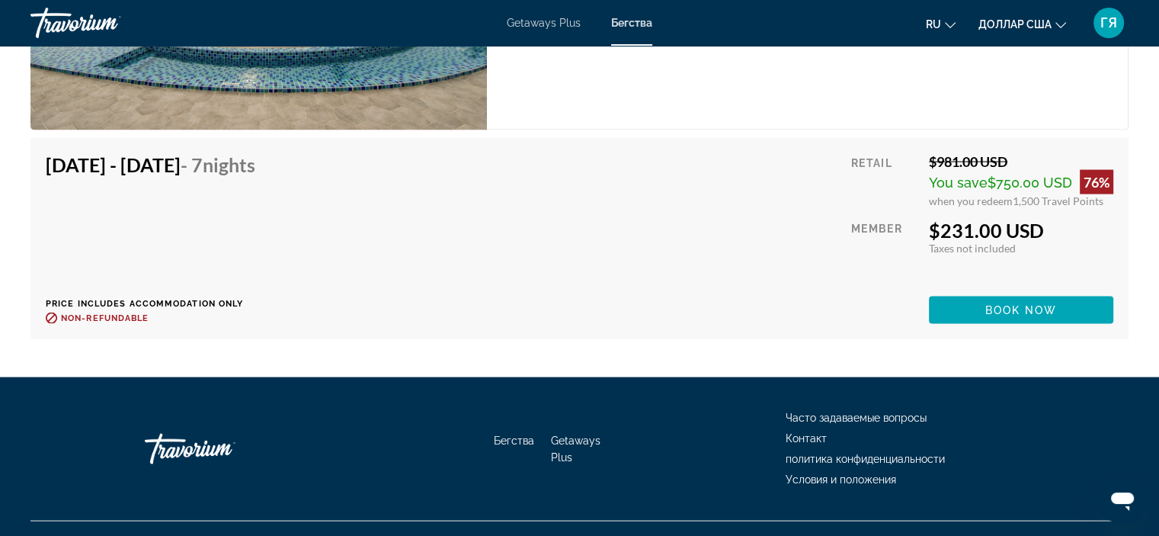
scroll to position [3144, 0]
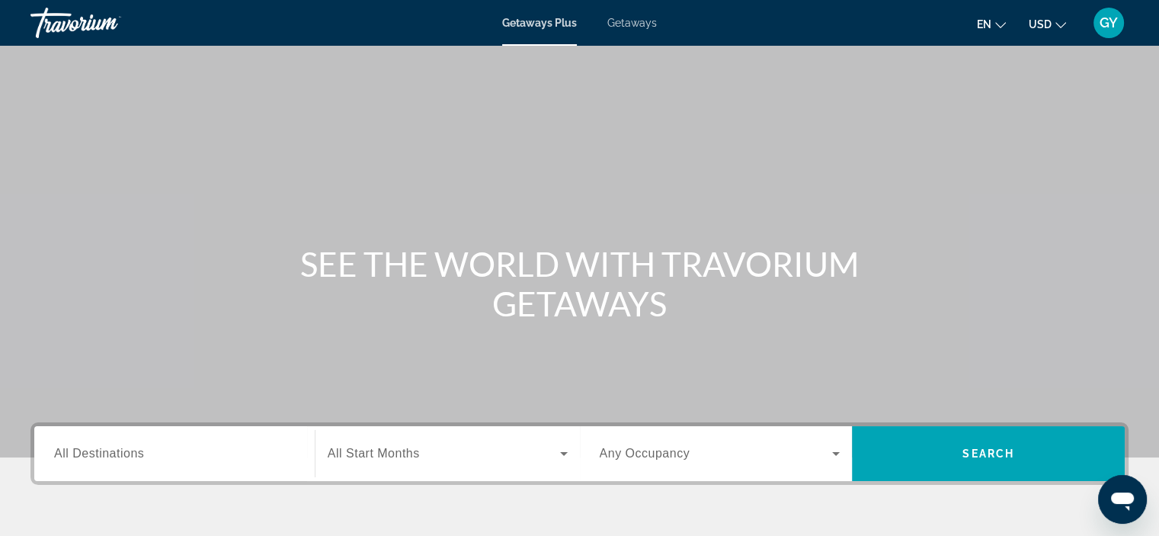
click at [79, 460] on label "Destination All Destinations" at bounding box center [99, 454] width 90 height 14
click at [79, 460] on input "Destination All Destinations" at bounding box center [174, 454] width 241 height 18
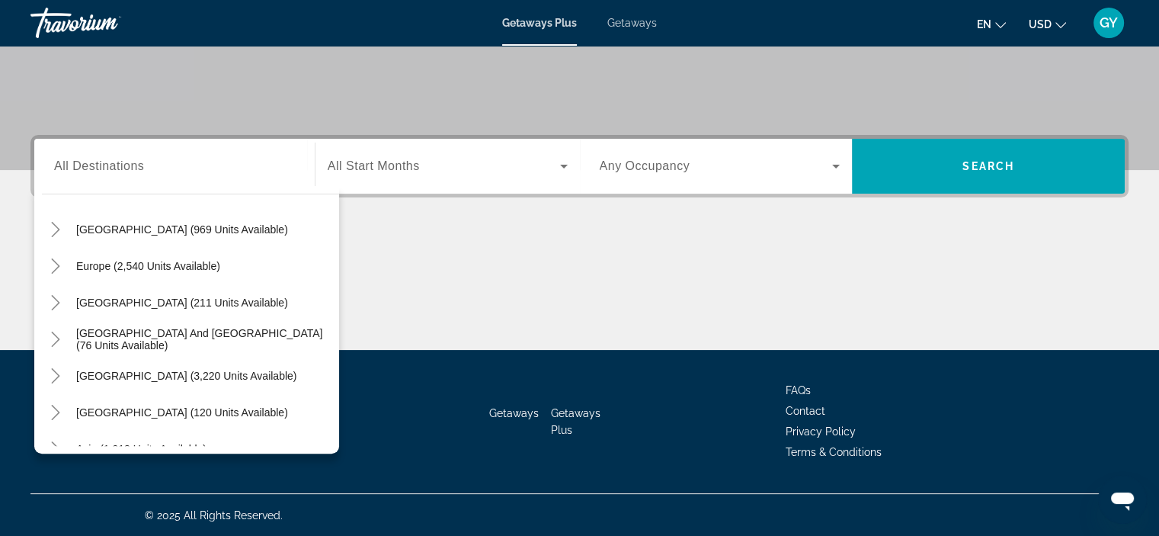
scroll to position [183, 0]
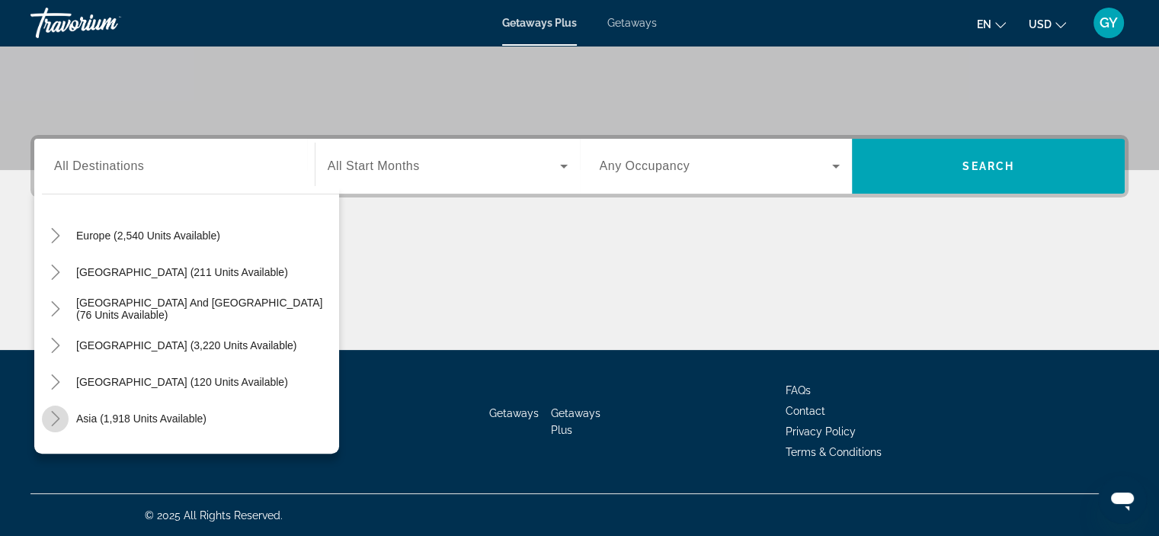
click at [53, 421] on icon "Toggle Asia (1,918 units available)" at bounding box center [55, 418] width 15 height 15
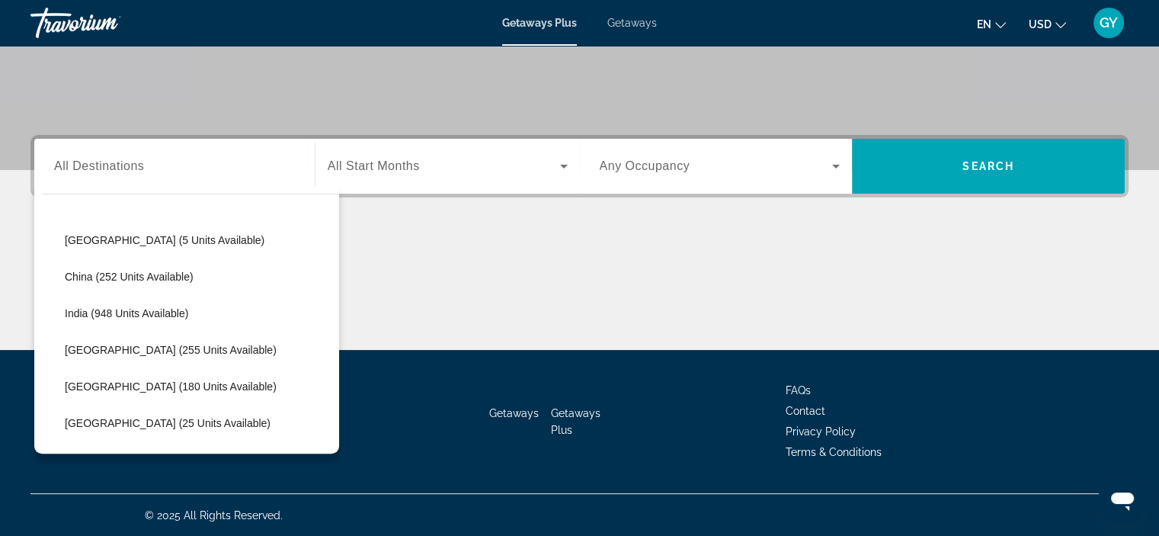
scroll to position [465, 0]
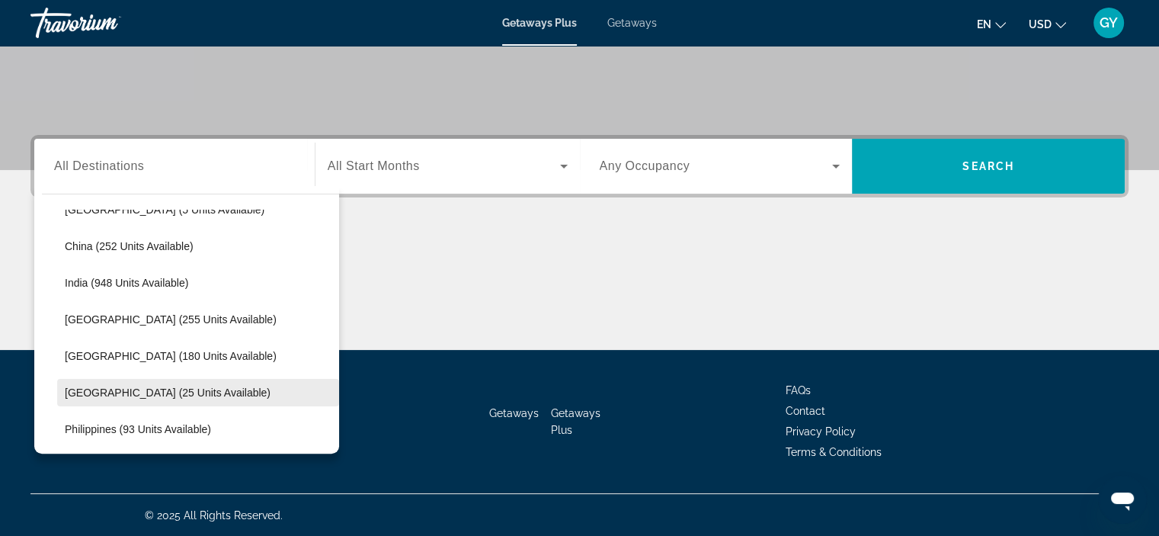
click at [107, 393] on span "[GEOGRAPHIC_DATA] (25 units available)" at bounding box center [168, 392] width 206 height 12
type input "**********"
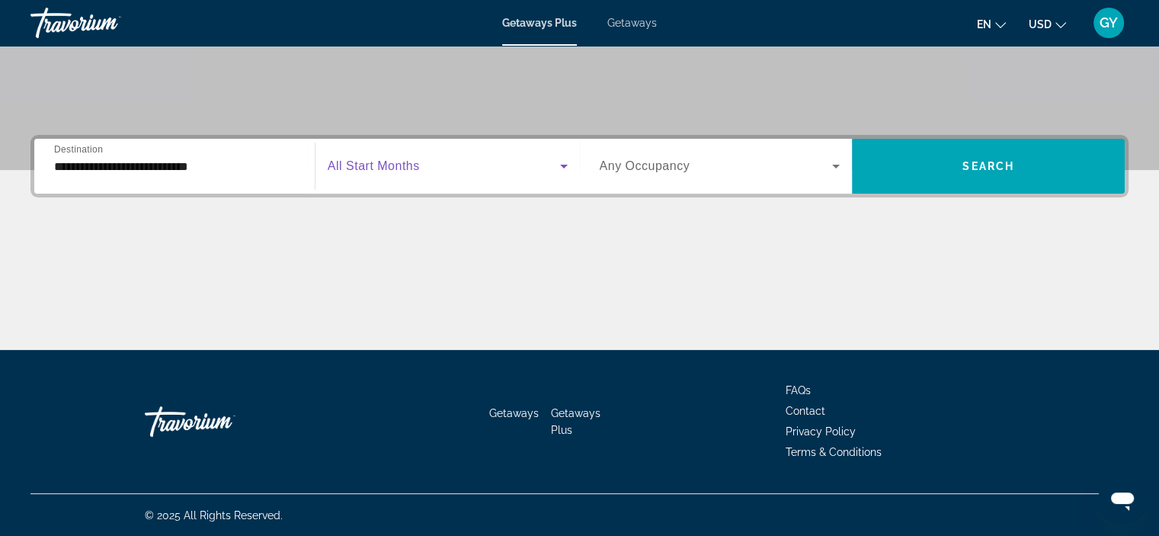
click at [373, 173] on span "Search widget" at bounding box center [444, 166] width 232 height 18
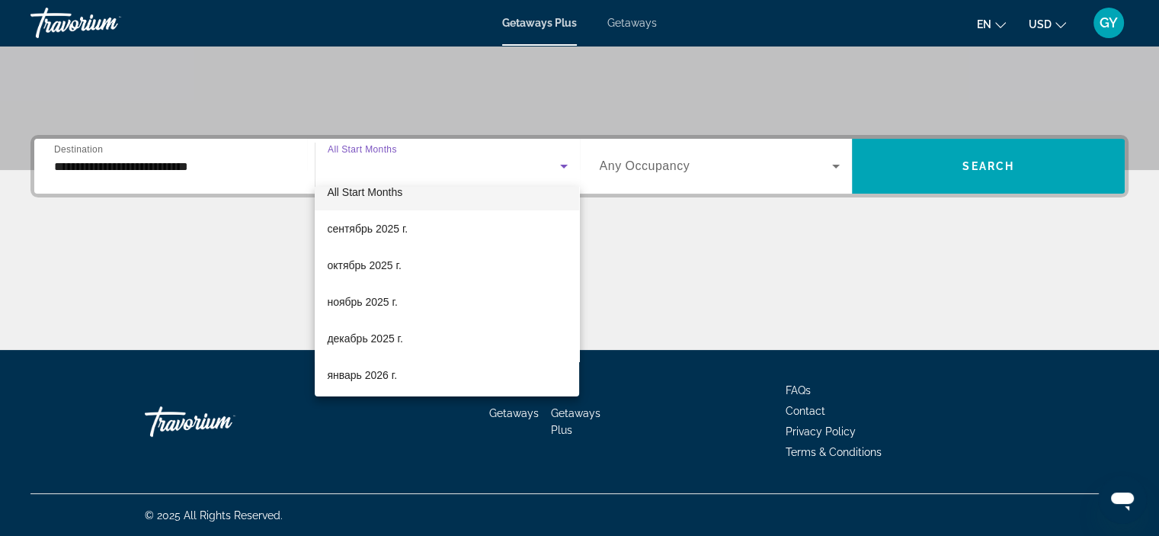
scroll to position [30, 0]
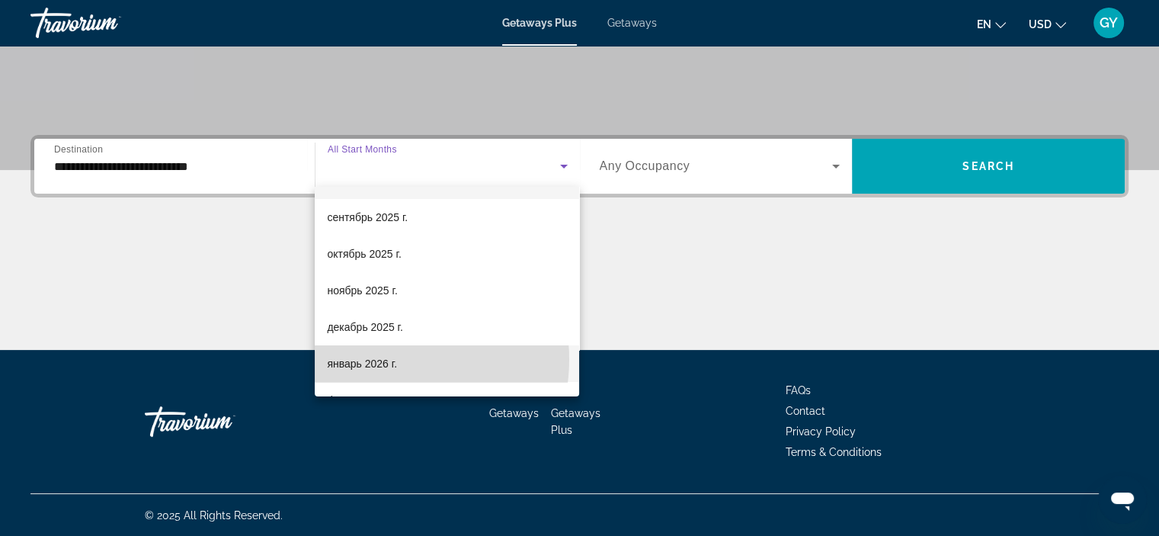
click at [380, 359] on span "январь 2026 г." at bounding box center [362, 363] width 70 height 18
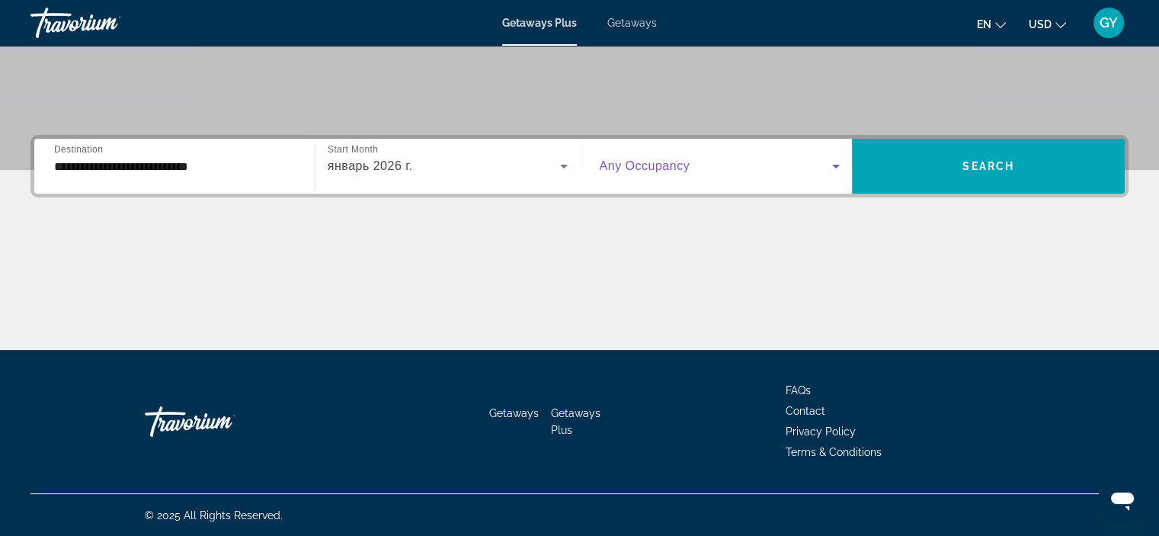
click at [715, 164] on span "Search widget" at bounding box center [716, 166] width 233 height 18
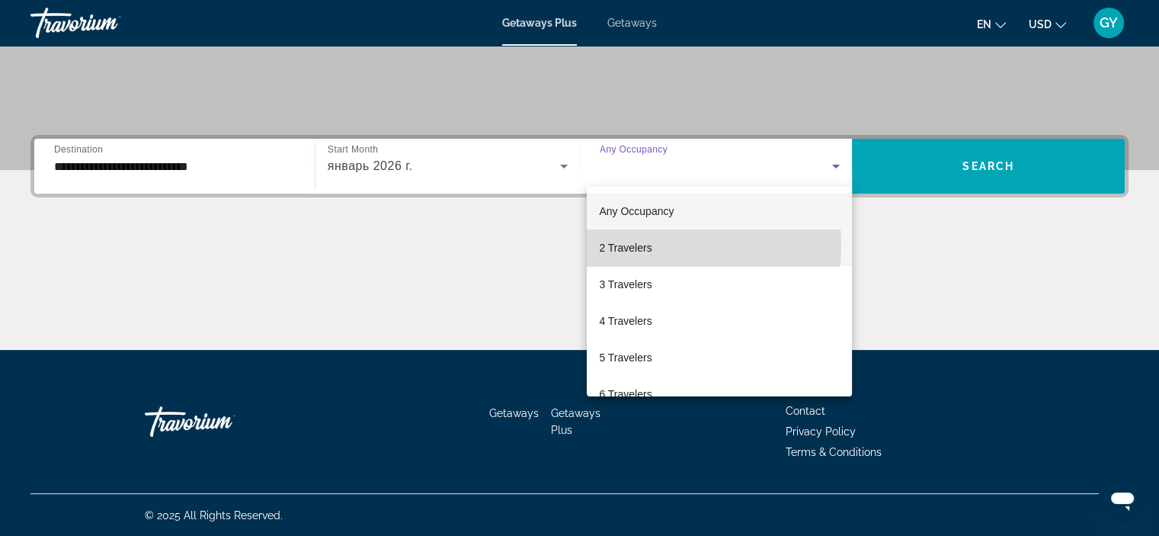
click at [647, 245] on span "2 Travelers" at bounding box center [625, 248] width 53 height 18
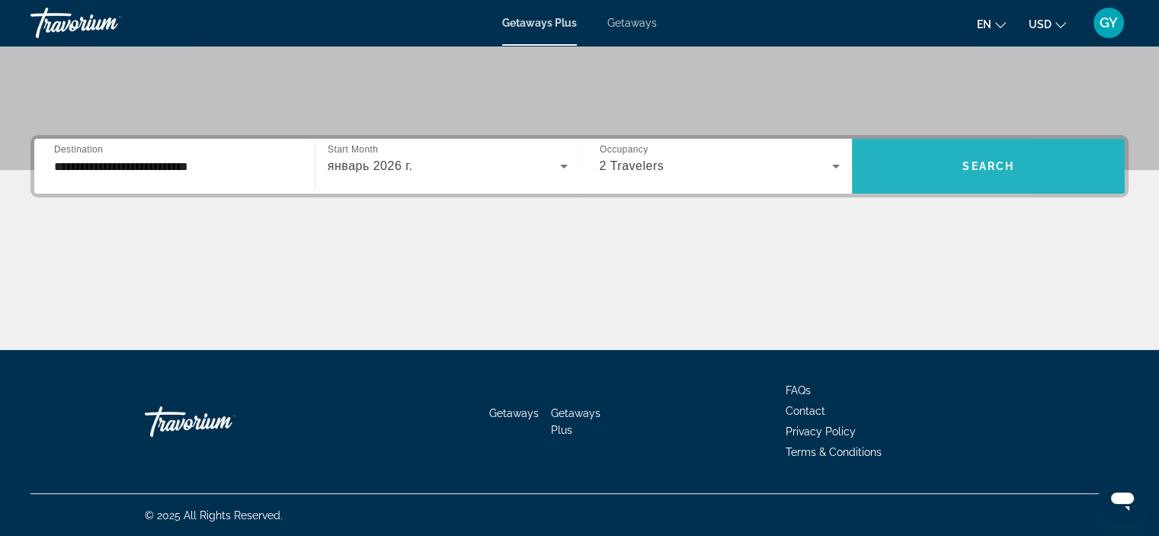
click at [886, 172] on span "Search widget" at bounding box center [988, 166] width 273 height 37
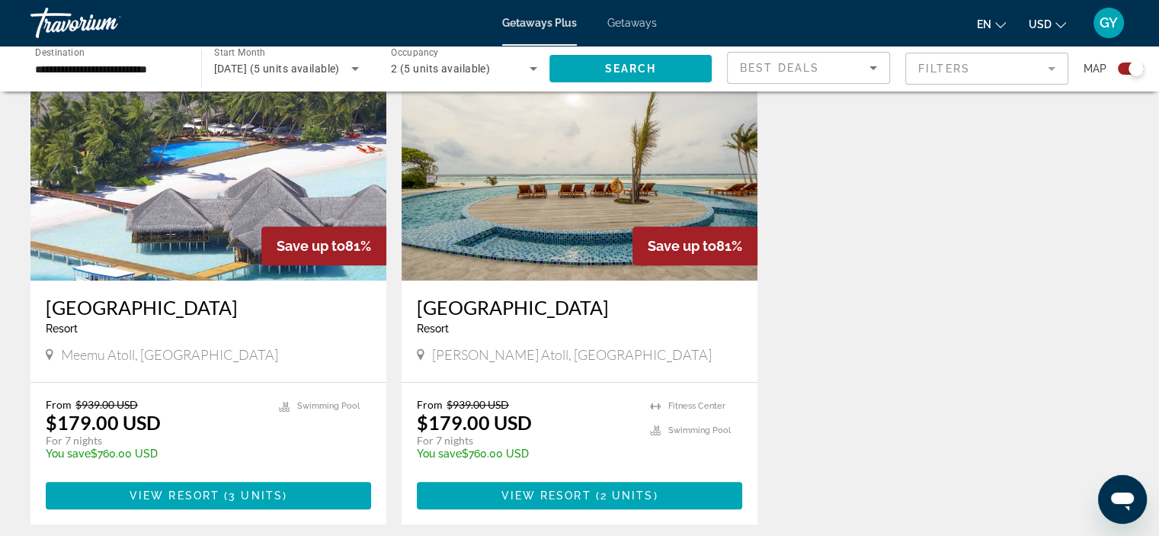
scroll to position [579, 0]
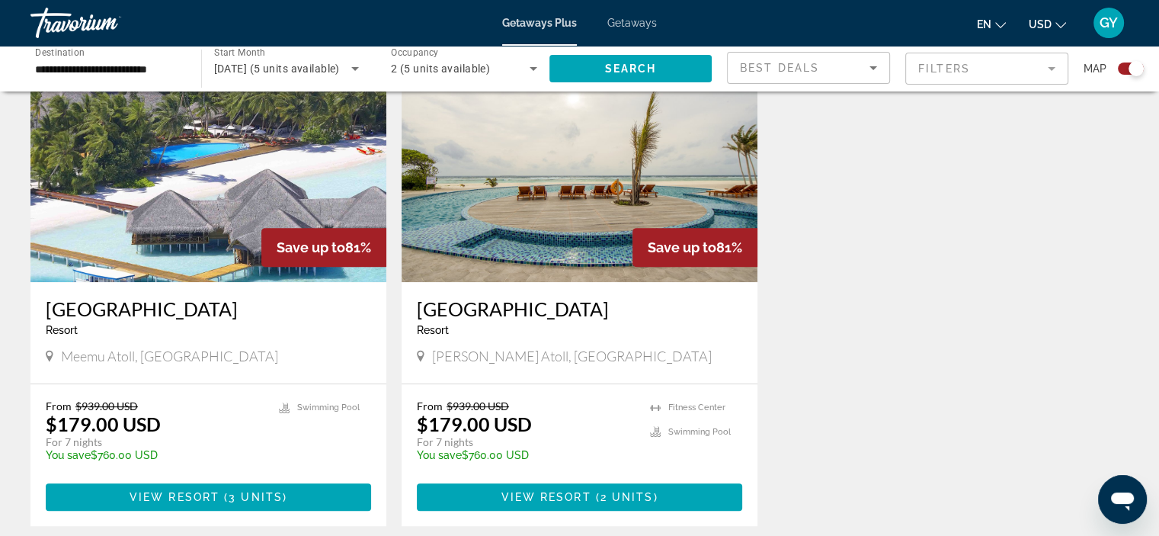
click at [549, 201] on img "Main content" at bounding box center [580, 160] width 356 height 244
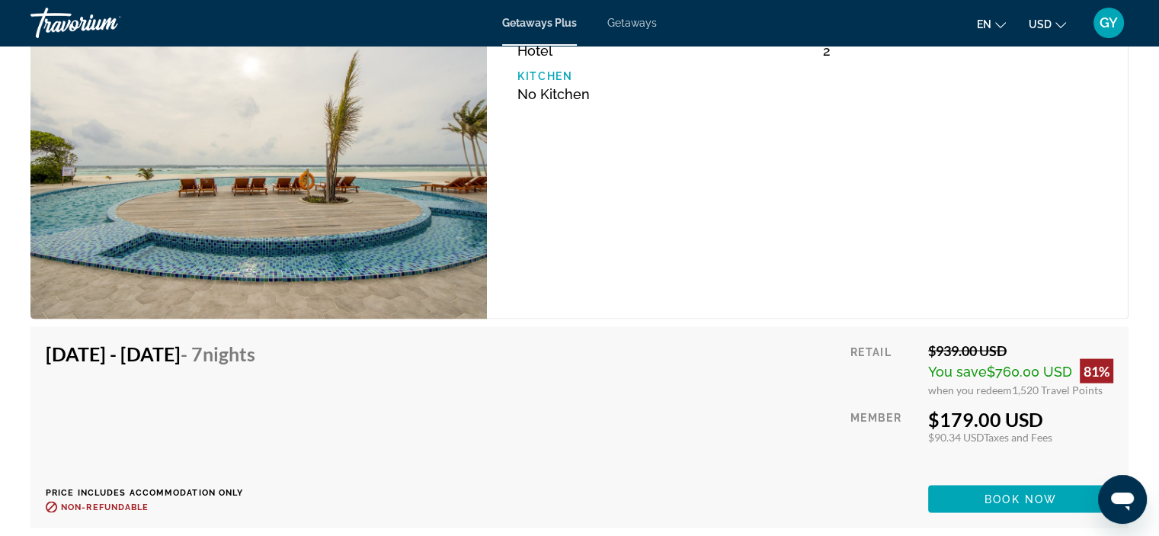
scroll to position [2932, 0]
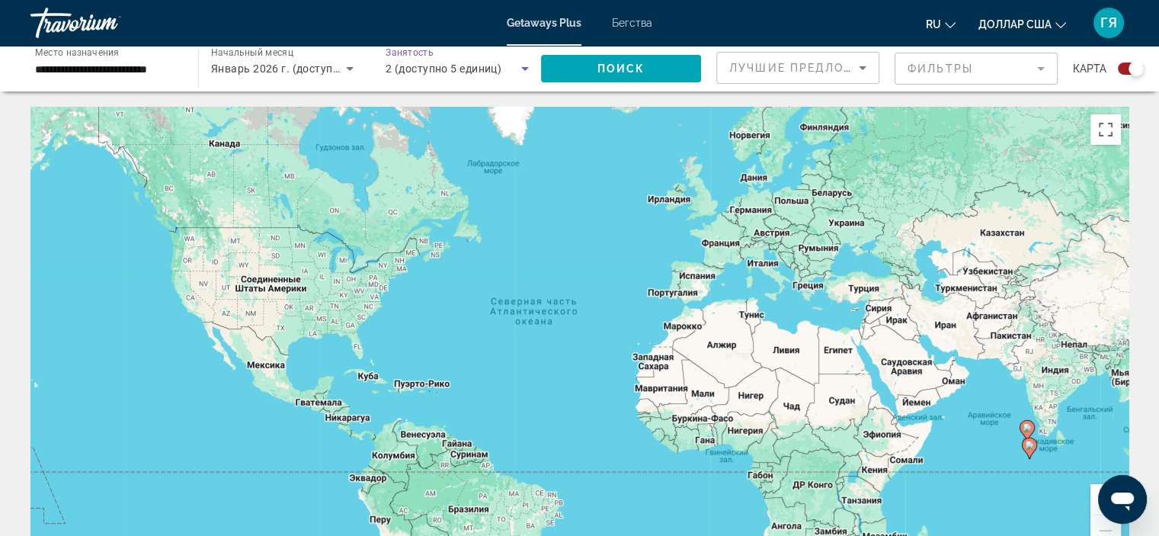
click at [408, 72] on font "2 (доступно 5 единиц)" at bounding box center [444, 69] width 116 height 12
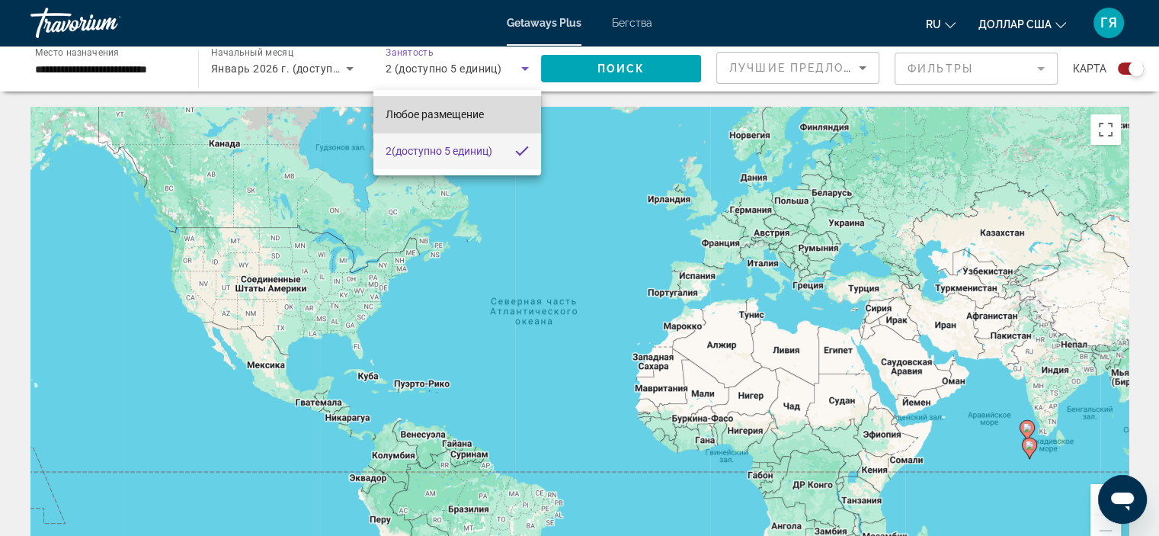
click at [490, 111] on mat-option "Любое размещение" at bounding box center [457, 114] width 168 height 37
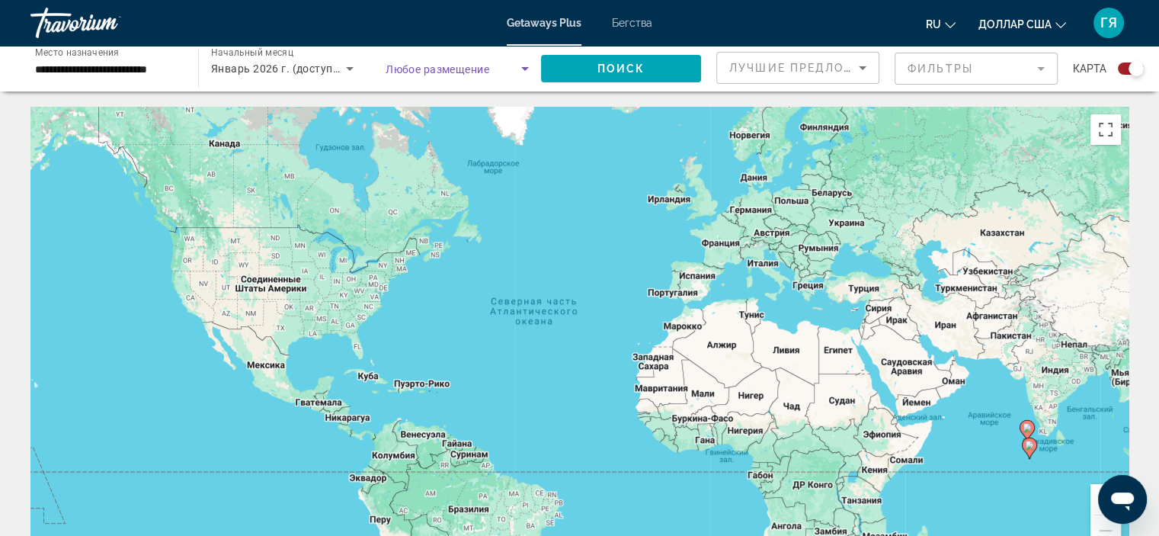
click at [527, 69] on icon "Виджет поиска" at bounding box center [525, 68] width 18 height 18
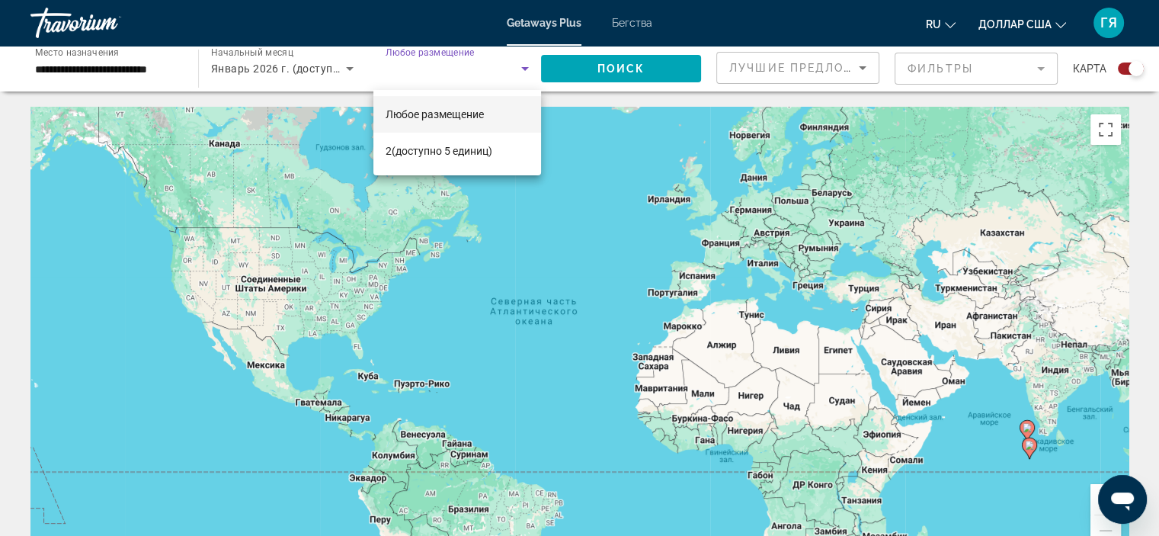
click at [527, 69] on div at bounding box center [579, 268] width 1159 height 536
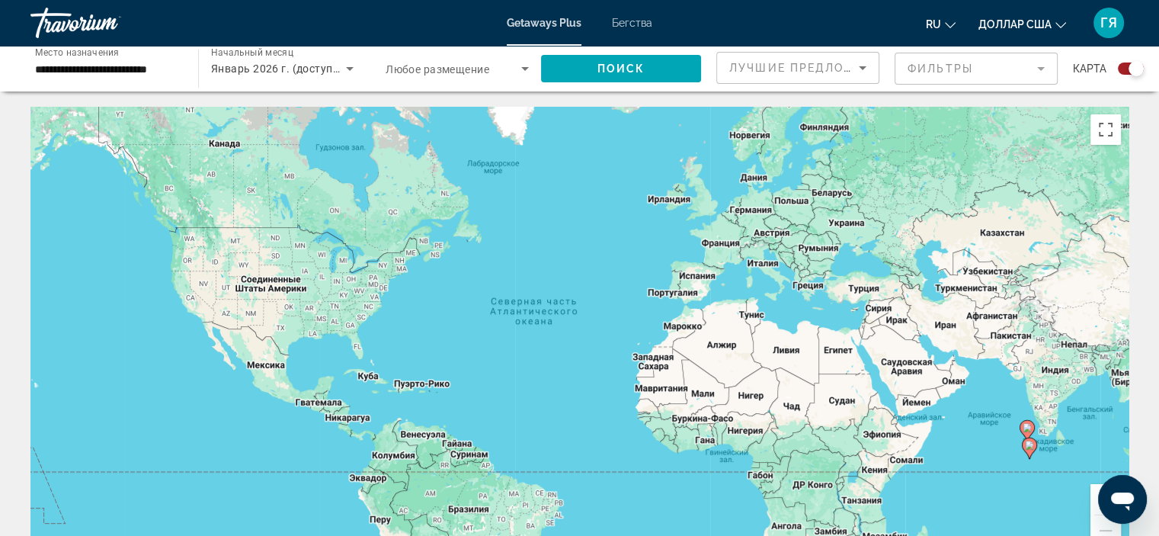
click at [438, 75] on font "Любое размещение" at bounding box center [438, 69] width 104 height 12
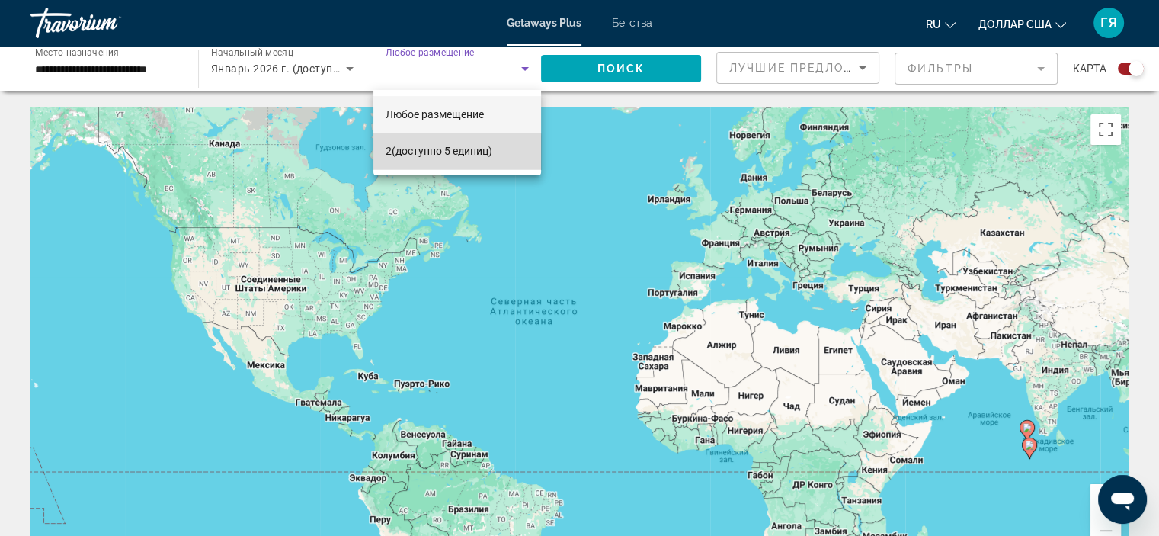
click at [415, 155] on font "(доступно 5 единиц)" at bounding box center [442, 151] width 101 height 12
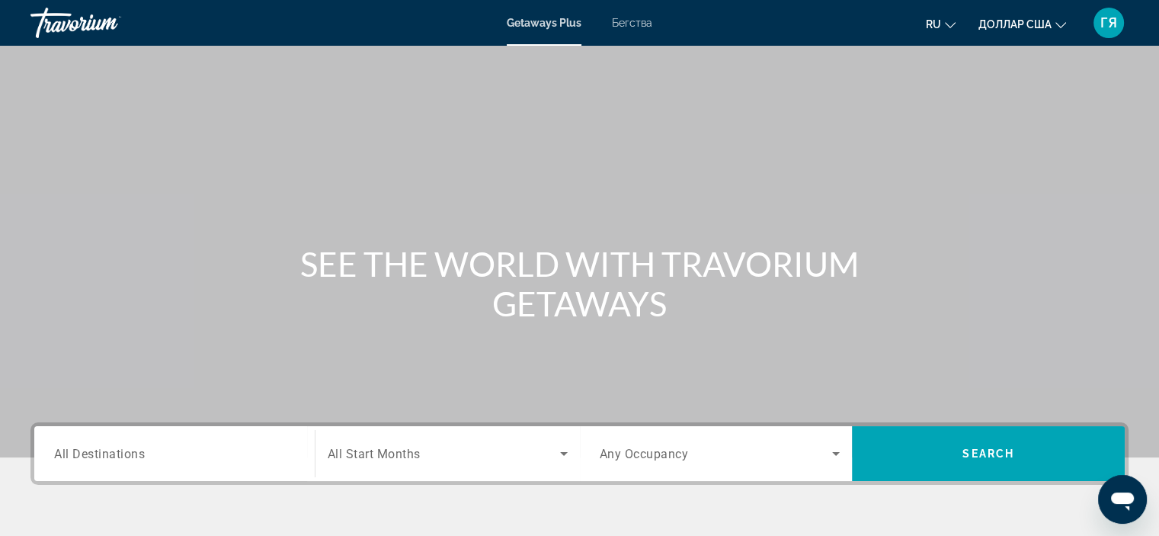
click at [640, 25] on font "Бегства" at bounding box center [632, 23] width 40 height 12
click at [114, 450] on span "All Destinations" at bounding box center [99, 453] width 91 height 14
click at [114, 450] on input "Destination All Destinations" at bounding box center [174, 454] width 241 height 18
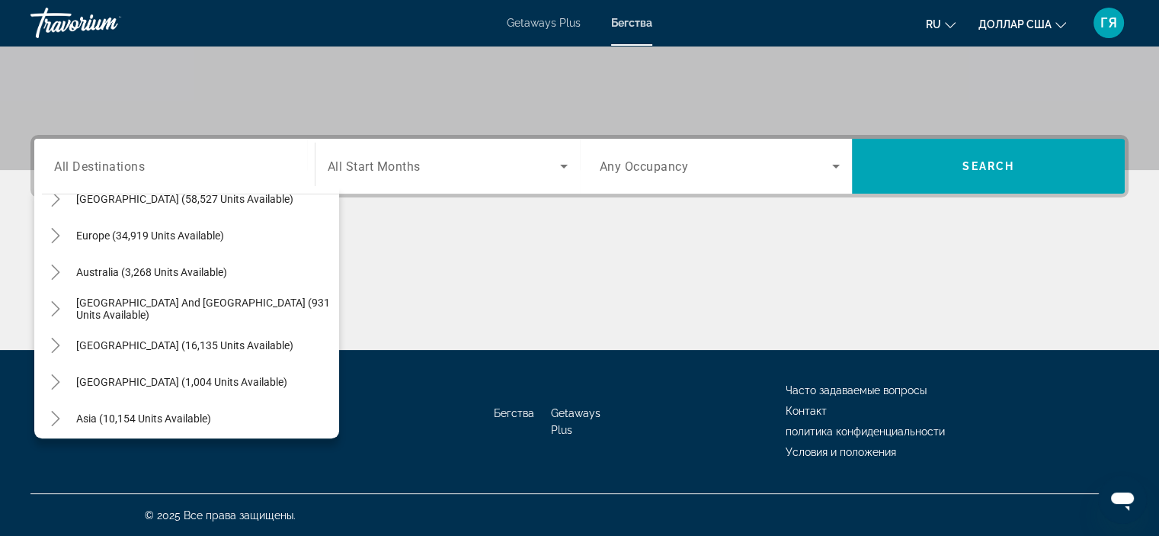
scroll to position [183, 0]
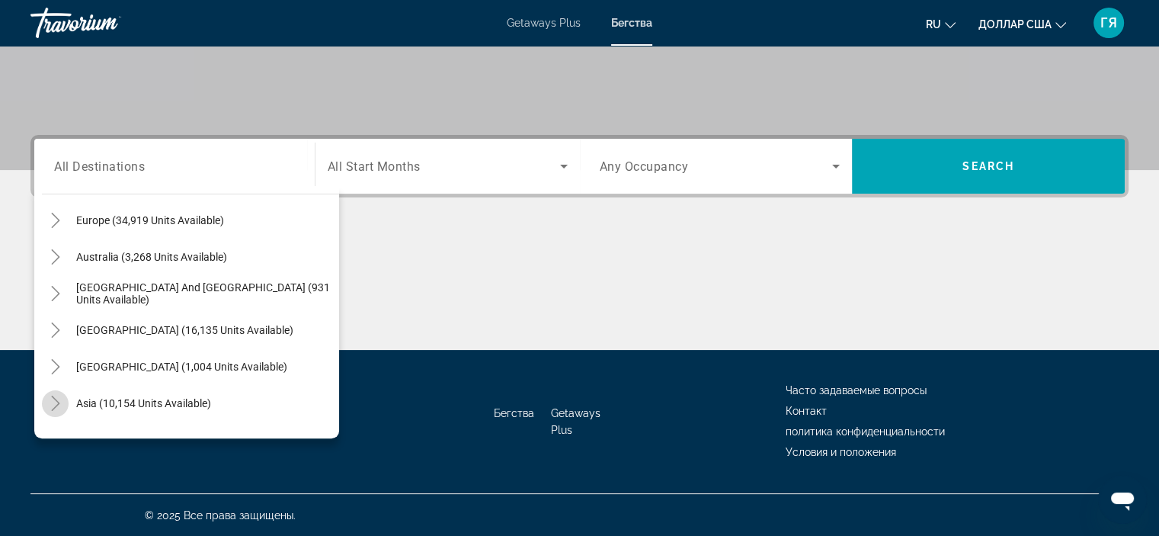
click at [54, 408] on icon "Toggle Asia (10,154 units available)" at bounding box center [55, 403] width 15 height 15
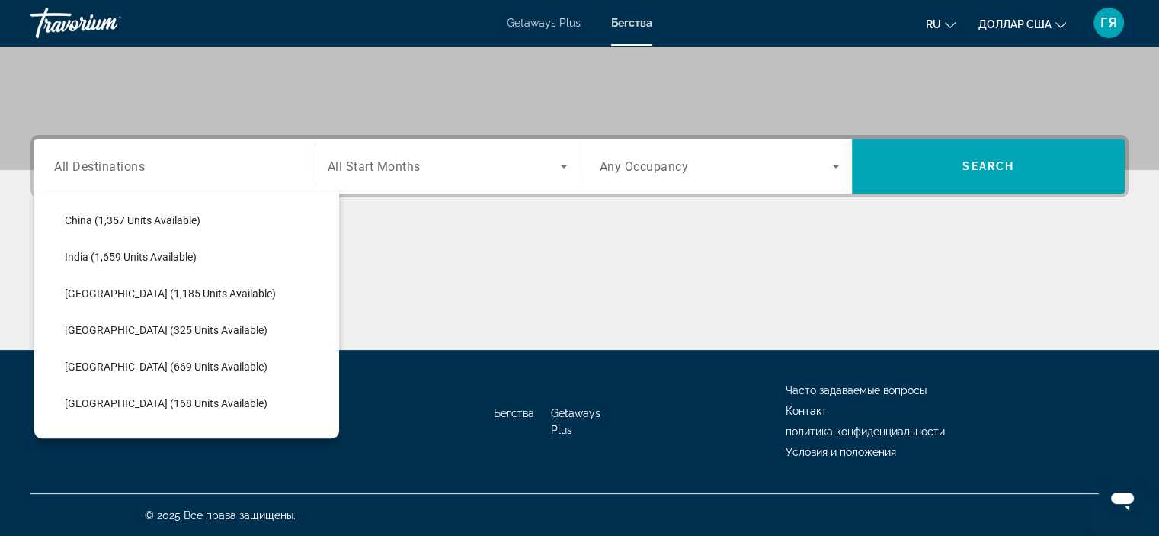
scroll to position [495, 0]
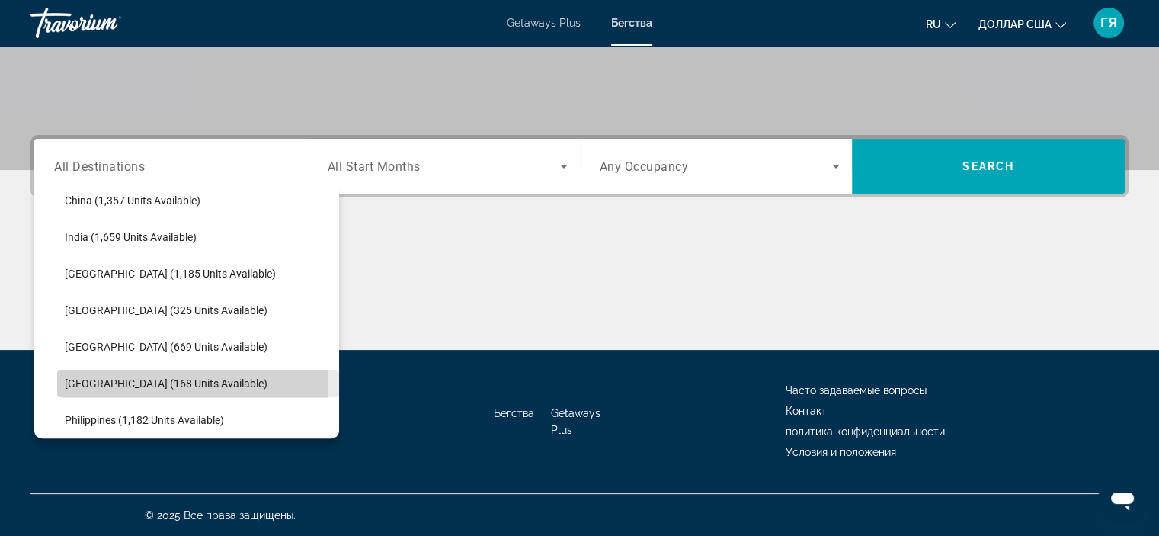
click at [98, 386] on span "[GEOGRAPHIC_DATA] (168 units available)" at bounding box center [166, 383] width 203 height 12
type input "**********"
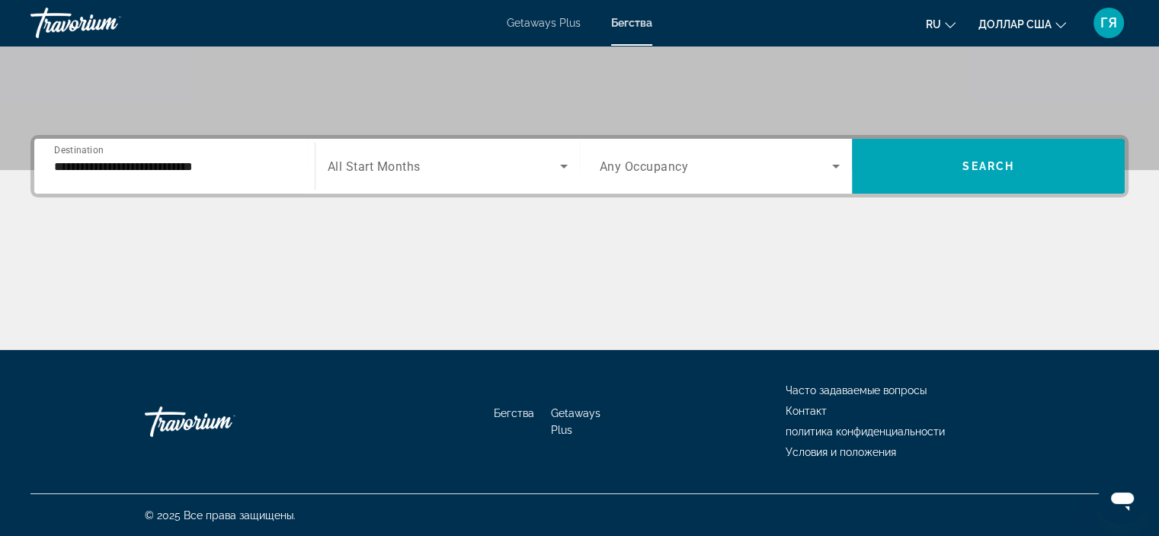
click at [383, 176] on div "Search widget" at bounding box center [448, 166] width 240 height 43
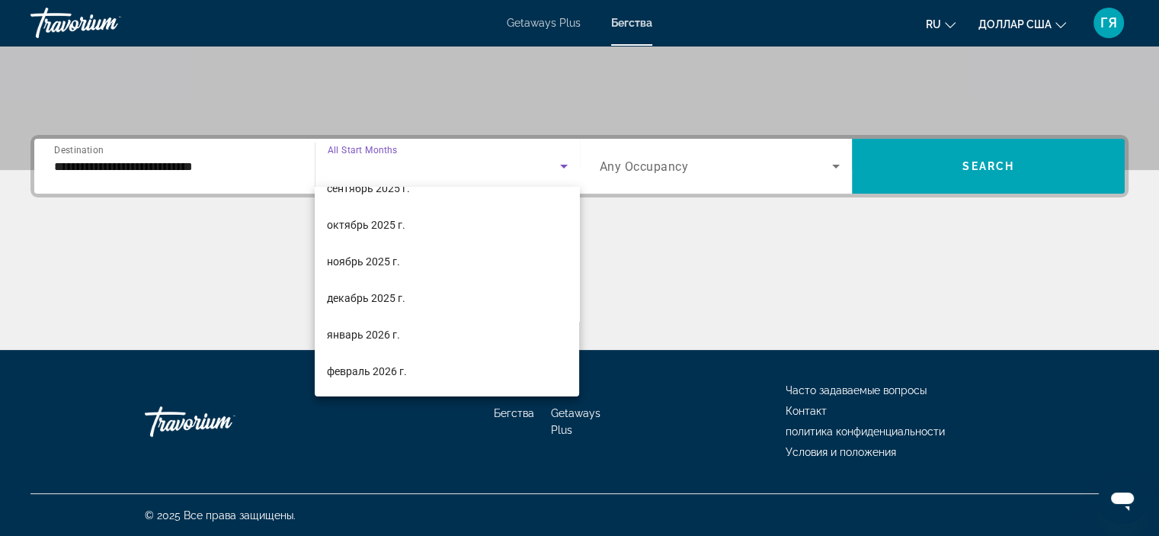
scroll to position [61, 0]
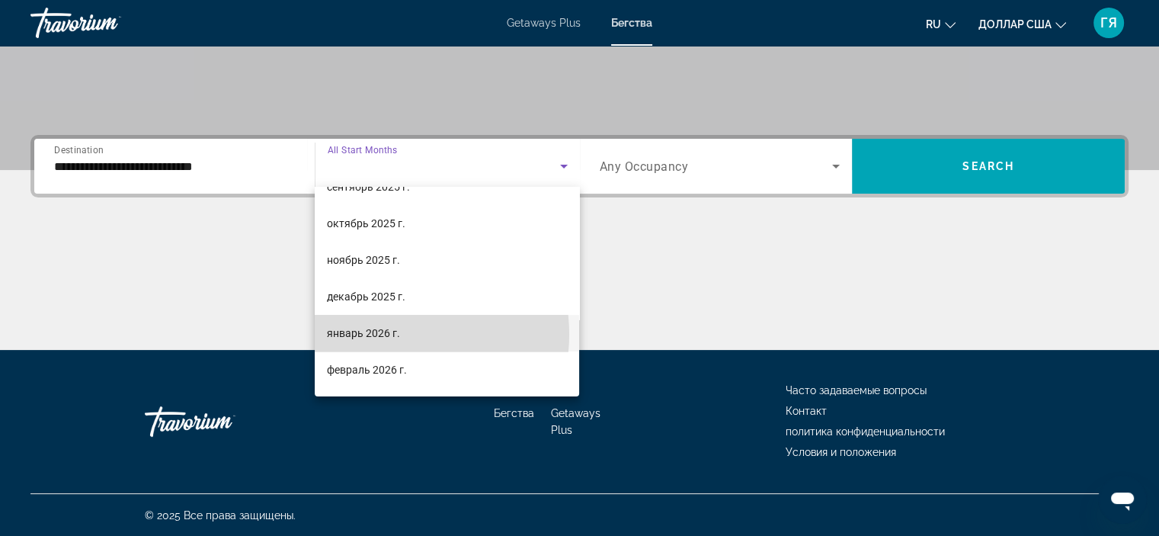
click at [397, 334] on font "январь 2026 г." at bounding box center [363, 333] width 73 height 12
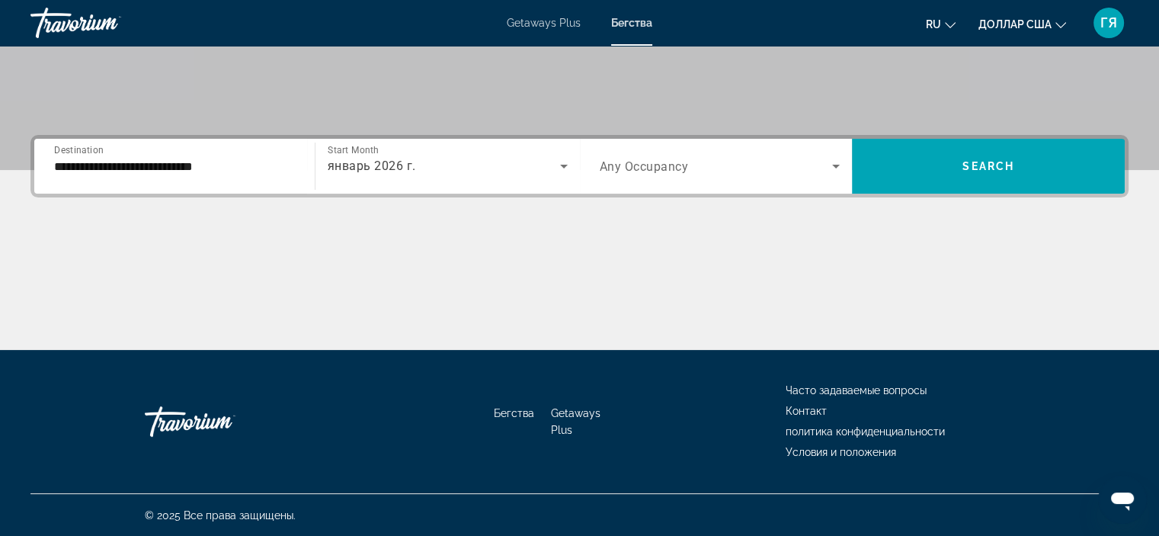
click at [688, 176] on div "Search widget" at bounding box center [720, 166] width 241 height 43
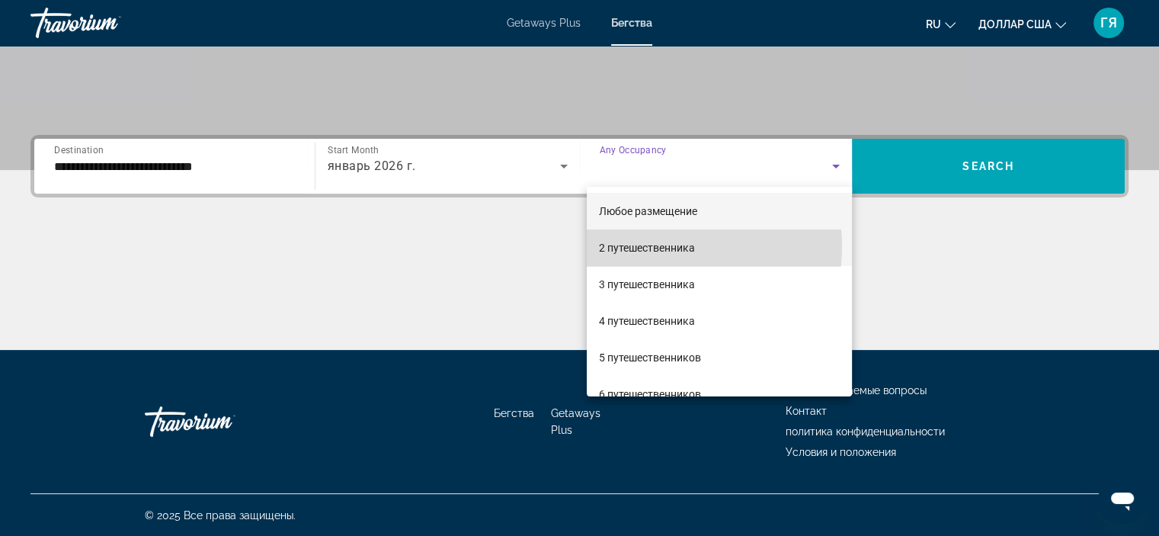
click at [671, 246] on font "2 путешественника" at bounding box center [647, 248] width 96 height 12
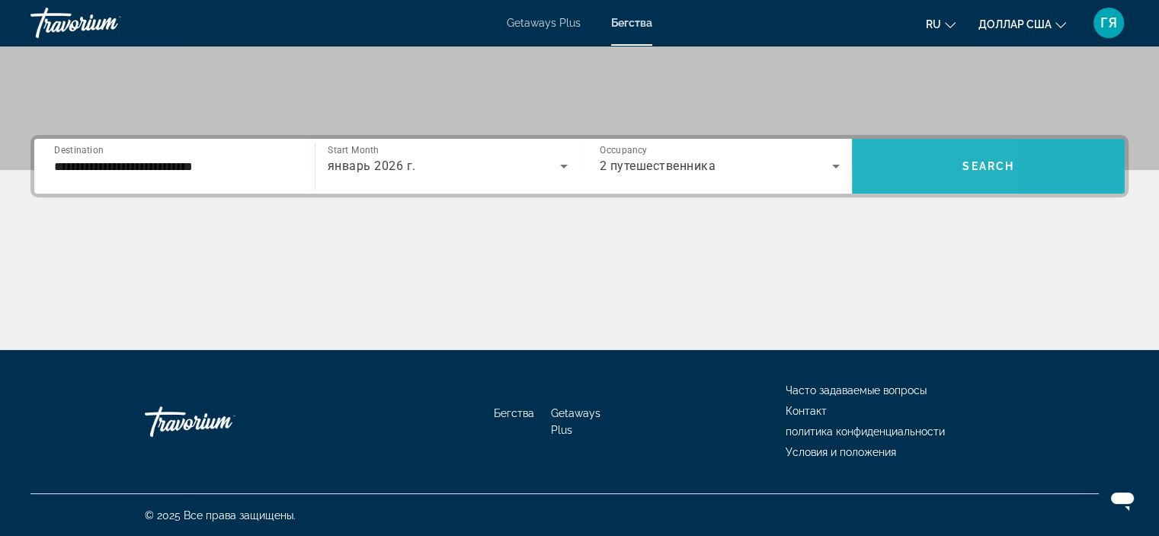
click at [877, 168] on span "Search widget" at bounding box center [988, 166] width 273 height 37
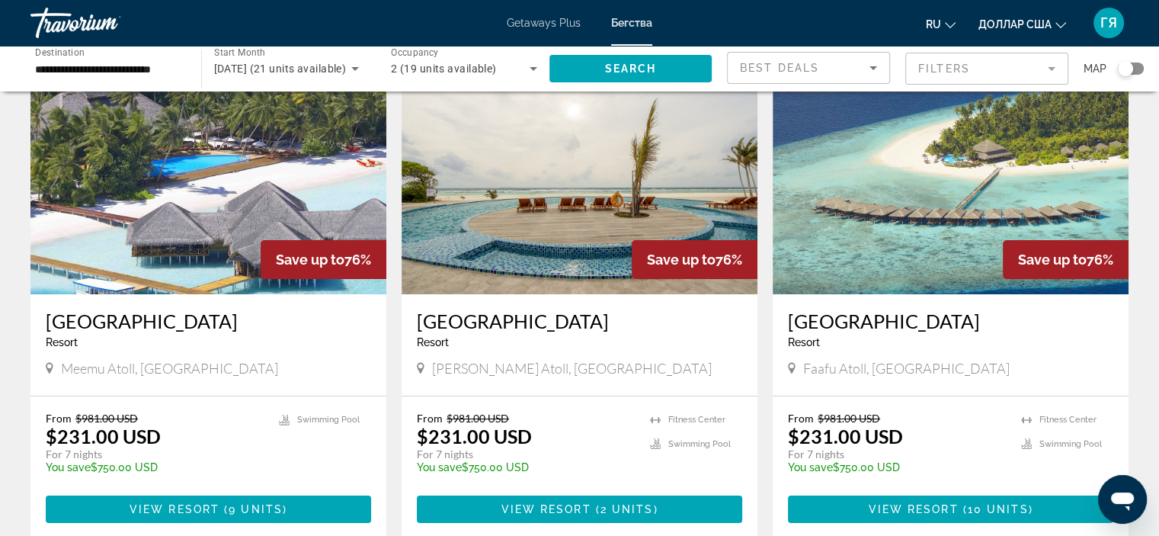
scroll to position [95, 0]
